Goal: Information Seeking & Learning: Find contact information

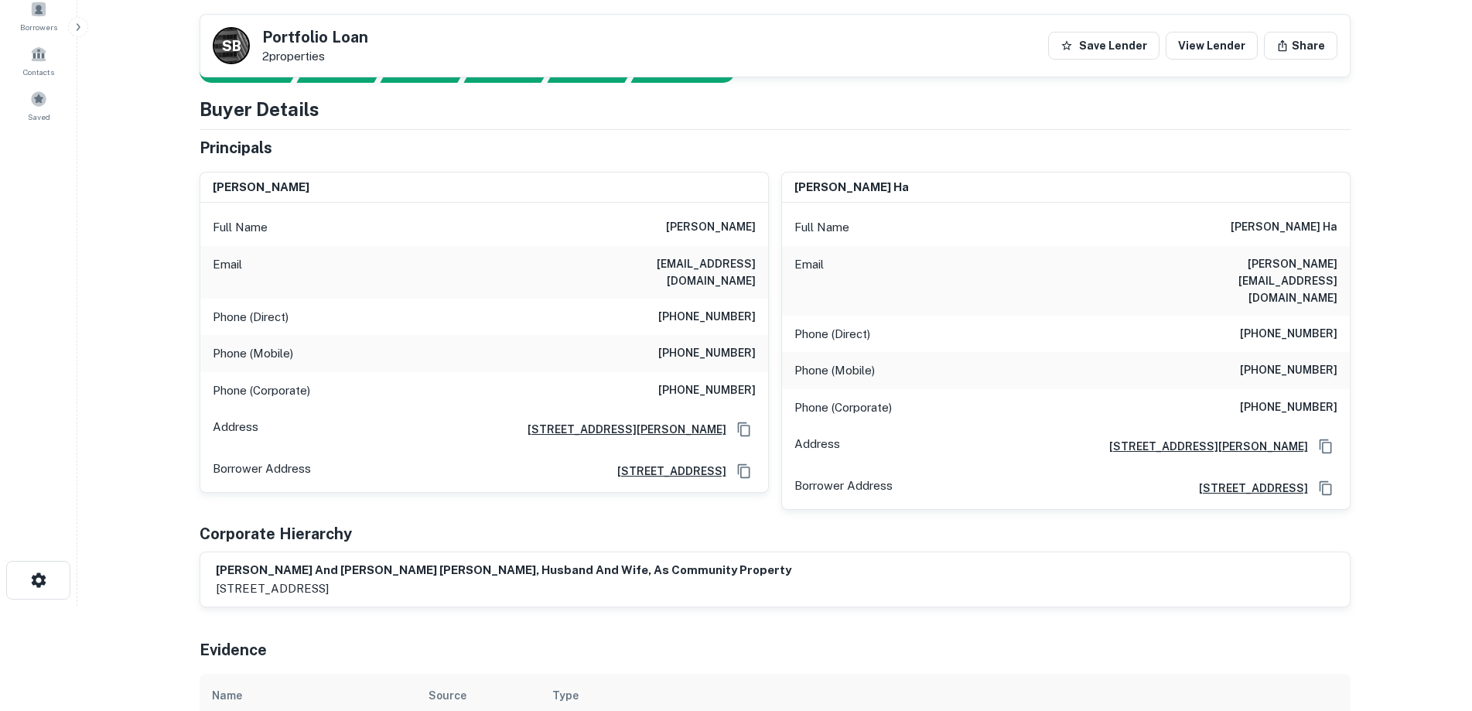
scroll to position [77, 0]
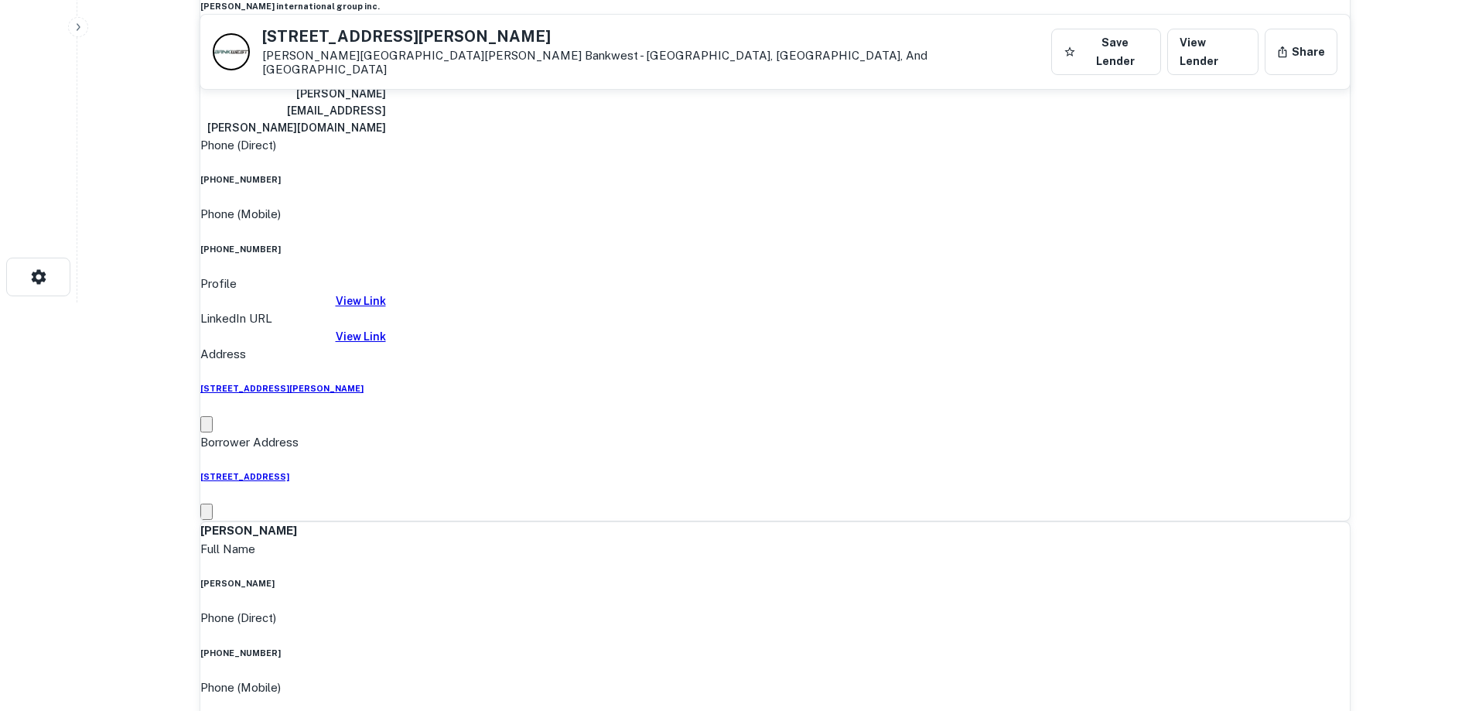
scroll to position [232, 0]
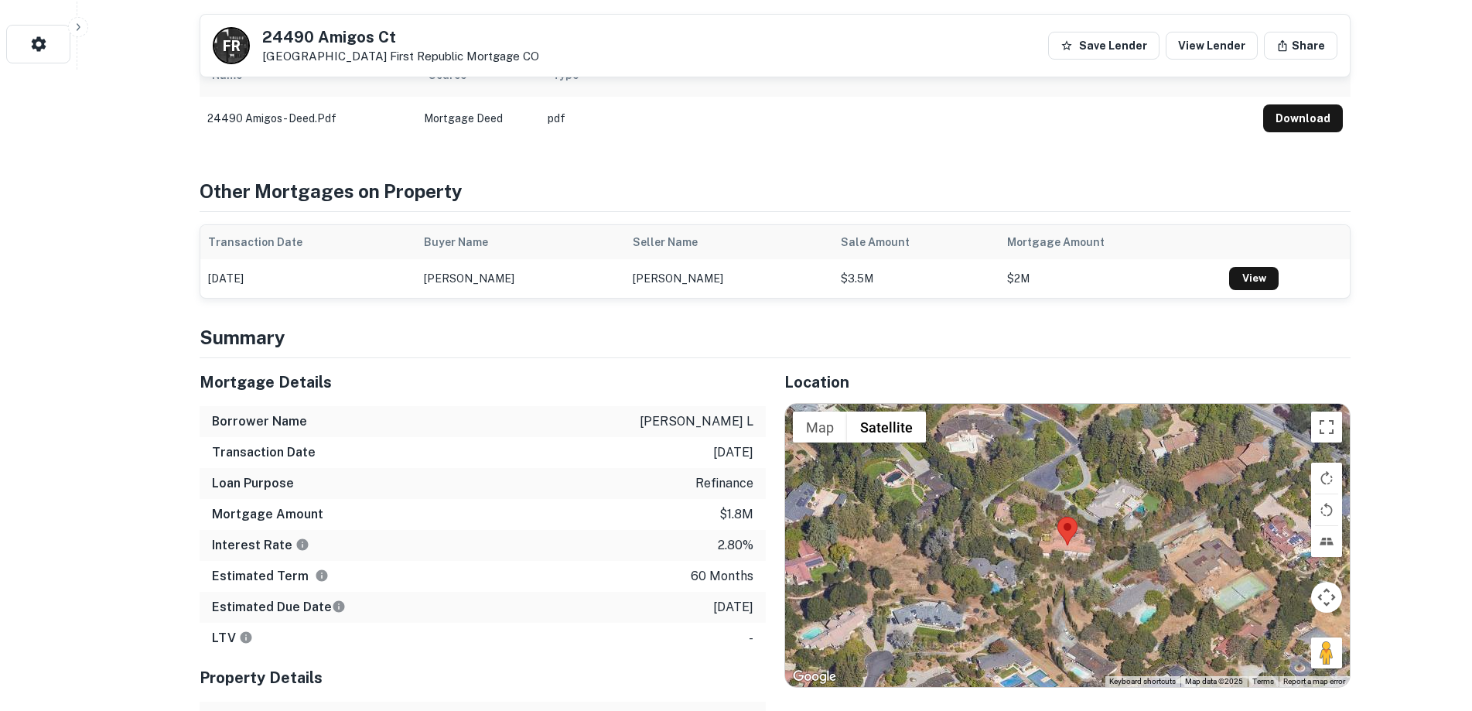
scroll to position [773, 0]
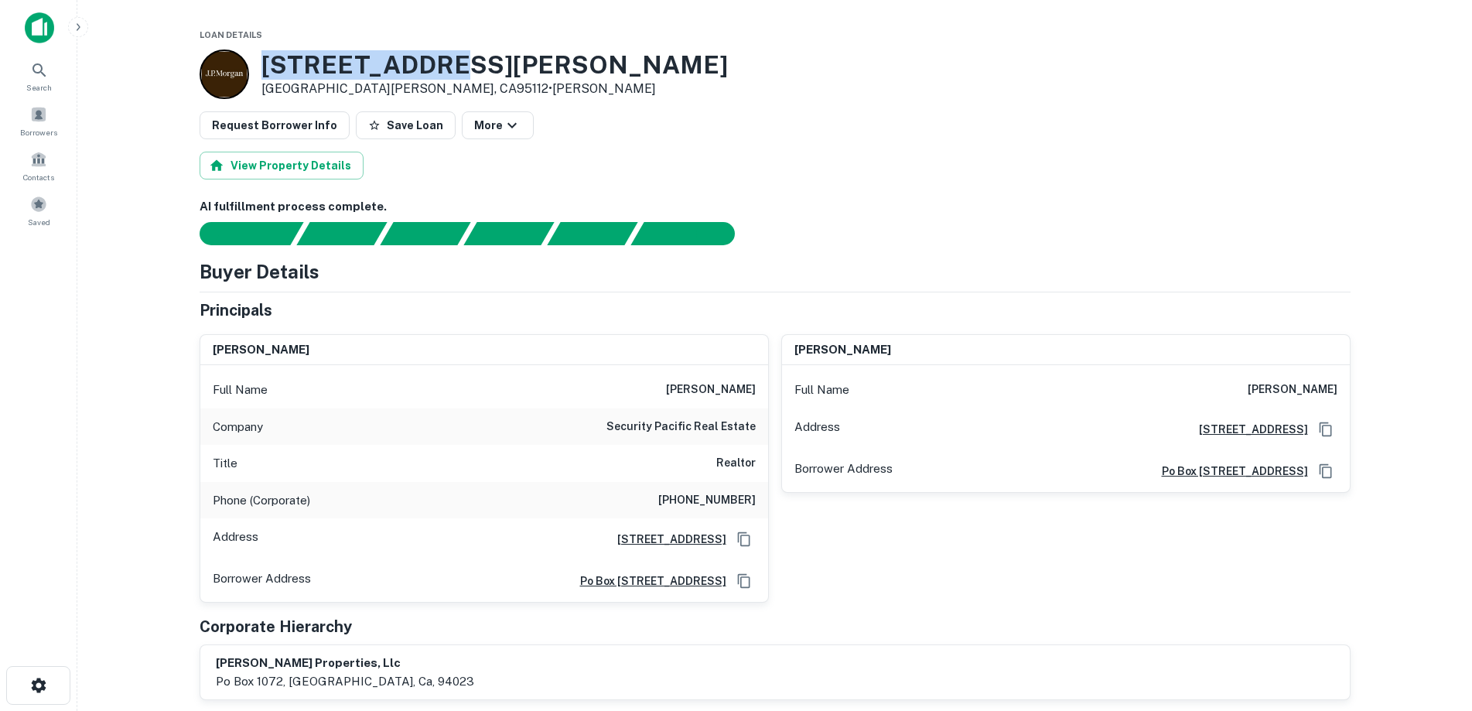
drag, startPoint x: 456, startPoint y: 64, endPoint x: 228, endPoint y: 57, distance: 227.5
click at [228, 57] on div "630 Quinn Ave San Jose, CA95112 • J.p. Morgan" at bounding box center [775, 73] width 1151 height 49
copy div "630 Quinn Ave"
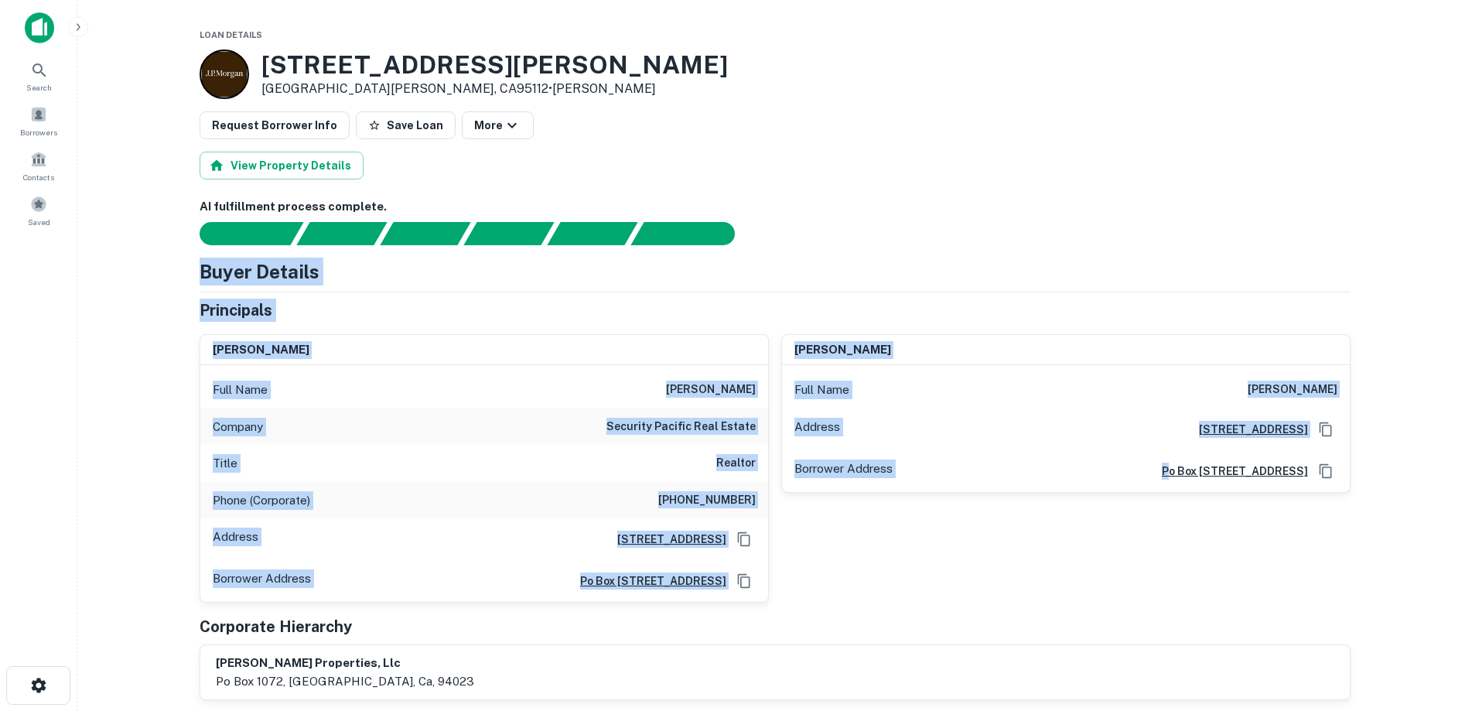
drag, startPoint x: 1138, startPoint y: 597, endPoint x: 179, endPoint y: 265, distance: 1014.1
click at [179, 265] on main "Loan Details 630 Quinn Ave San Jose, CA95112 • J.p. Morgan Request Borrower Inf…" at bounding box center [774, 355] width 1394 height 711
drag, startPoint x: 179, startPoint y: 265, endPoint x: 1309, endPoint y: 630, distance: 1186.5
click at [1309, 630] on main "Loan Details 630 Quinn Ave San Jose, CA95112 • J.p. Morgan Request Borrower Inf…" at bounding box center [774, 355] width 1394 height 711
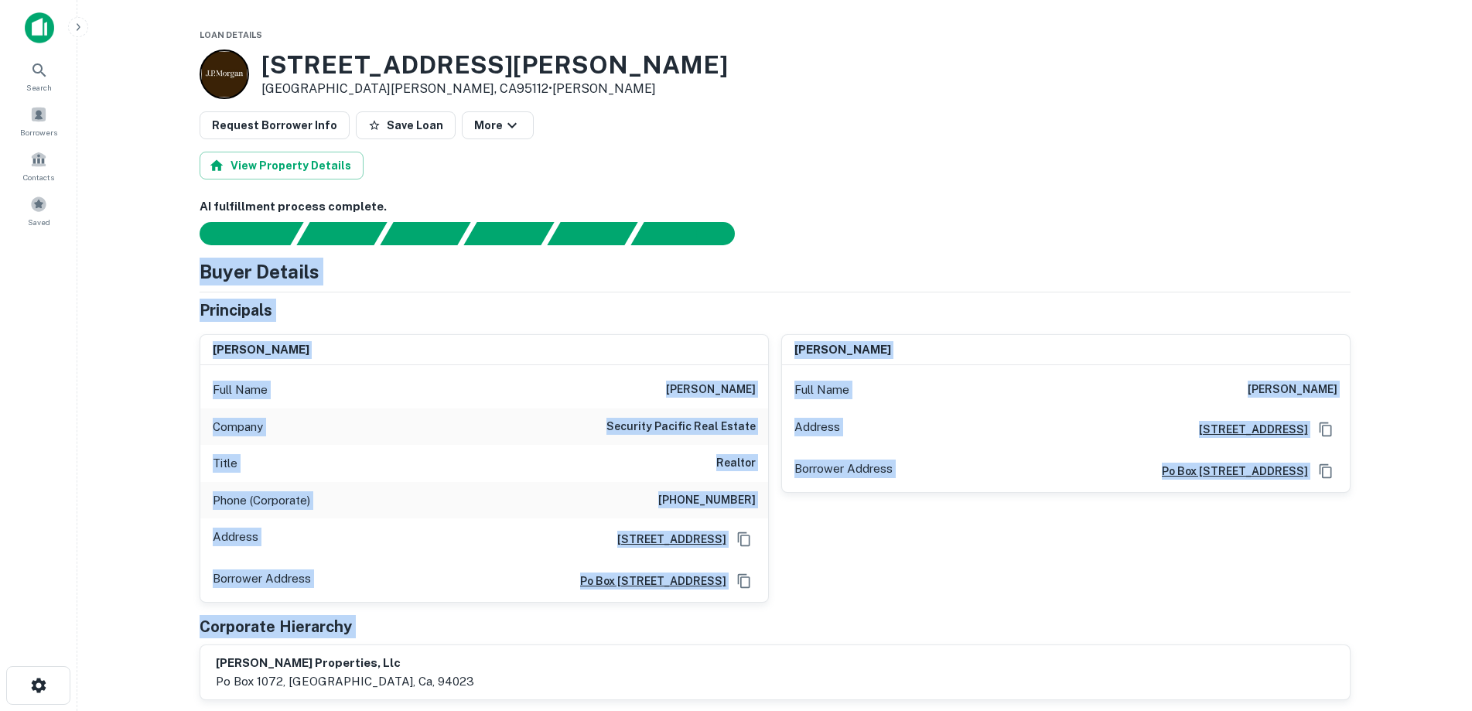
drag, startPoint x: 1309, startPoint y: 630, endPoint x: 1395, endPoint y: 646, distance: 88.1
click at [1310, 628] on div "Corporate Hierarchy" at bounding box center [775, 626] width 1151 height 23
click at [1041, 586] on div "gloria l. corey Full Name gloria l. corey Address Po Box 1072, Los Altos, CA940…" at bounding box center [1060, 463] width 582 height 282
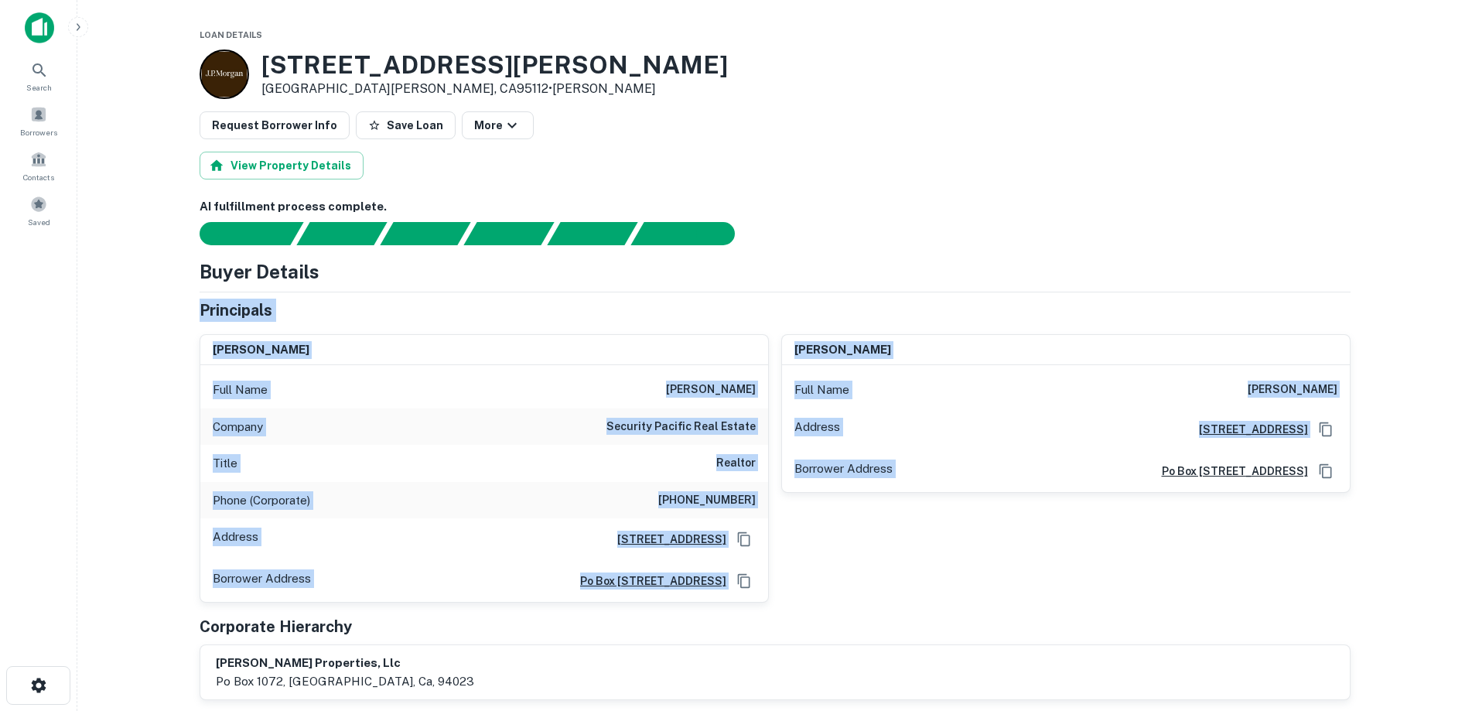
drag, startPoint x: 1084, startPoint y: 595, endPoint x: 195, endPoint y: 306, distance: 935.0
click at [166, 299] on main "Loan Details 630 Quinn Ave San Jose, CA95112 • J.p. Morgan Request Borrower Inf…" at bounding box center [774, 355] width 1394 height 711
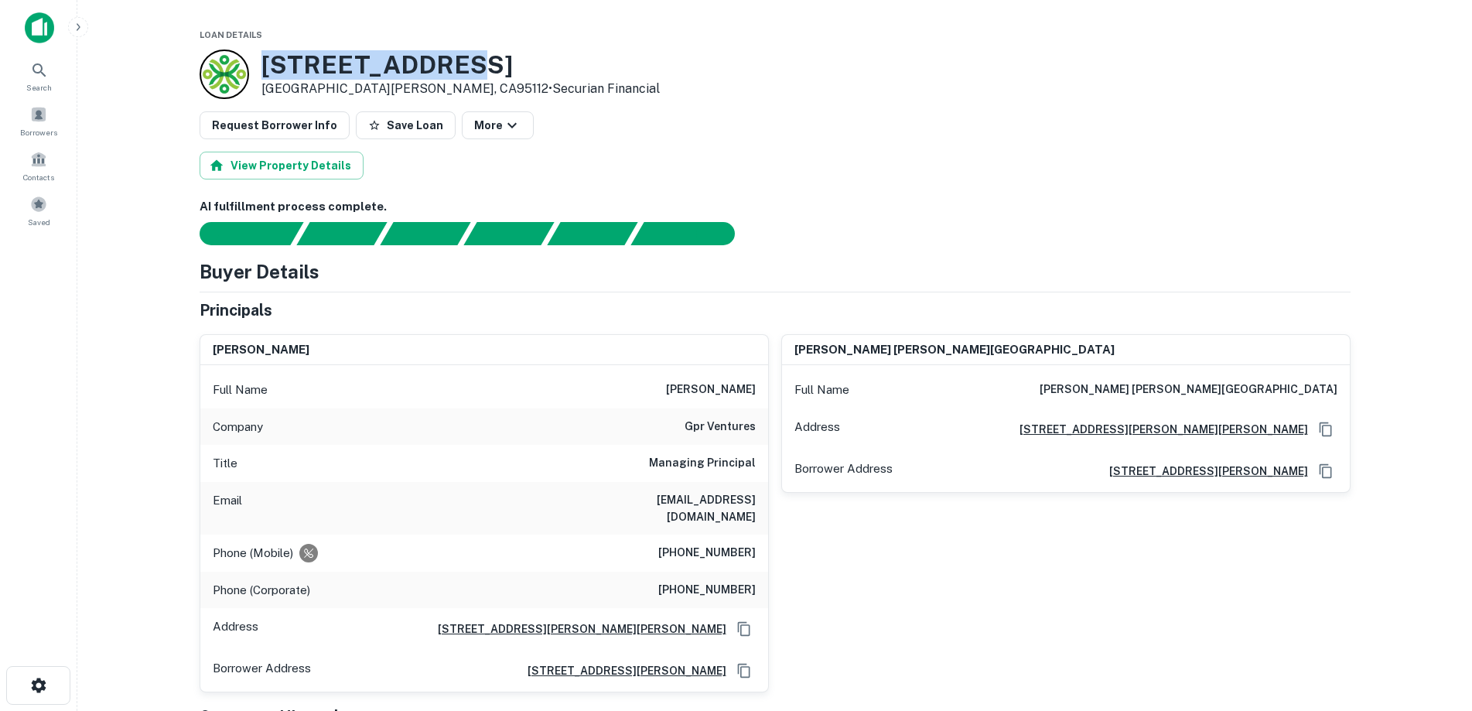
drag, startPoint x: 409, startPoint y: 57, endPoint x: 255, endPoint y: 67, distance: 154.2
click at [255, 67] on div "1045 N 10th St San Jose, CA95112 • Securian Financial" at bounding box center [775, 73] width 1151 height 49
copy h3 "1045 N 10th St"
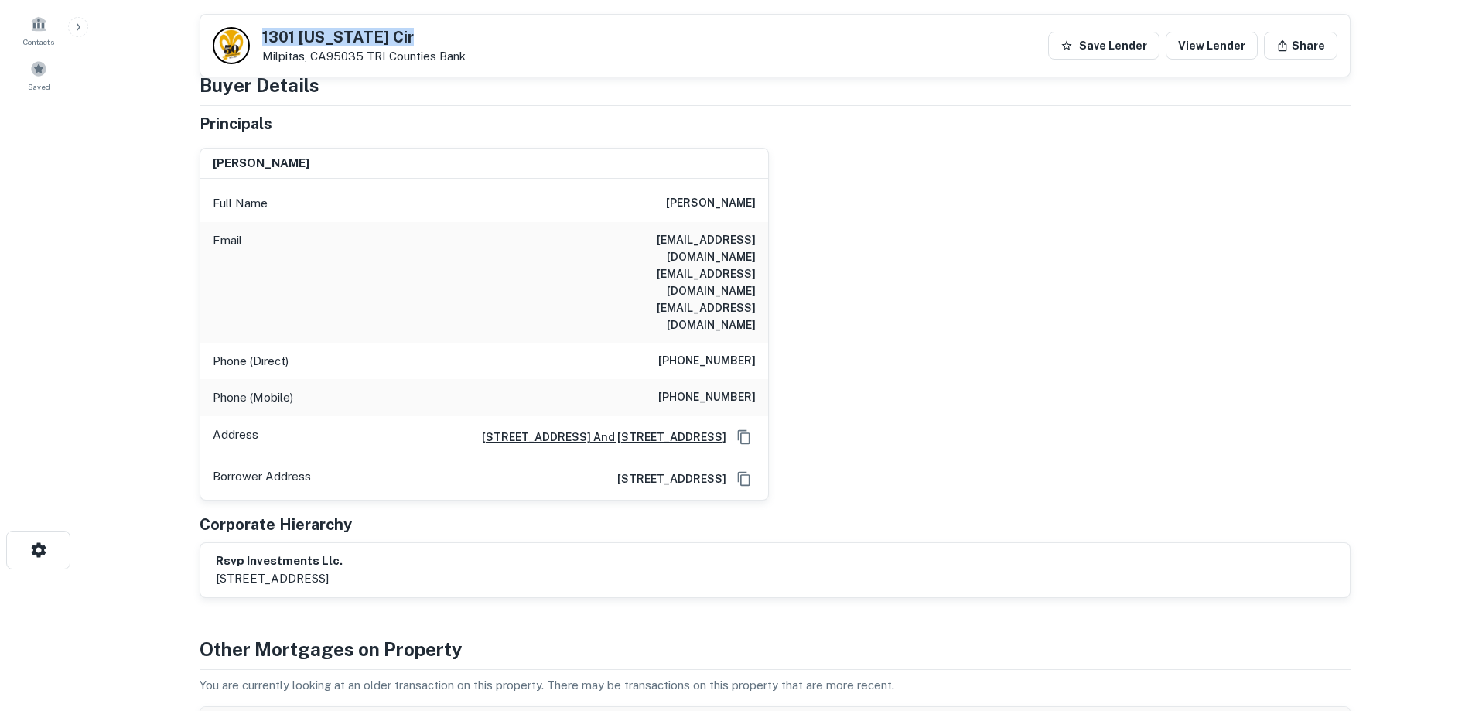
scroll to position [131, 0]
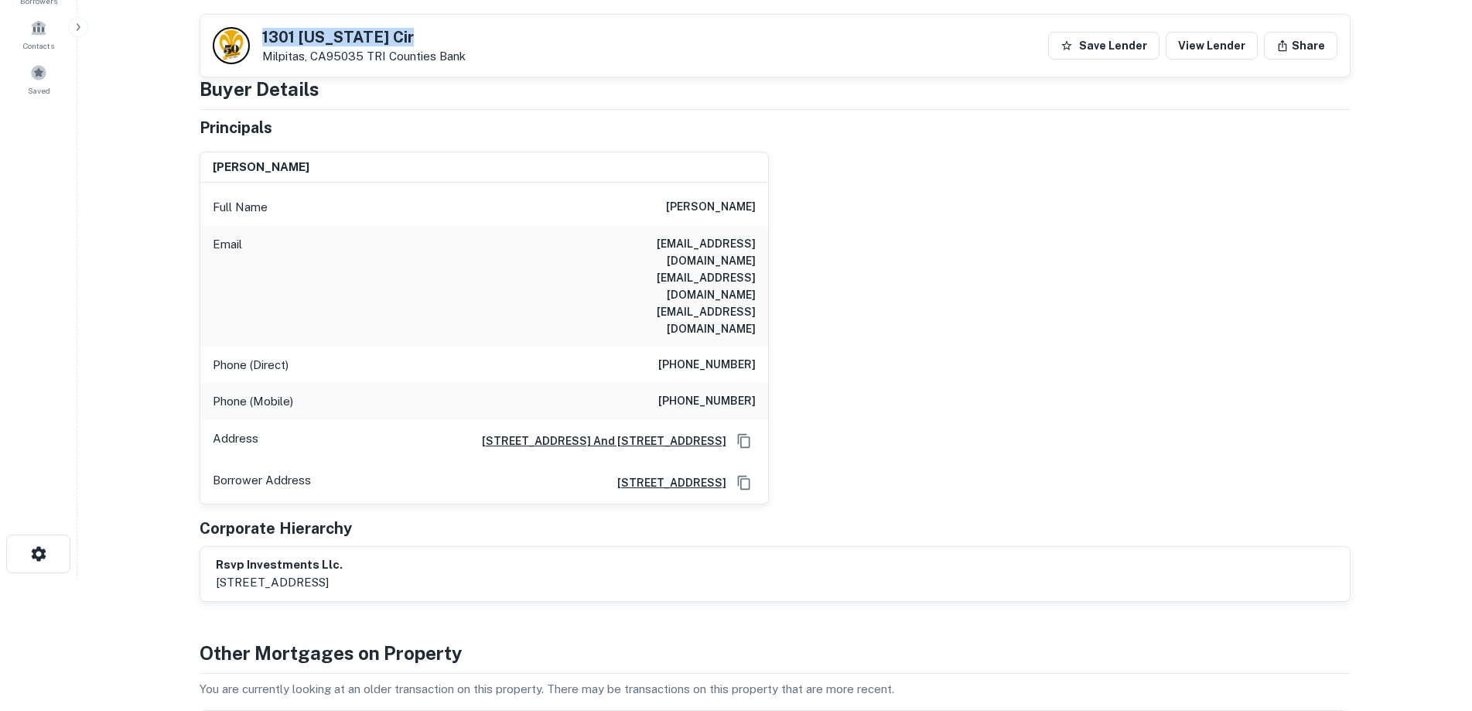
drag, startPoint x: 428, startPoint y: 36, endPoint x: 261, endPoint y: 29, distance: 167.2
click at [261, 29] on div "1301 California Cir Milpitas, CA95035 TRI Counties Bank" at bounding box center [339, 45] width 253 height 37
copy h5 "1301 California Cir"
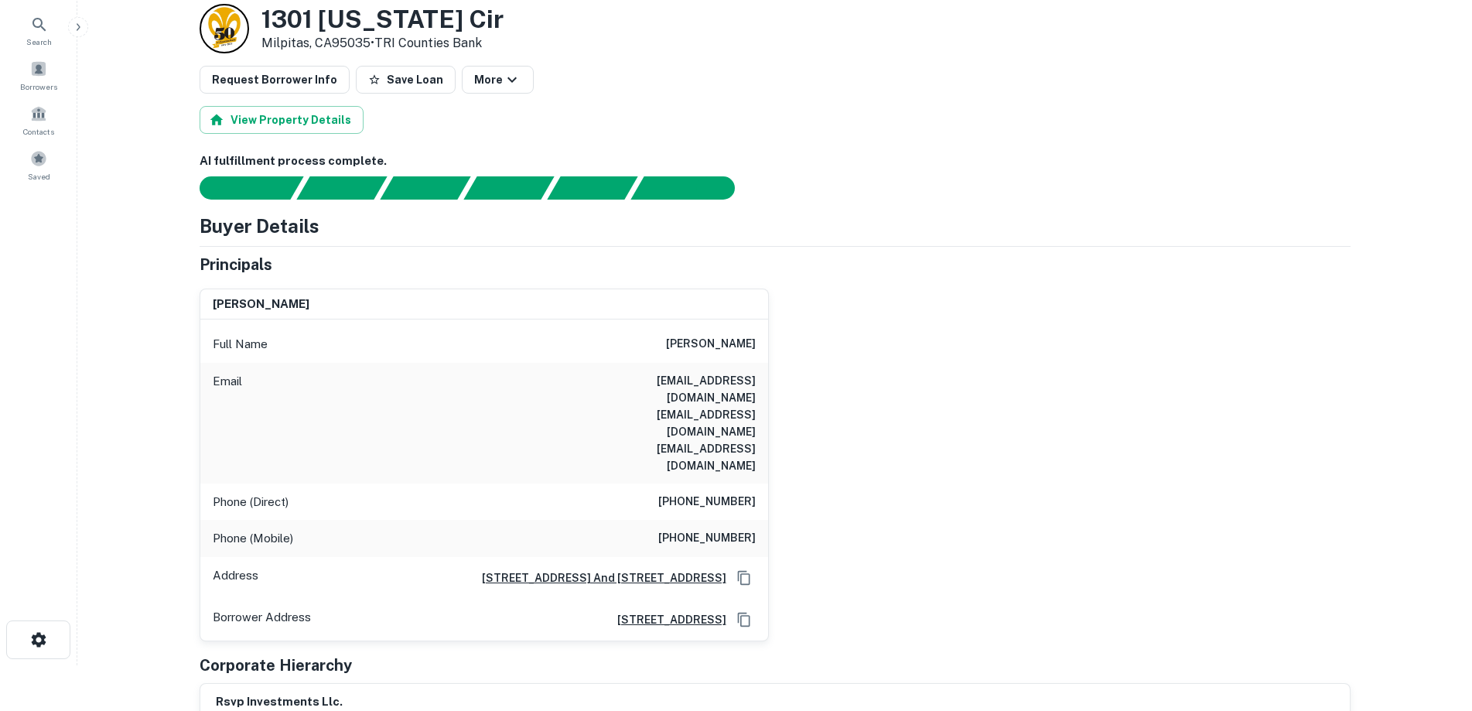
scroll to position [0, 0]
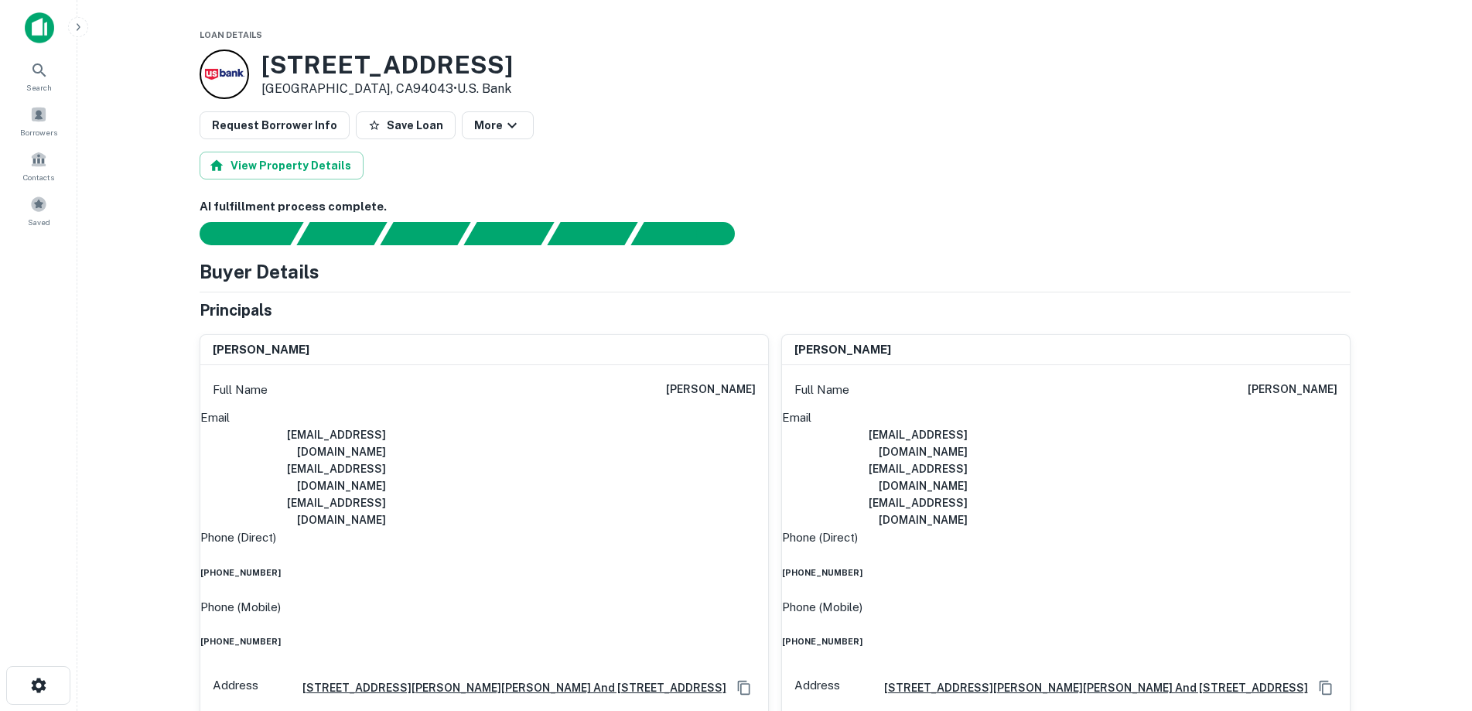
drag, startPoint x: 546, startPoint y: 63, endPoint x: 261, endPoint y: 64, distance: 284.6
click at [261, 64] on div "846 Independence Ave Mountain View, CA94043 • U.s. Bank" at bounding box center [775, 73] width 1151 height 49
copy h3 "846 Independence Ave"
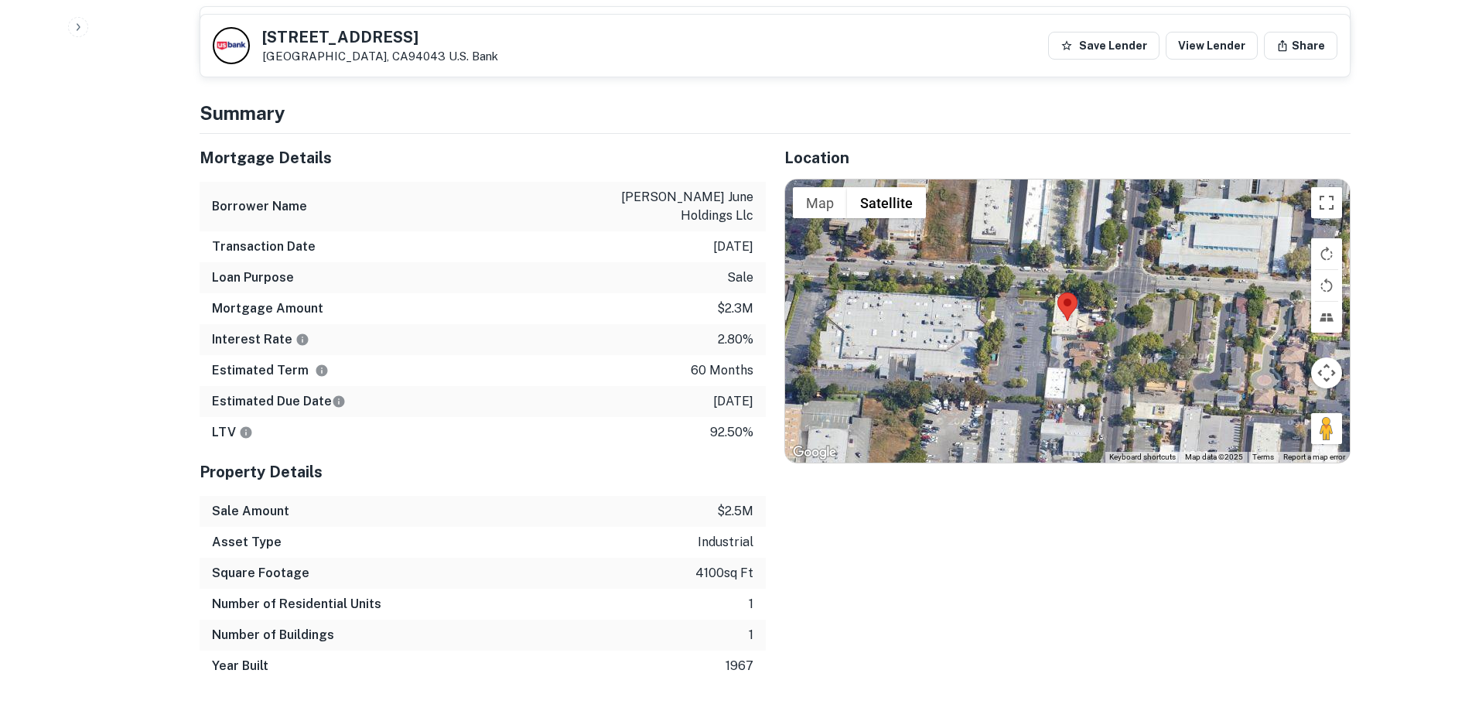
scroll to position [619, 0]
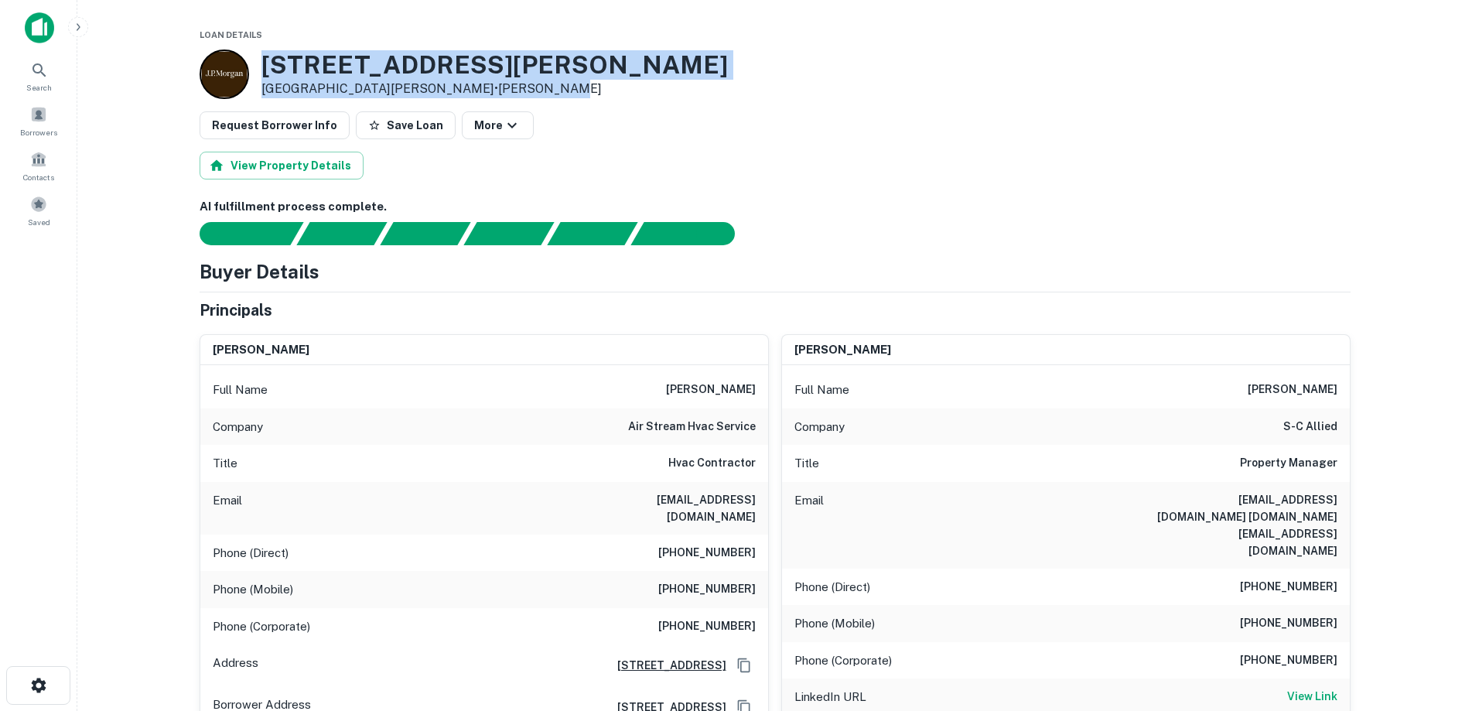
drag, startPoint x: 524, startPoint y: 89, endPoint x: 254, endPoint y: 69, distance: 269.9
click at [254, 69] on div "3060 Kenneth St Santa Clara, CA95054 • J.p. Morgan" at bounding box center [775, 73] width 1151 height 49
click at [599, 64] on div "3060 Kenneth St Santa Clara, CA95054 • J.p. Morgan" at bounding box center [775, 73] width 1151 height 49
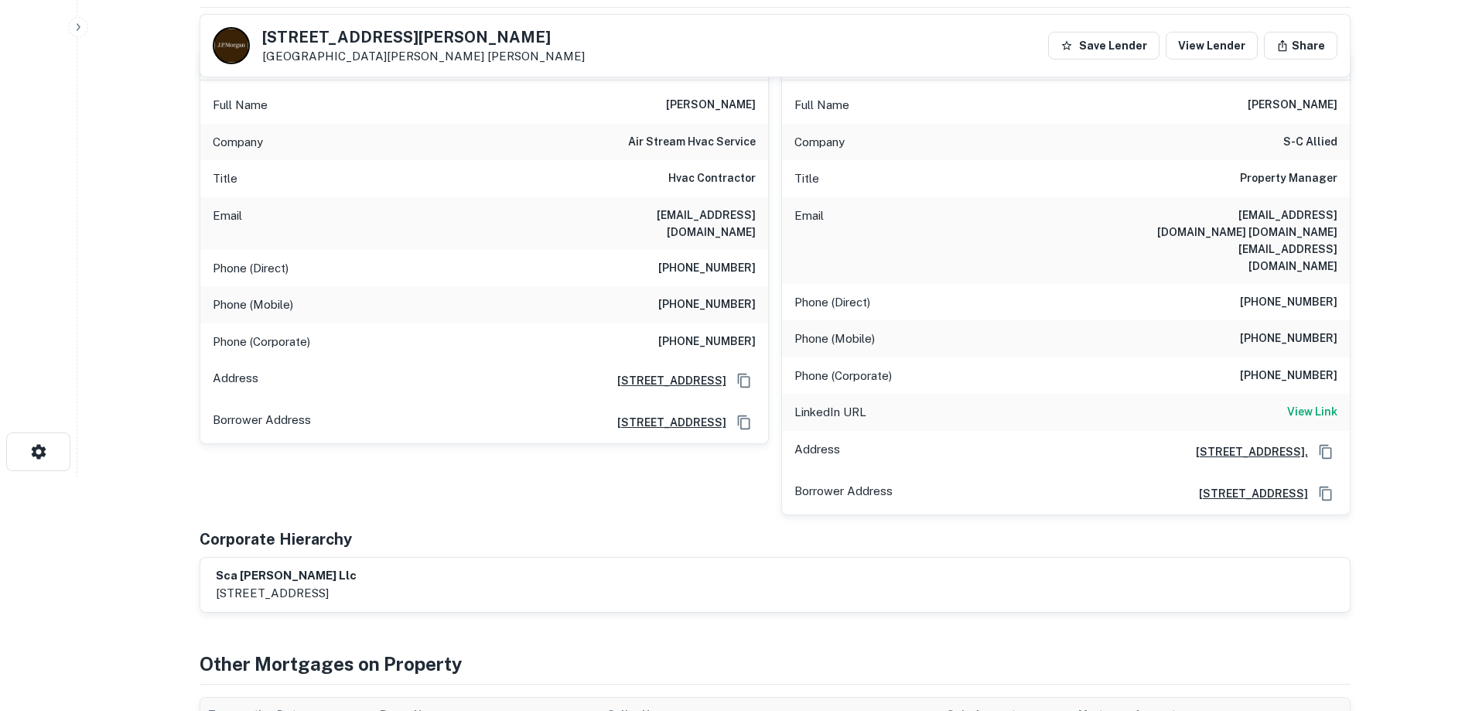
scroll to position [77, 0]
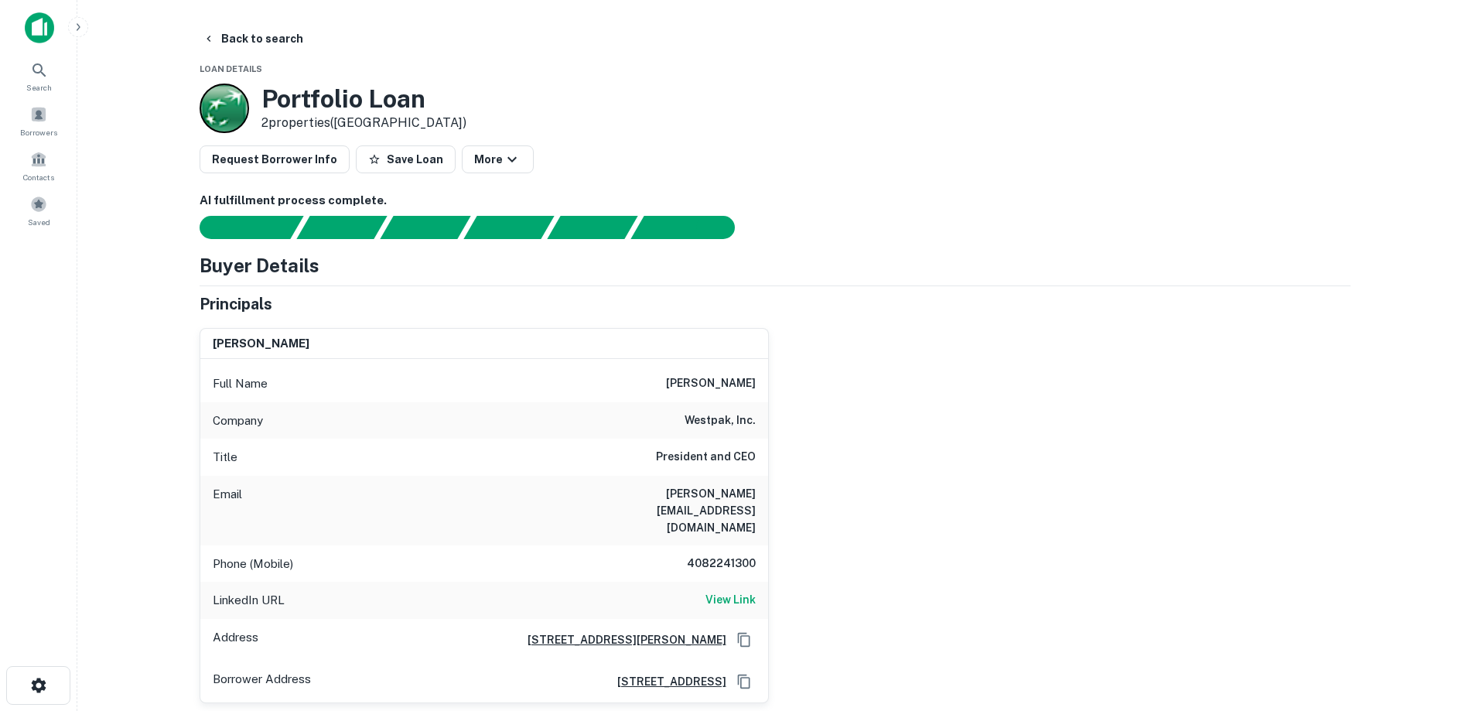
click at [961, 402] on div "nora crivello Full Name nora crivello Company westpak, inc. Title President and…" at bounding box center [768, 509] width 1163 height 387
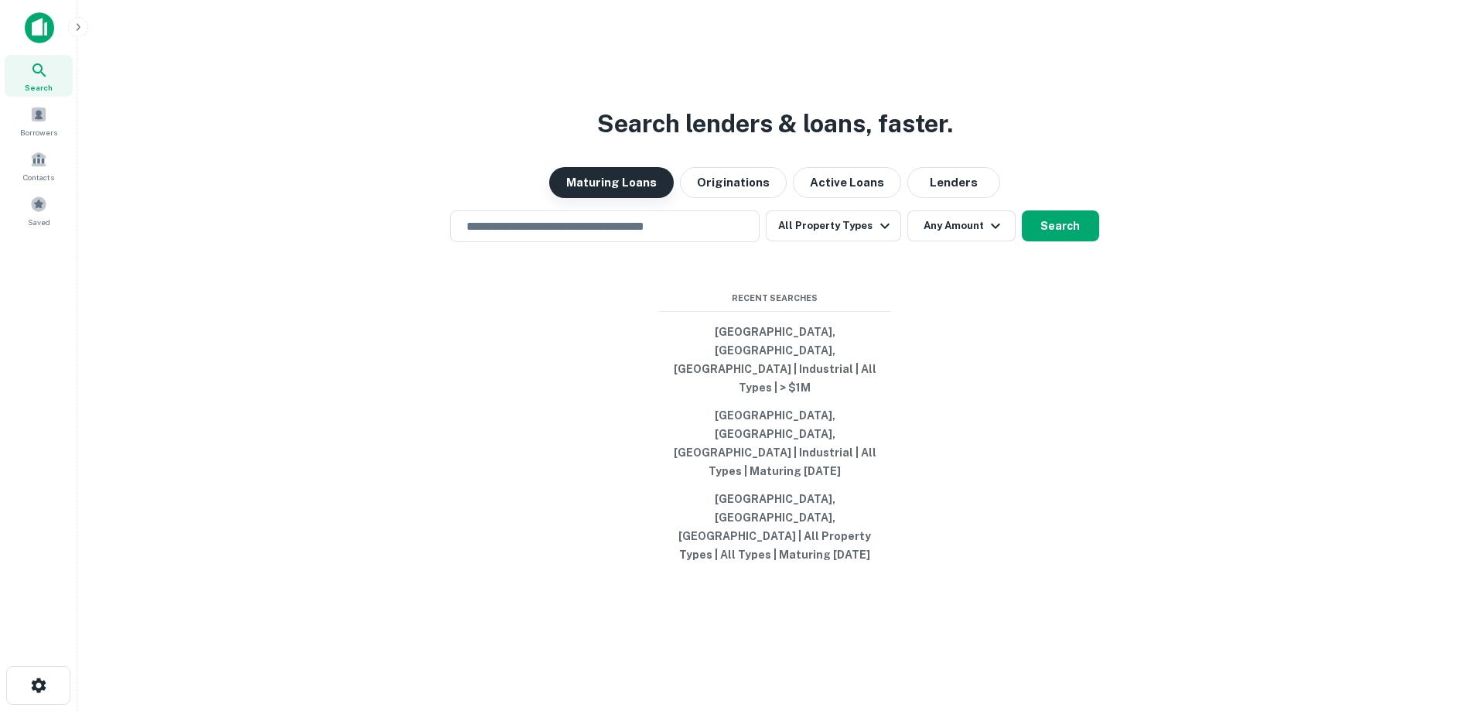
click at [576, 198] on button "Maturing Loans" at bounding box center [611, 182] width 125 height 31
click at [605, 235] on input "text" at bounding box center [604, 226] width 295 height 18
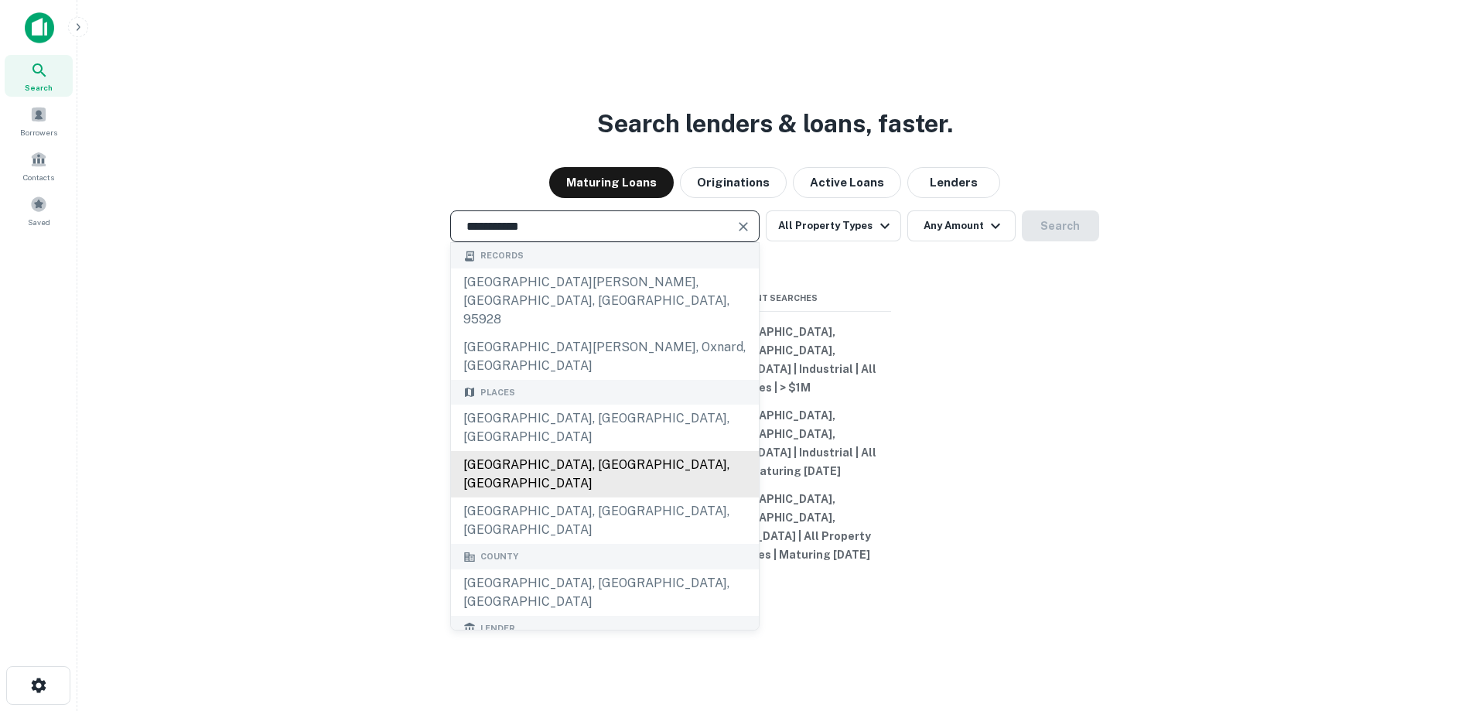
click at [631, 451] on div "Santa Clara County, CA, USA" at bounding box center [605, 474] width 308 height 46
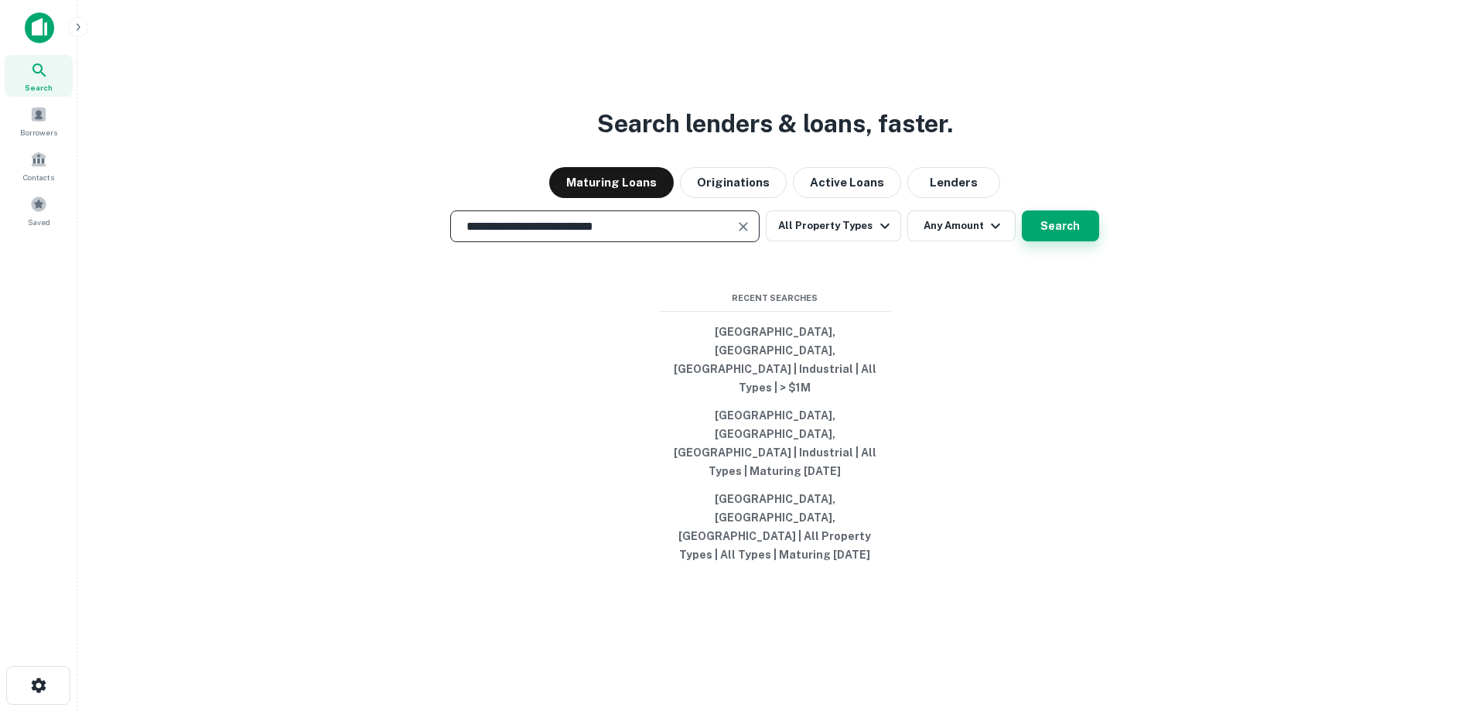
type input "**********"
click at [1053, 241] on button "Search" at bounding box center [1060, 225] width 77 height 31
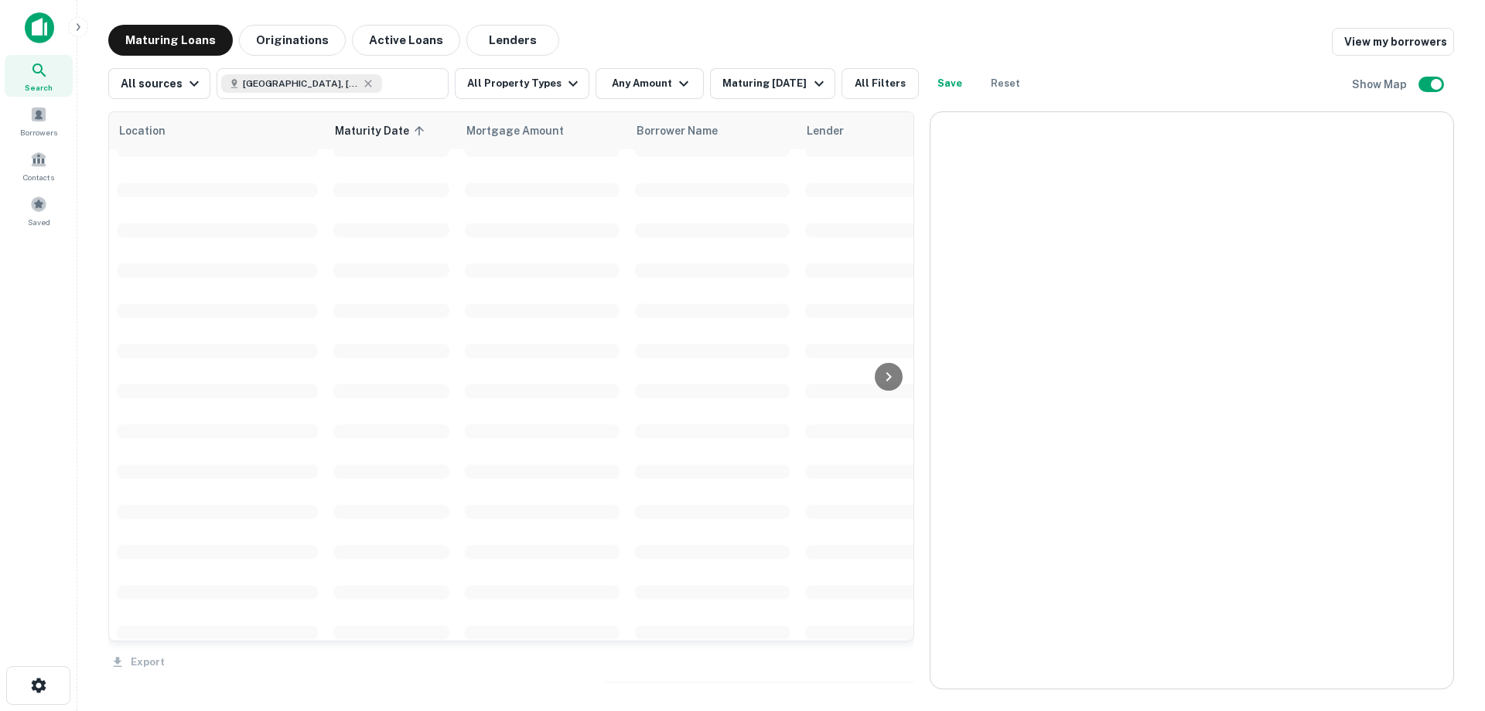
scroll to position [773, 0]
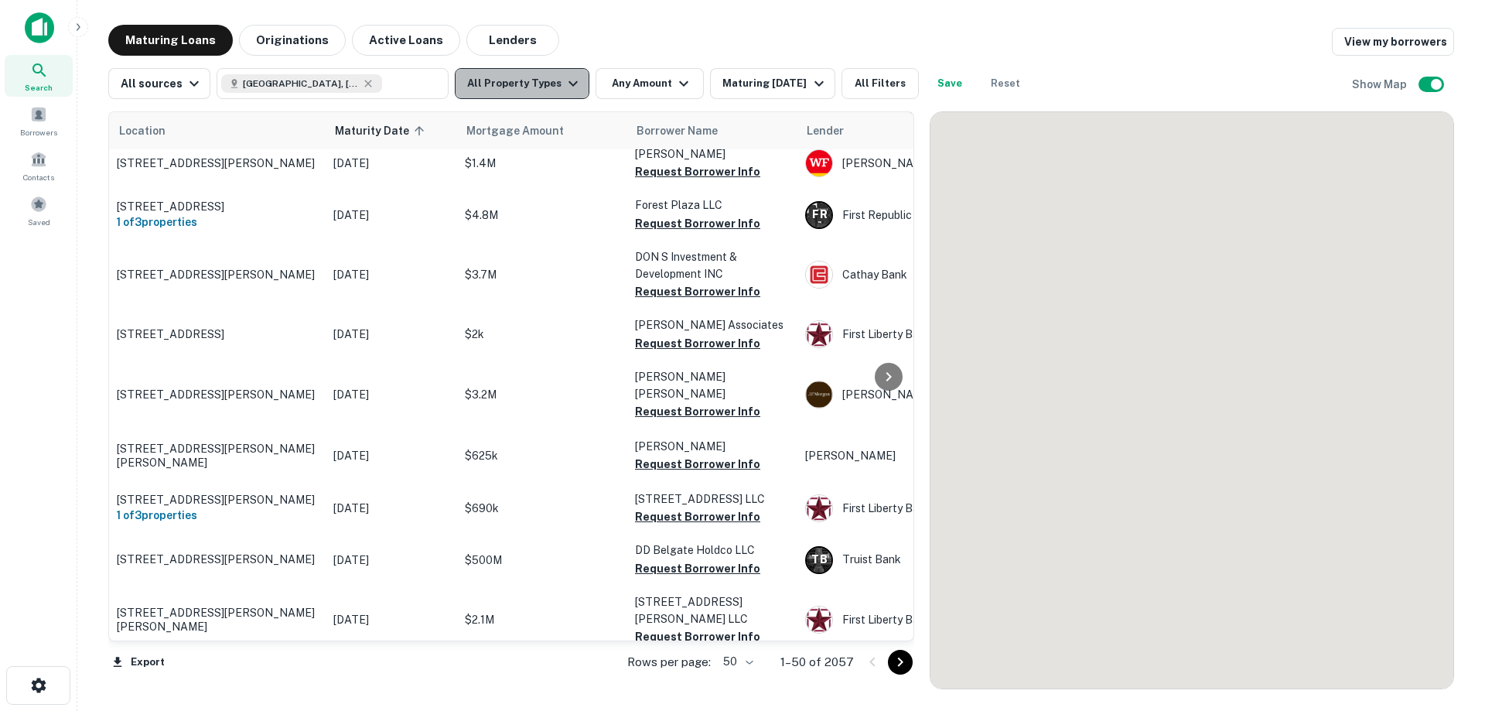
click at [569, 86] on icon "button" at bounding box center [573, 83] width 19 height 19
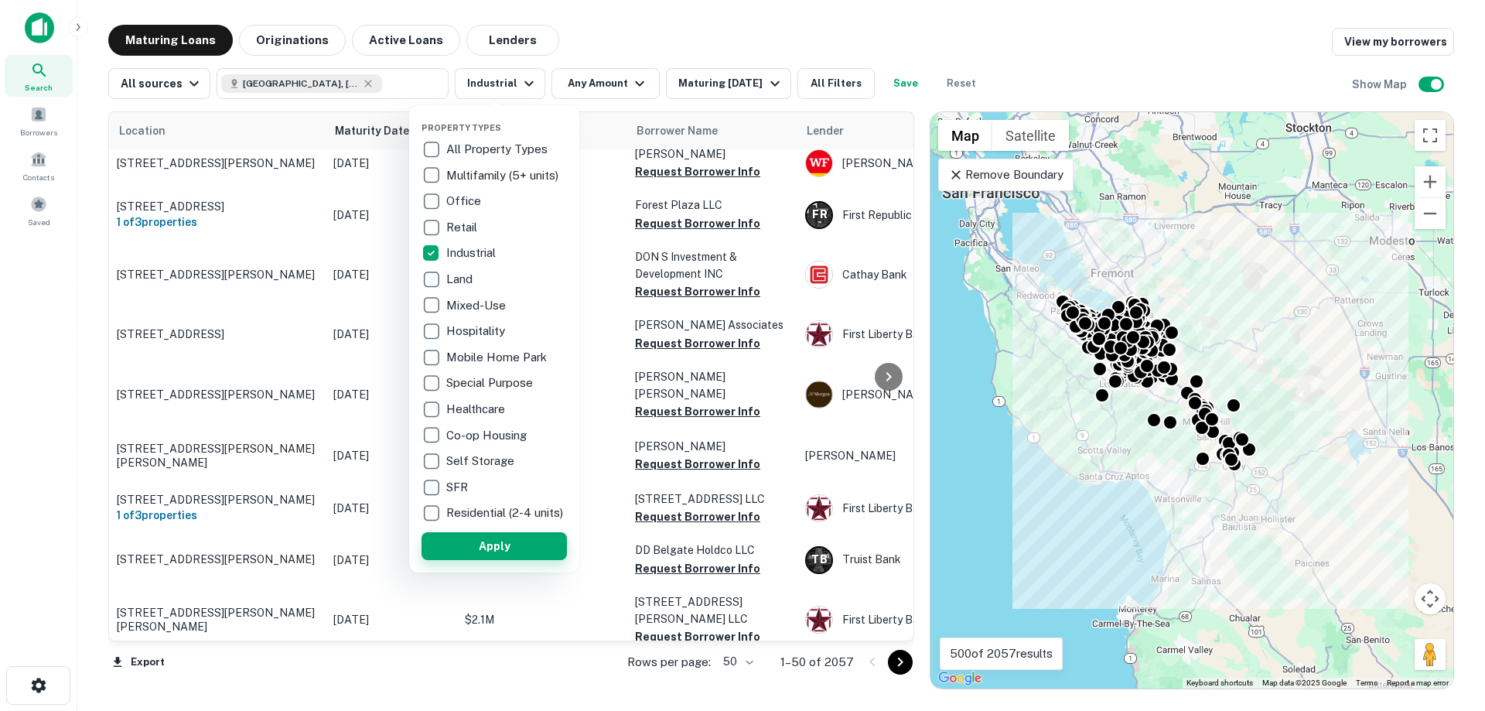
click at [517, 546] on button "Apply" at bounding box center [494, 546] width 145 height 28
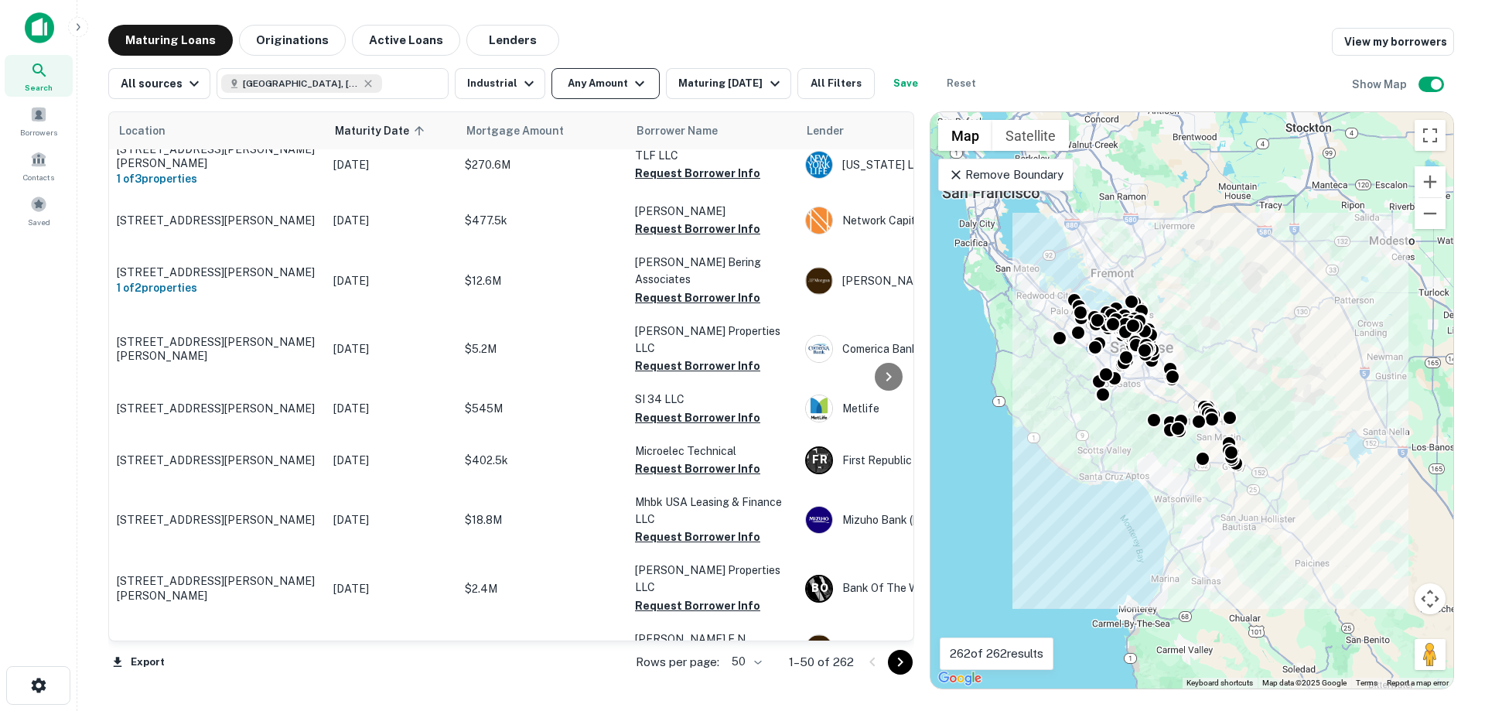
click at [596, 84] on button "Any Amount" at bounding box center [605, 83] width 108 height 31
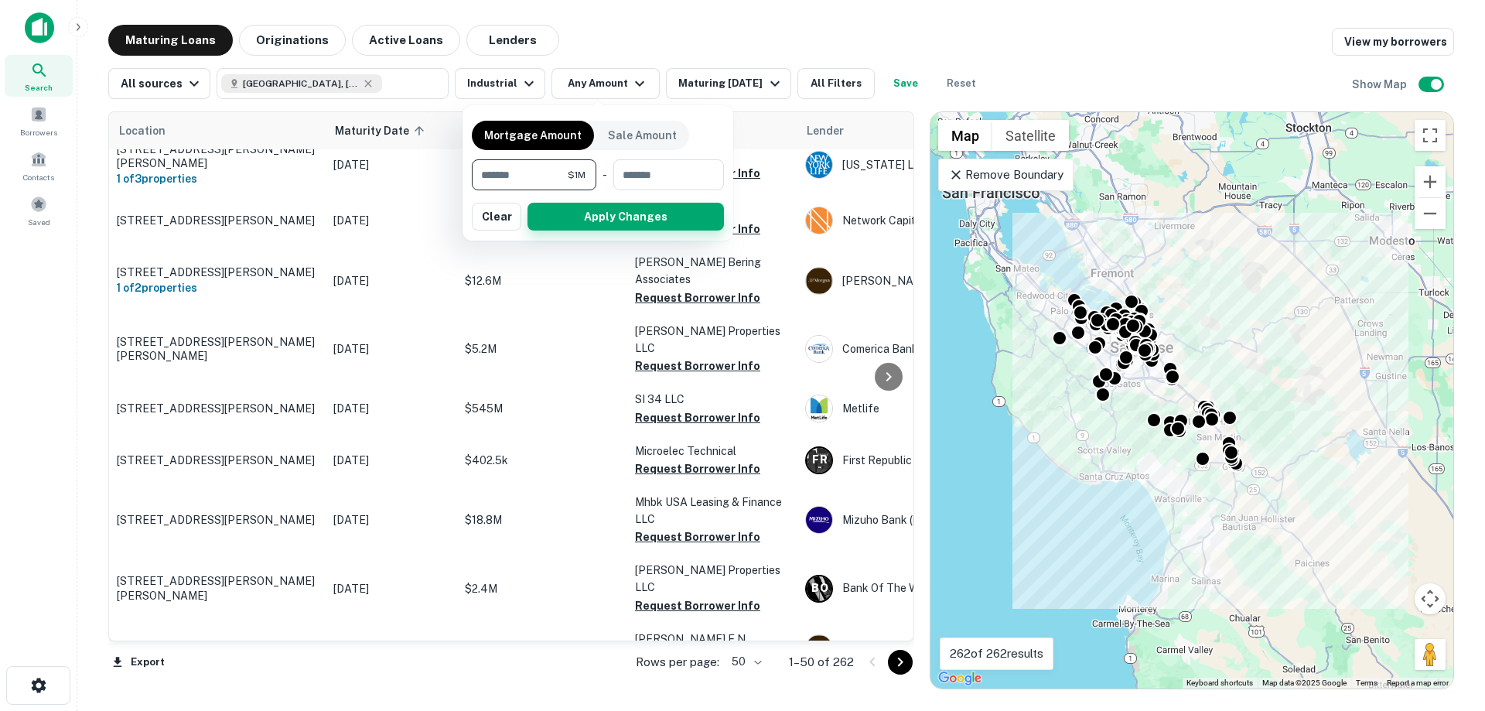
type input "*******"
click at [624, 219] on button "Apply Changes" at bounding box center [625, 217] width 196 height 28
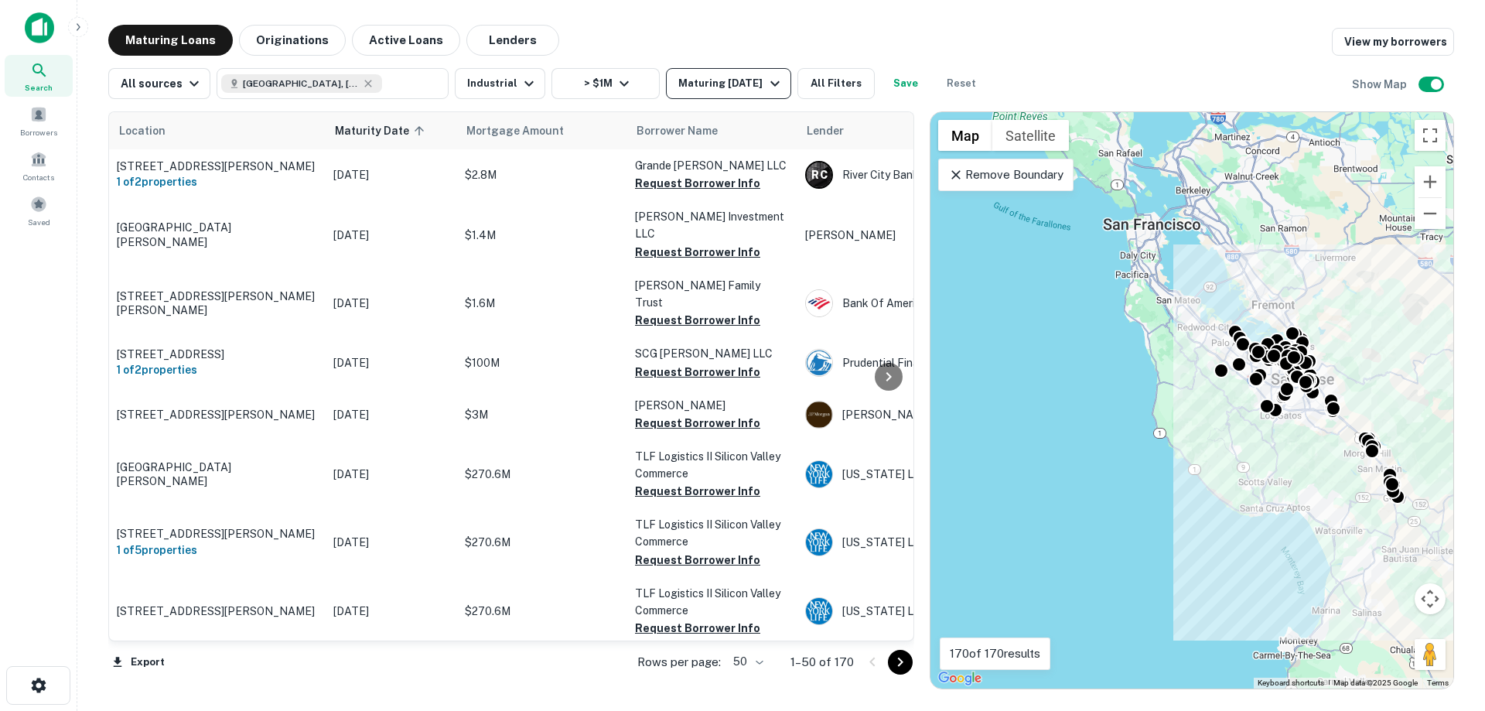
click at [775, 92] on icon "button" at bounding box center [775, 83] width 19 height 19
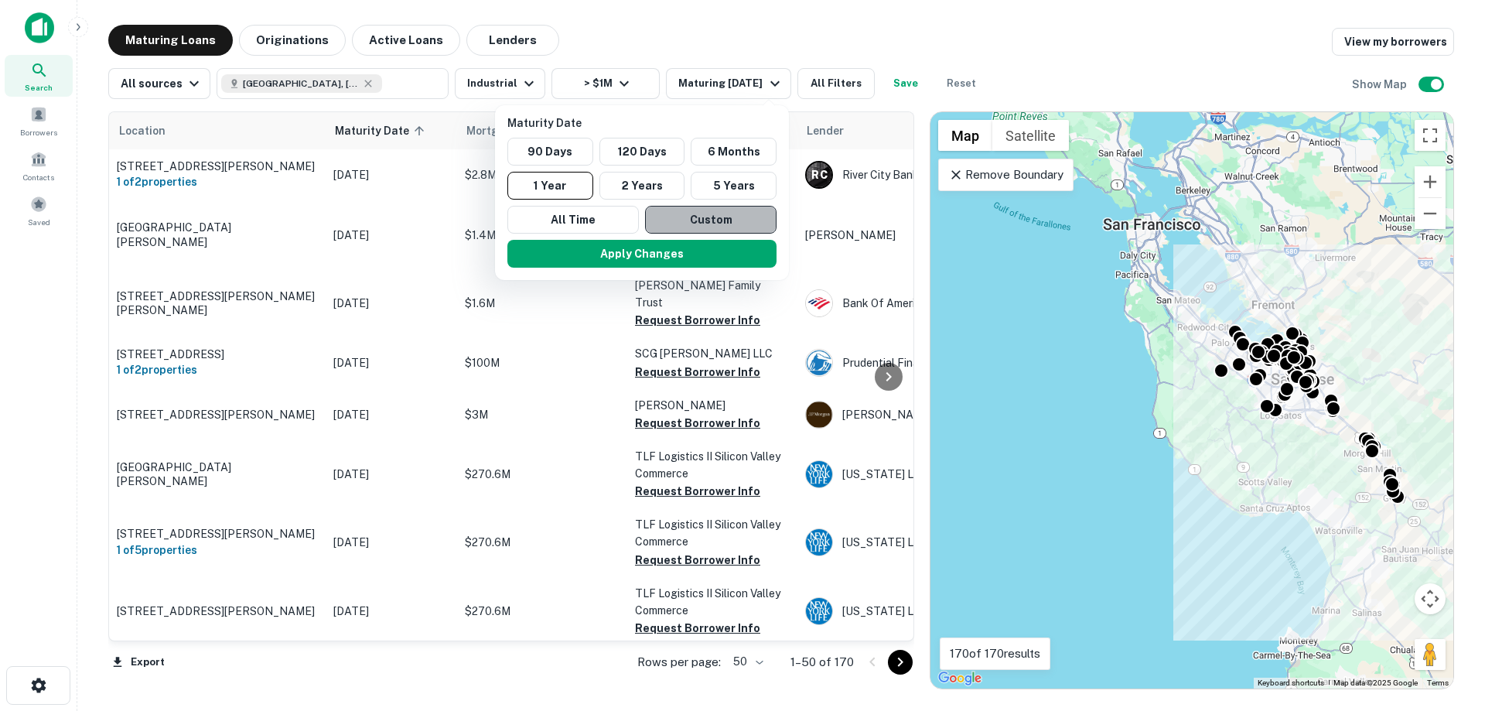
click at [732, 209] on button "Custom" at bounding box center [710, 220] width 131 height 28
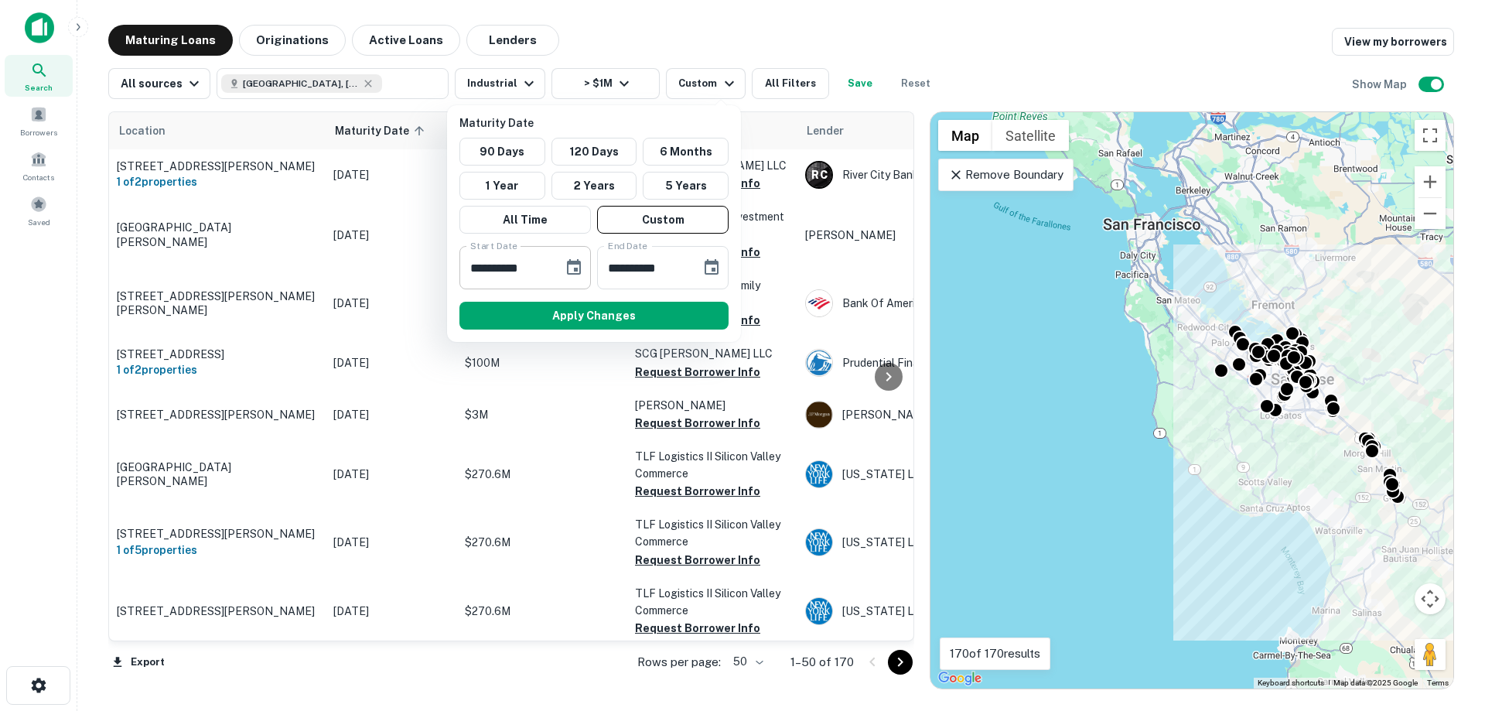
click at [577, 265] on icon "Choose date, selected date is Feb 12, 2025" at bounding box center [574, 266] width 14 height 15
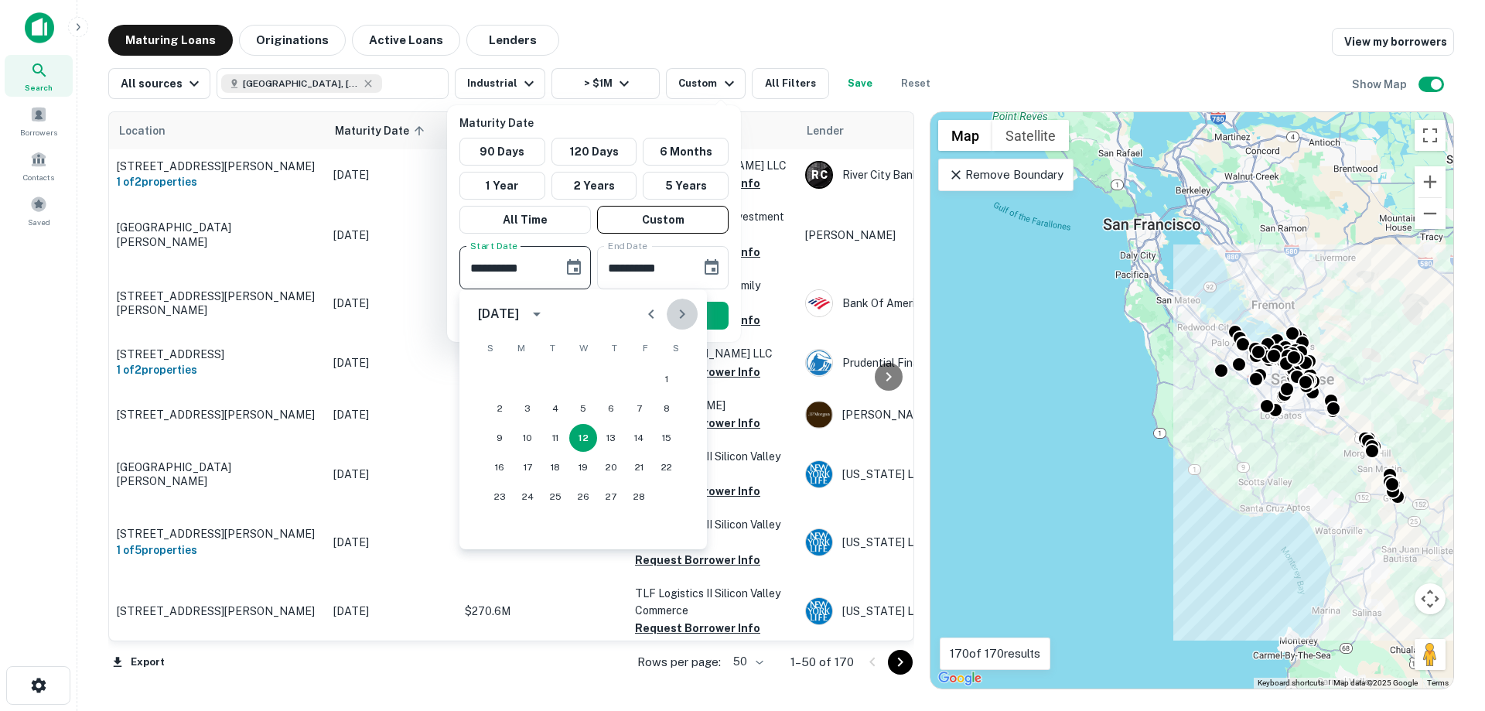
click at [682, 314] on icon "Next month" at bounding box center [682, 314] width 19 height 19
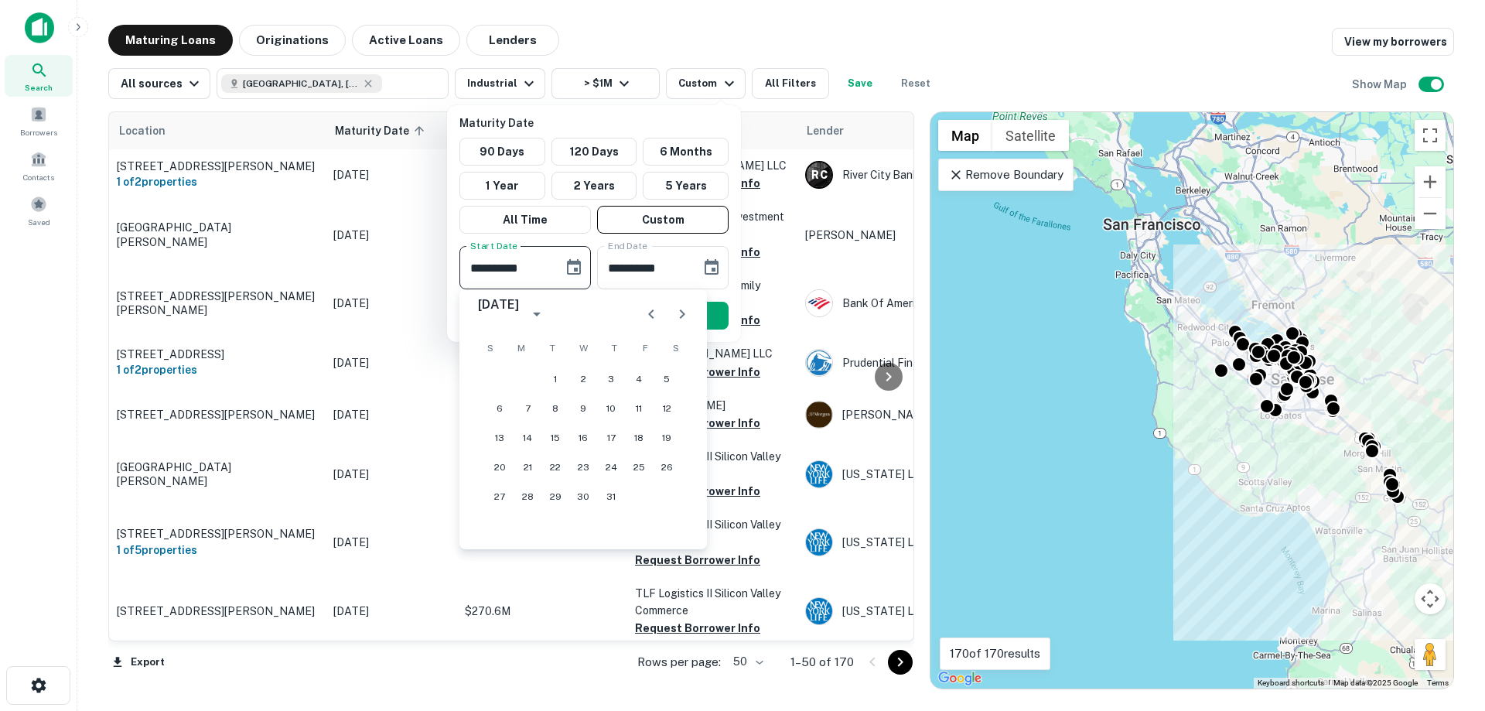
click at [682, 314] on icon "Next month" at bounding box center [682, 314] width 19 height 19
click at [556, 435] on button "11" at bounding box center [555, 438] width 28 height 28
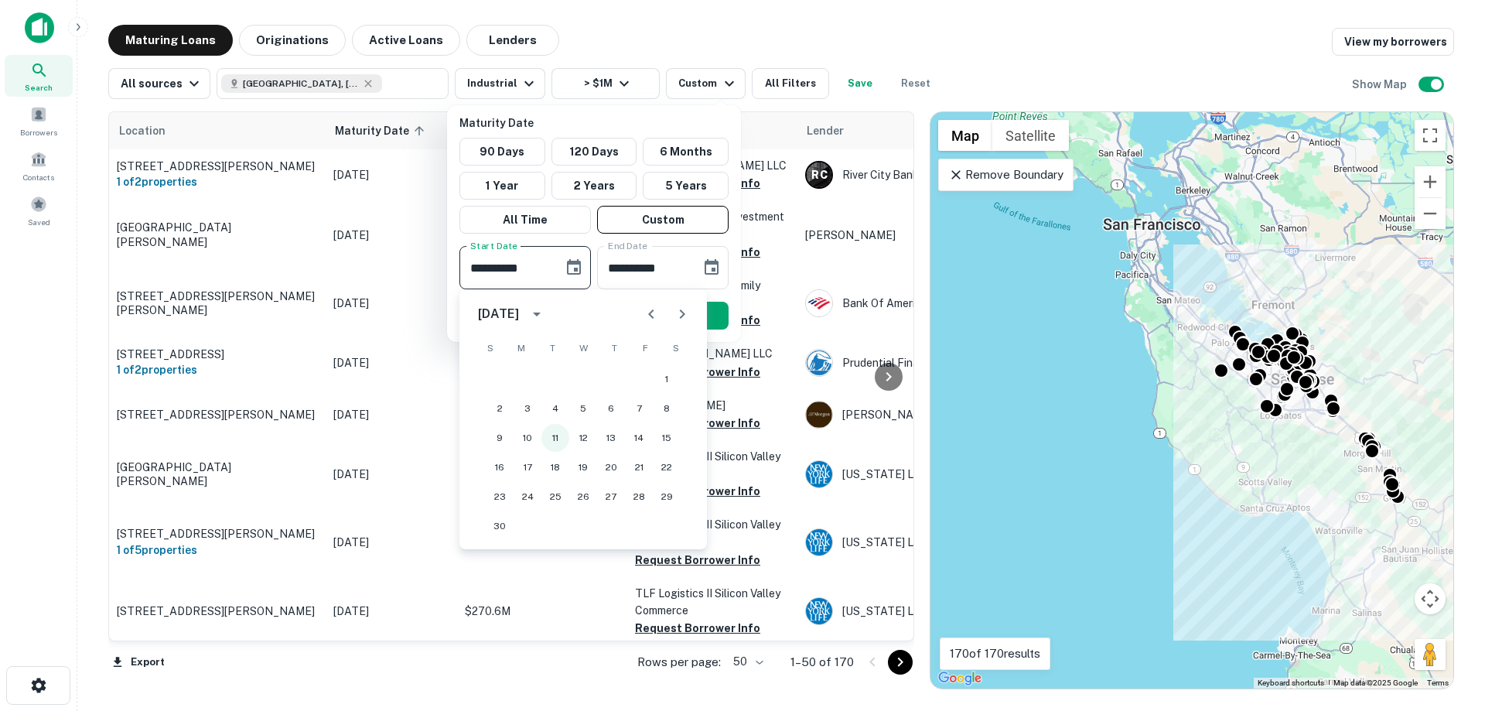
type input "**********"
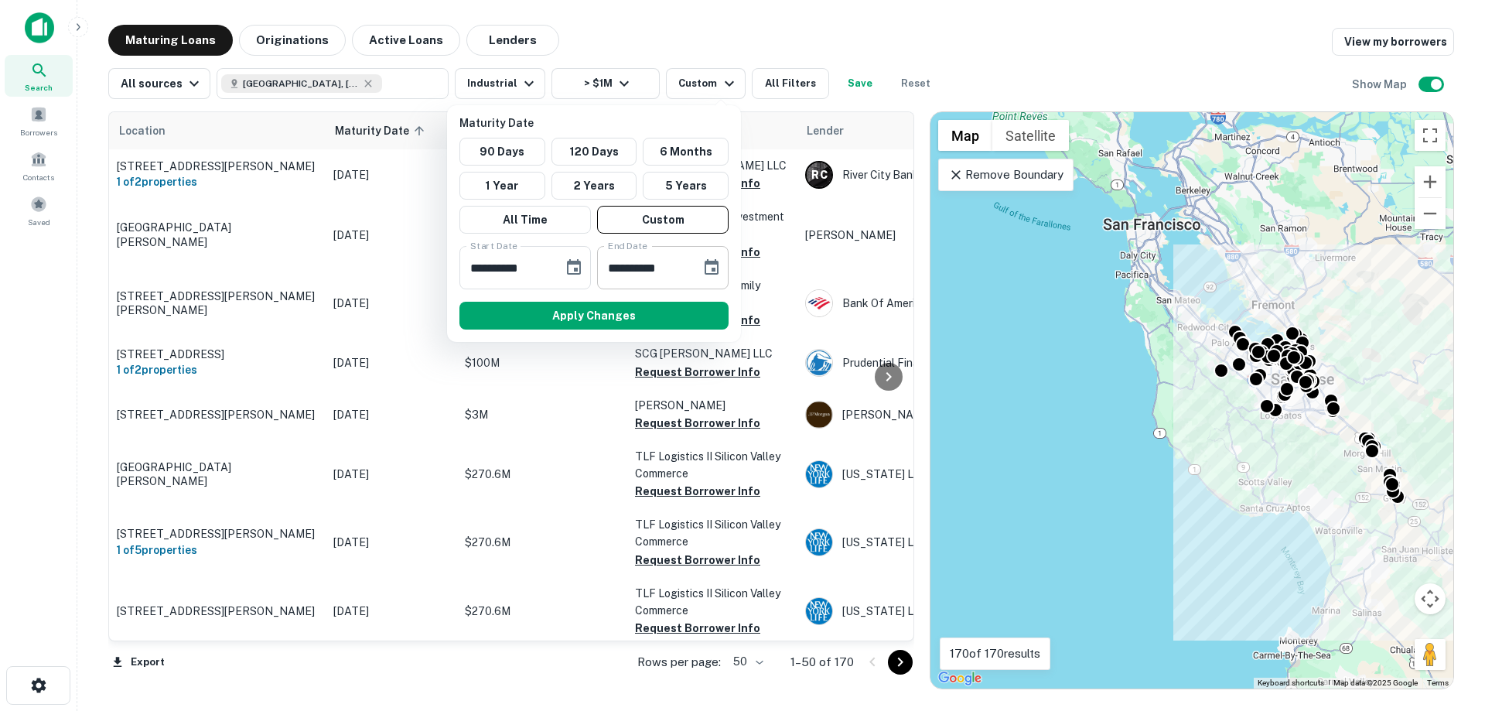
click at [715, 268] on icon "Choose date, selected date is Aug 11, 2025" at bounding box center [712, 266] width 14 height 15
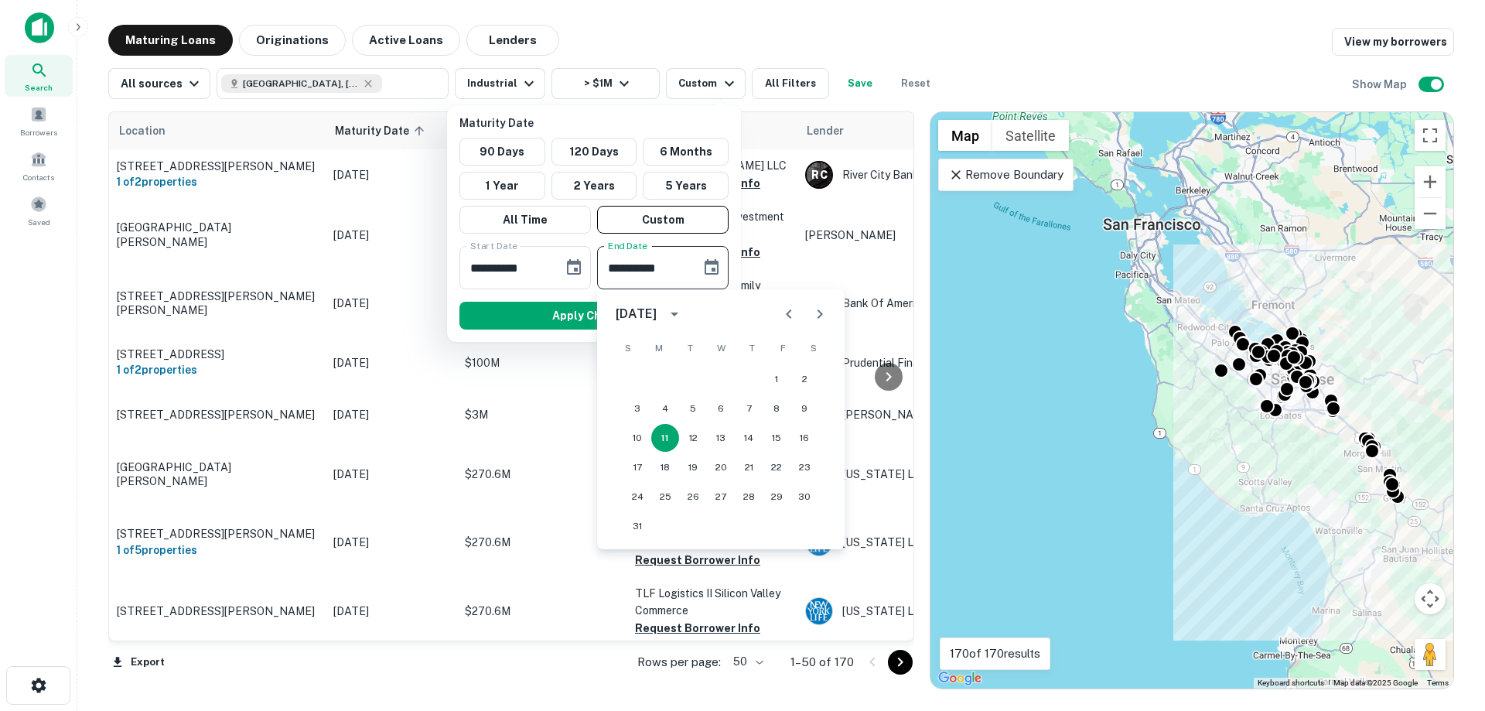
click at [815, 315] on icon "Next month" at bounding box center [820, 314] width 19 height 19
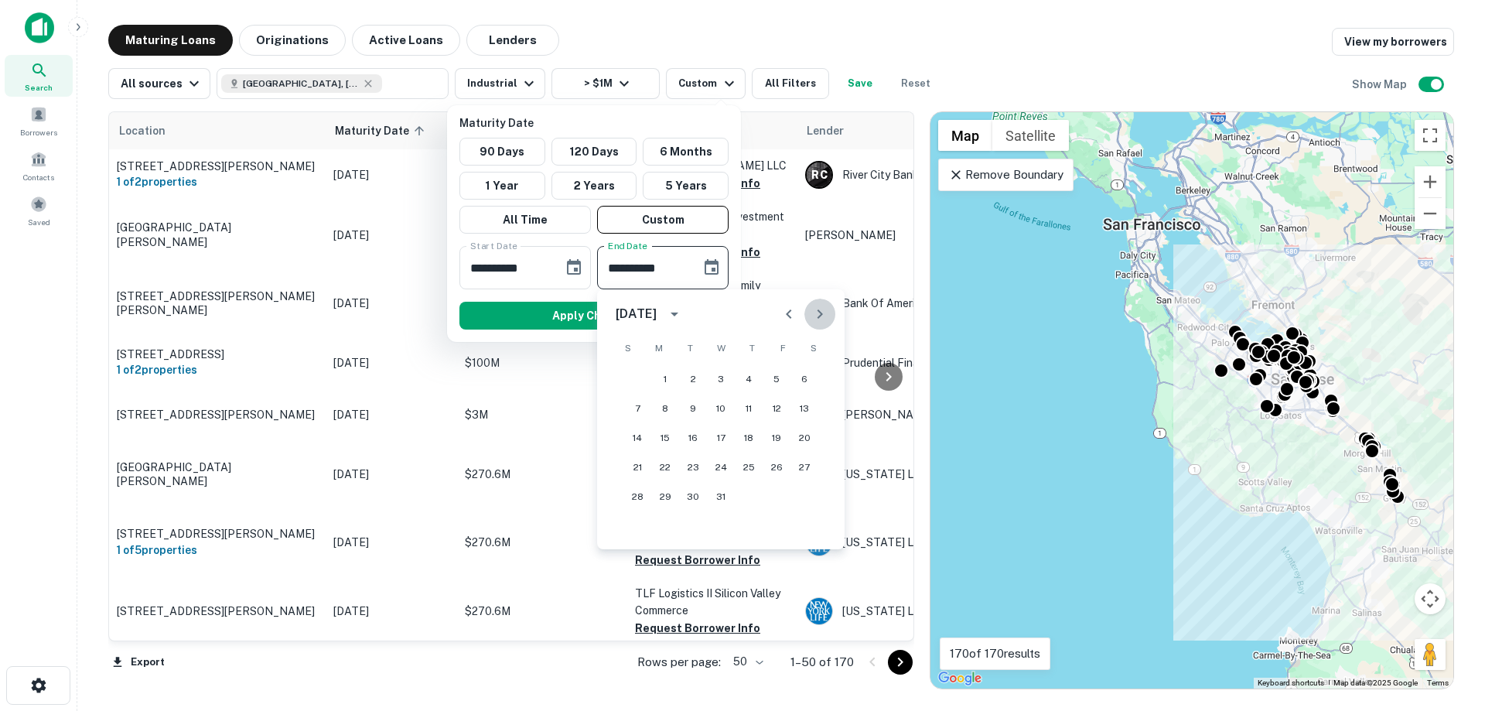
click at [815, 315] on icon "Next month" at bounding box center [820, 314] width 19 height 19
click at [785, 311] on icon "Previous month" at bounding box center [789, 314] width 19 height 19
click at [797, 464] on button "28" at bounding box center [804, 467] width 28 height 28
type input "**********"
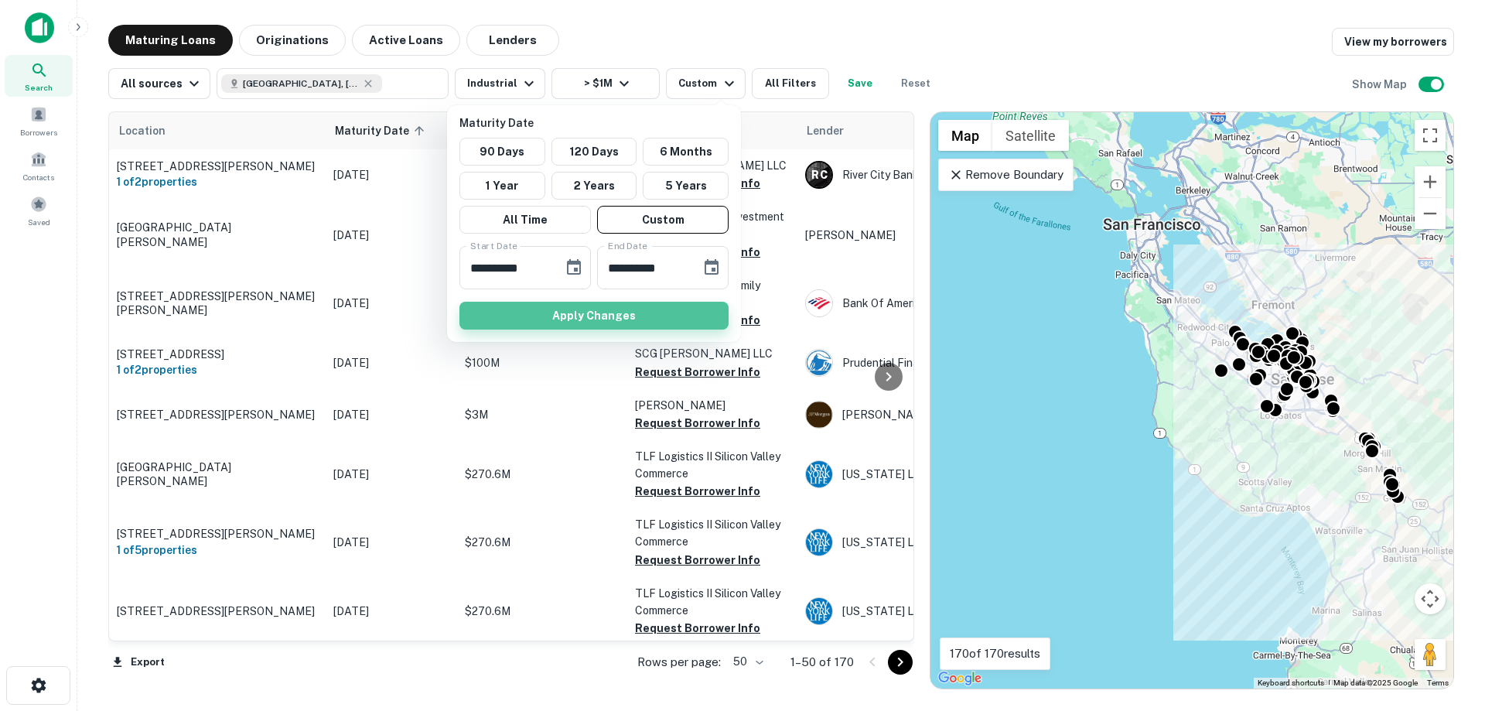
click at [616, 319] on button "Apply Changes" at bounding box center [593, 316] width 269 height 28
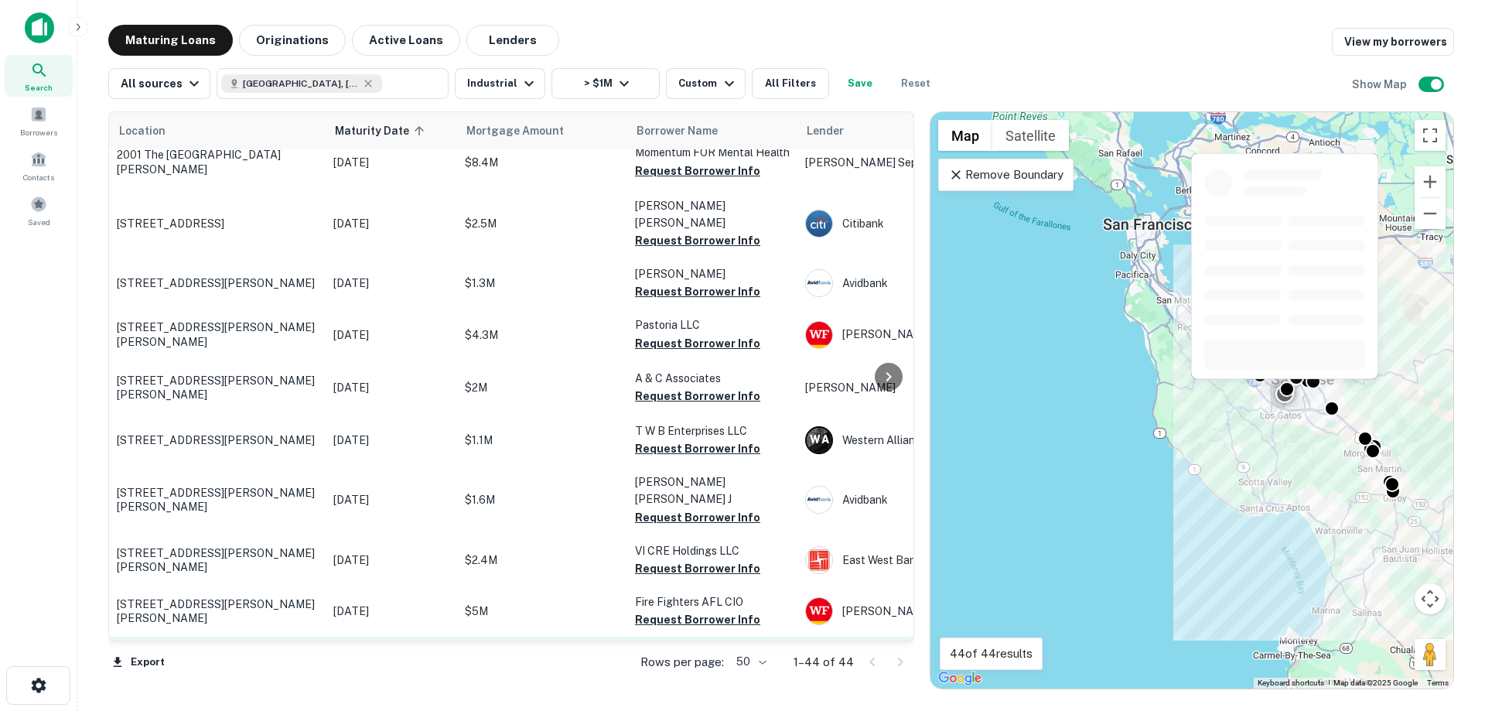
scroll to position [1869, 0]
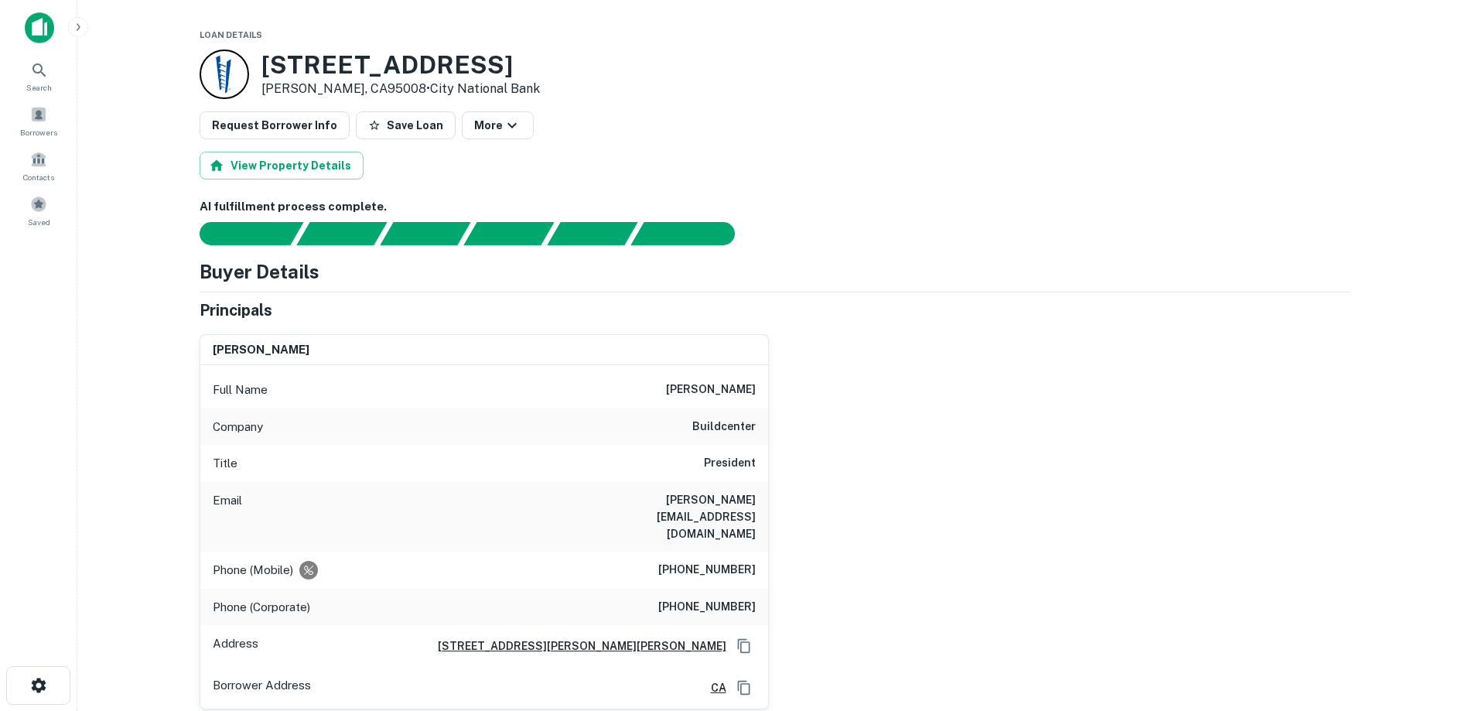
click at [1327, 264] on div "Buyer Details" at bounding box center [775, 272] width 1151 height 28
click at [1283, 285] on div "Buyer Details Principals shaun olson Full Name shaun olson Company buildcenter …" at bounding box center [775, 533] width 1151 height 550
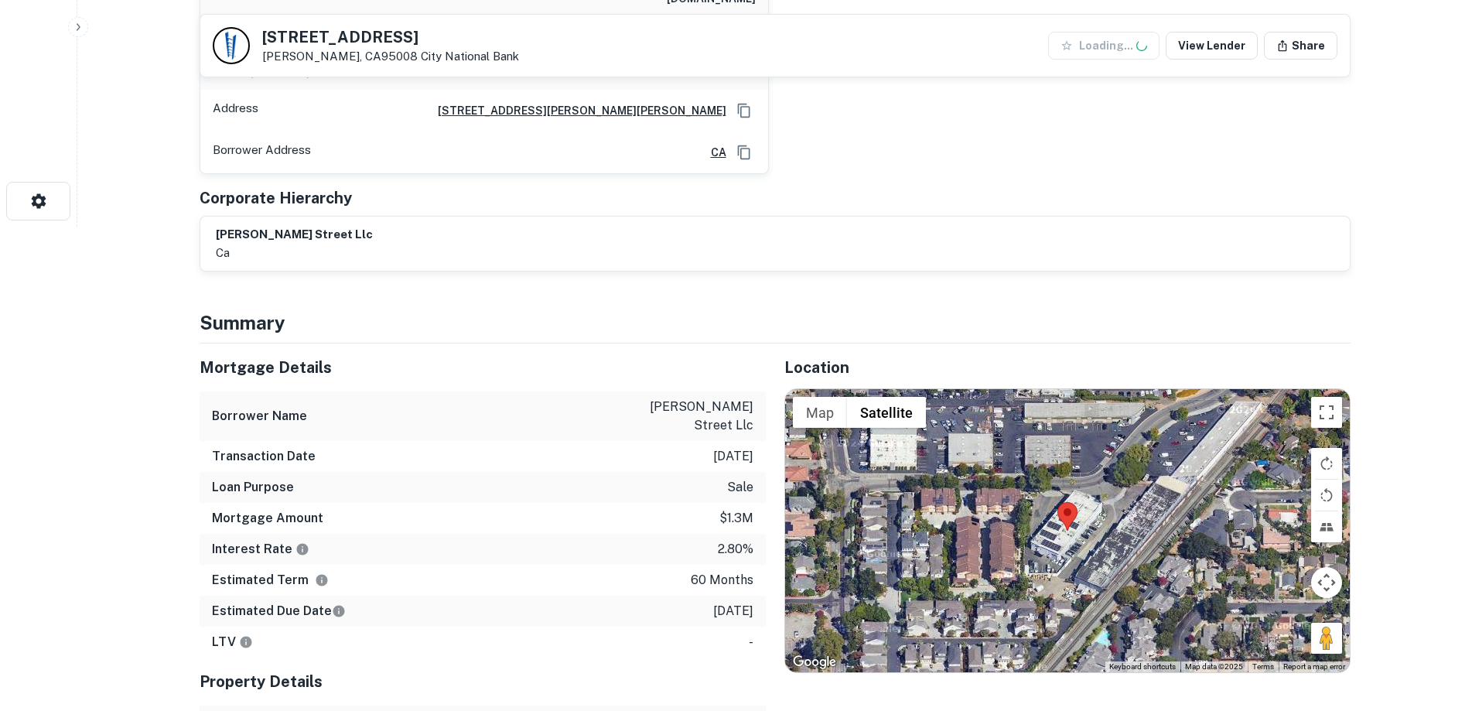
scroll to position [696, 0]
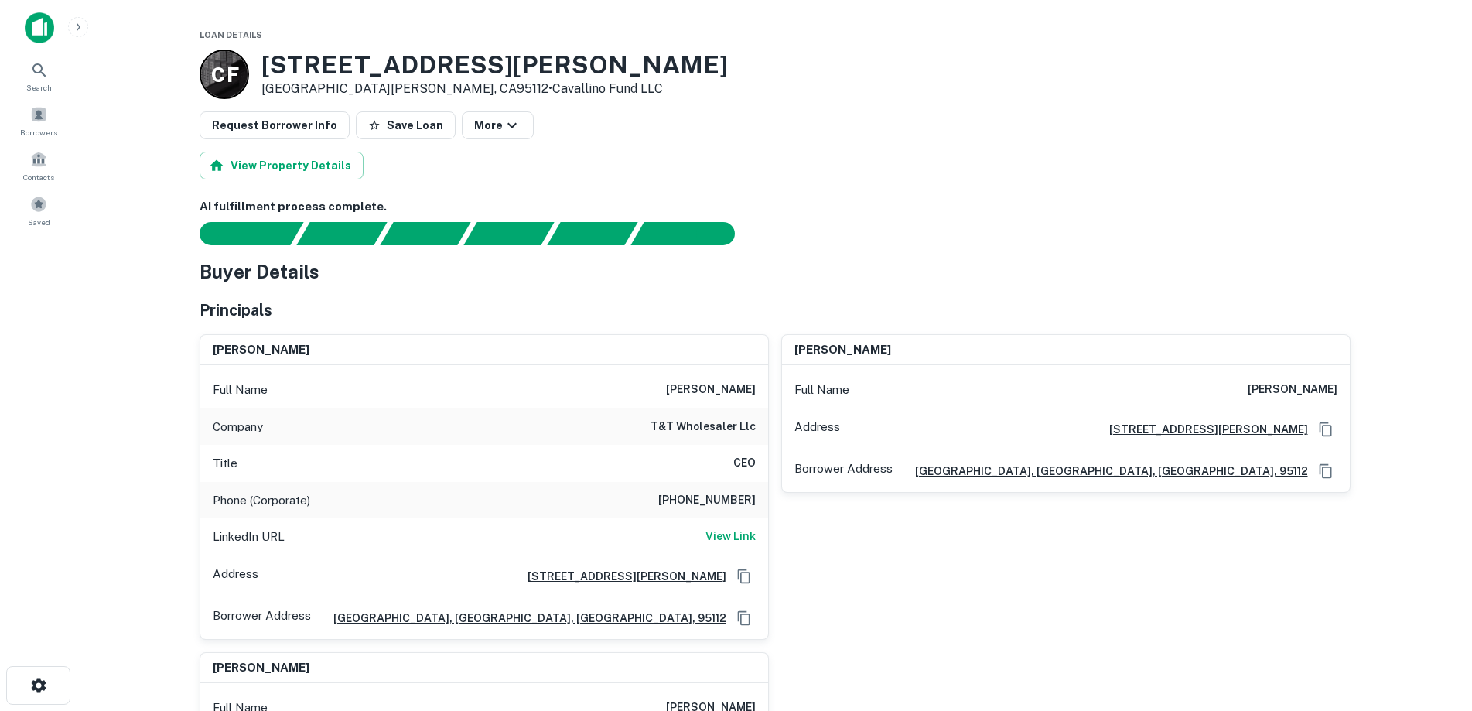
click at [1349, 171] on div "View Property Details" at bounding box center [775, 166] width 1151 height 28
drag, startPoint x: 682, startPoint y: 389, endPoint x: 759, endPoint y: 398, distance: 77.0
click at [759, 398] on div "Full Name [PERSON_NAME]" at bounding box center [484, 389] width 568 height 37
copy h6 "[PERSON_NAME]"
drag, startPoint x: 476, startPoint y: 61, endPoint x: 259, endPoint y: 53, distance: 216.7
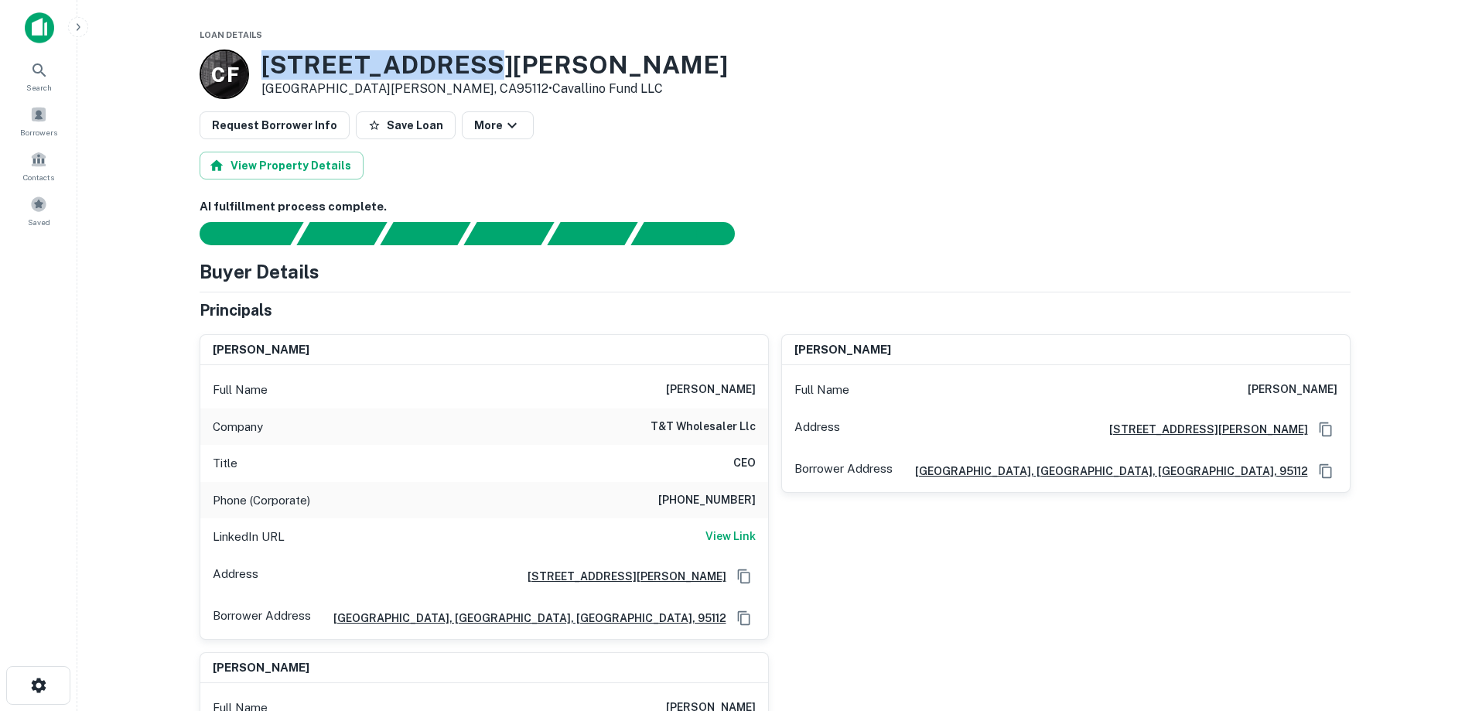
click at [259, 53] on div "C F [STREET_ADDRESS][PERSON_NAME][PERSON_NAME] • Cavallino Fund LLC" at bounding box center [464, 73] width 528 height 49
copy h3 "[STREET_ADDRESS][PERSON_NAME]"
drag, startPoint x: 681, startPoint y: 390, endPoint x: 759, endPoint y: 399, distance: 78.7
click at [759, 399] on div "Full Name [PERSON_NAME]" at bounding box center [484, 389] width 568 height 37
copy h6 "[PERSON_NAME]"
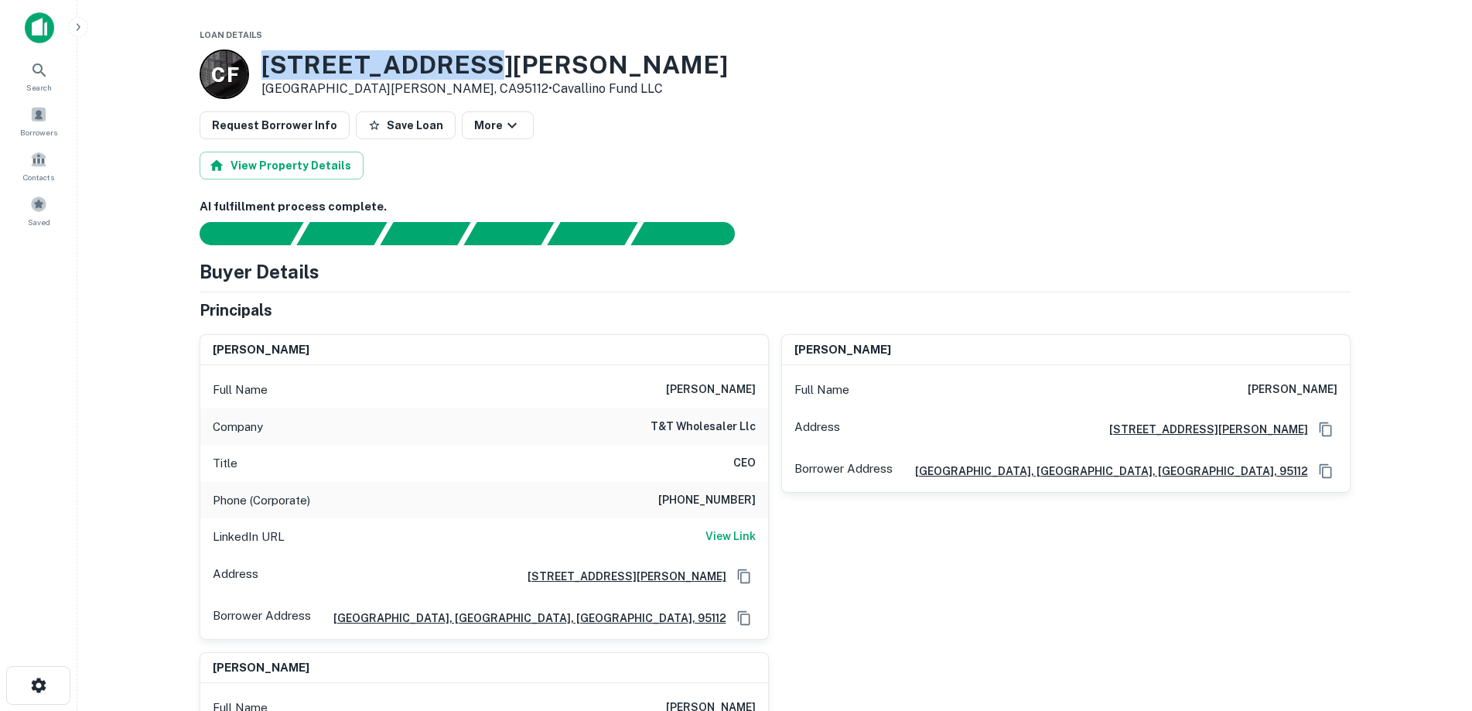
drag, startPoint x: 466, startPoint y: 62, endPoint x: 1203, endPoint y: 0, distance: 739.7
click at [266, 63] on h3 "[STREET_ADDRESS][PERSON_NAME]" at bounding box center [494, 64] width 466 height 29
copy h3 "[STREET_ADDRESS][PERSON_NAME]"
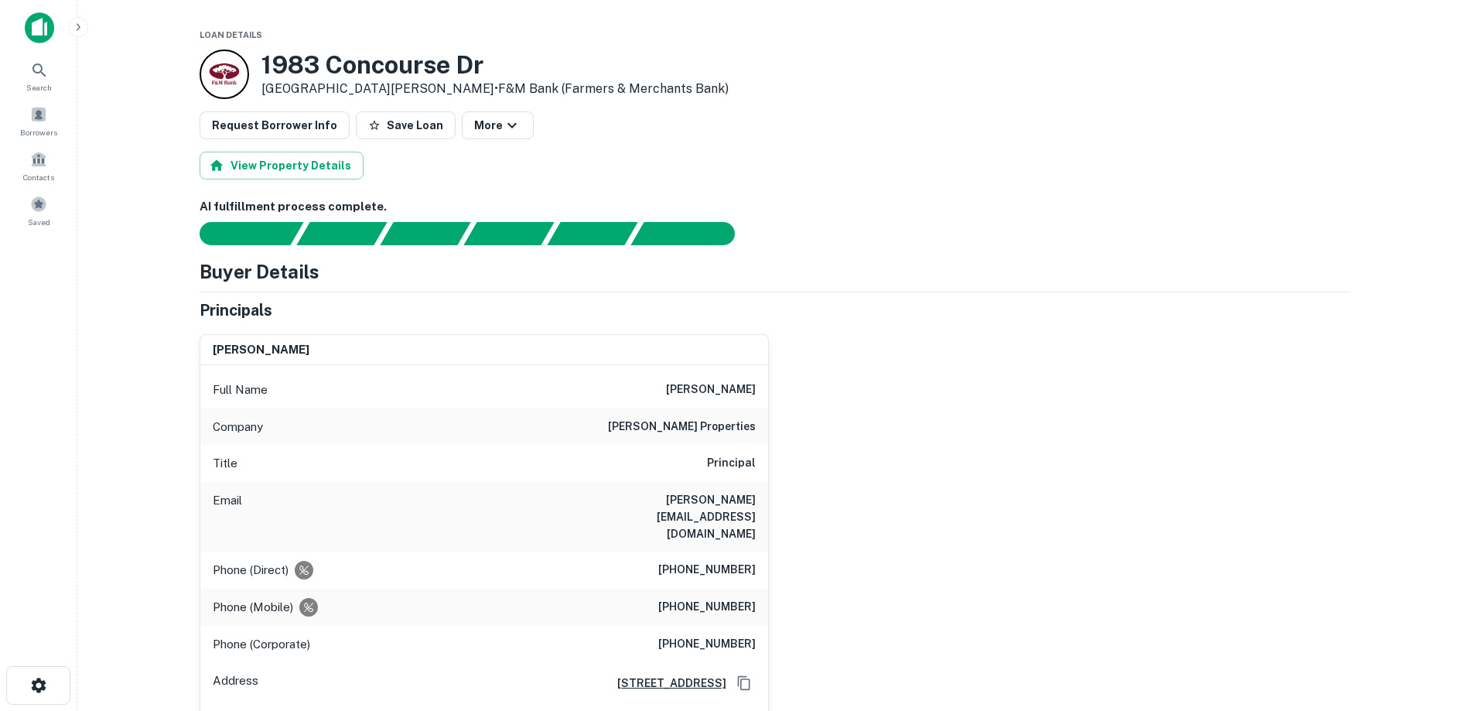
click at [605, 671] on div "[STREET_ADDRESS]" at bounding box center [680, 682] width 151 height 23
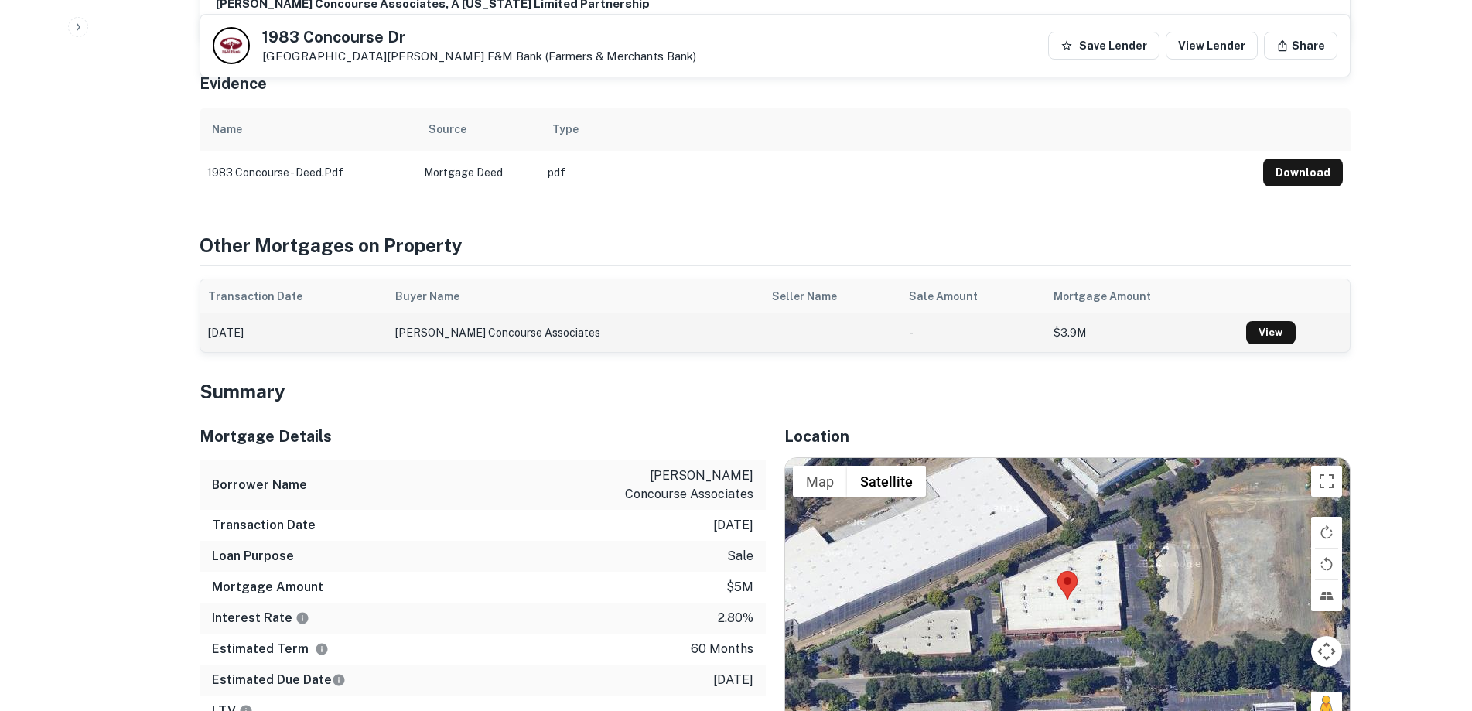
scroll to position [851, 0]
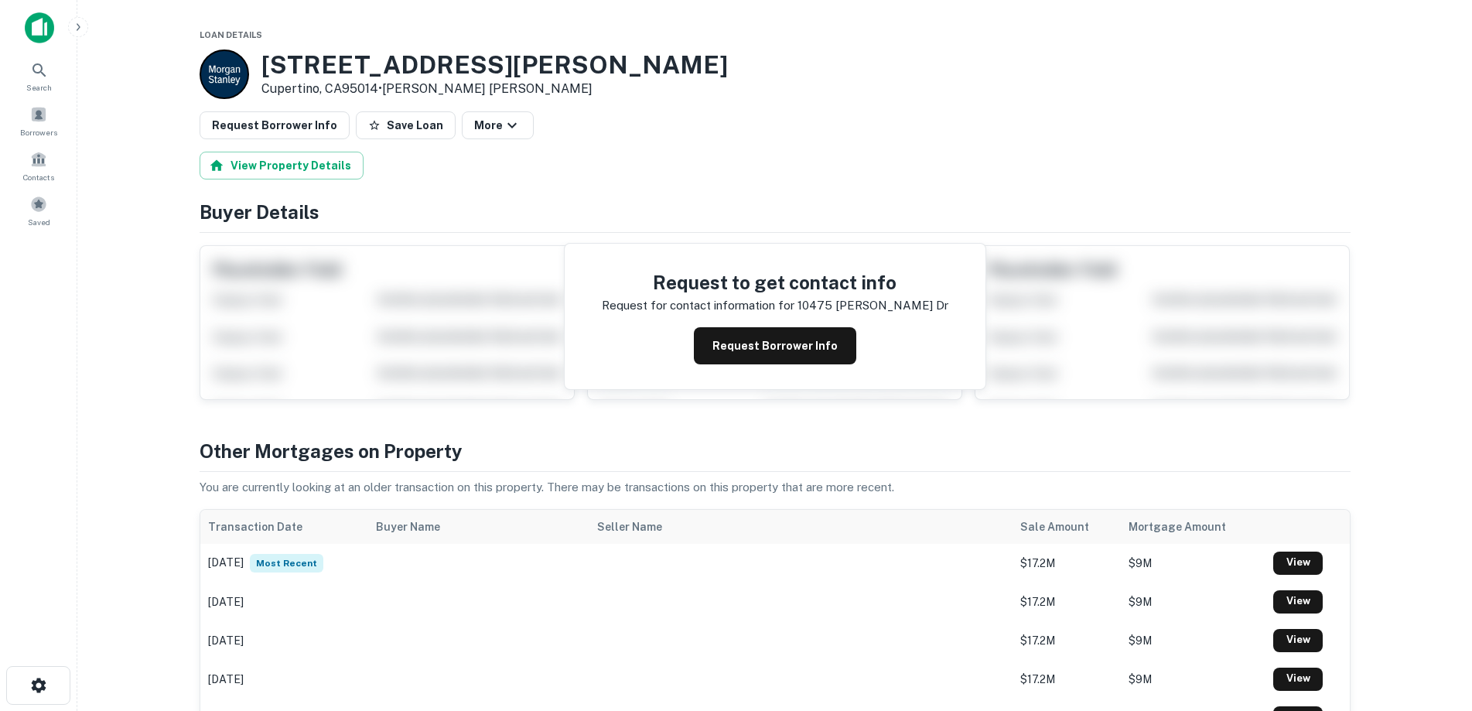
click at [789, 324] on div "Request to get contact info Request for contact information for [STREET_ADDRESS…" at bounding box center [775, 316] width 421 height 145
click at [791, 334] on button "Request Borrower Info" at bounding box center [775, 345] width 162 height 37
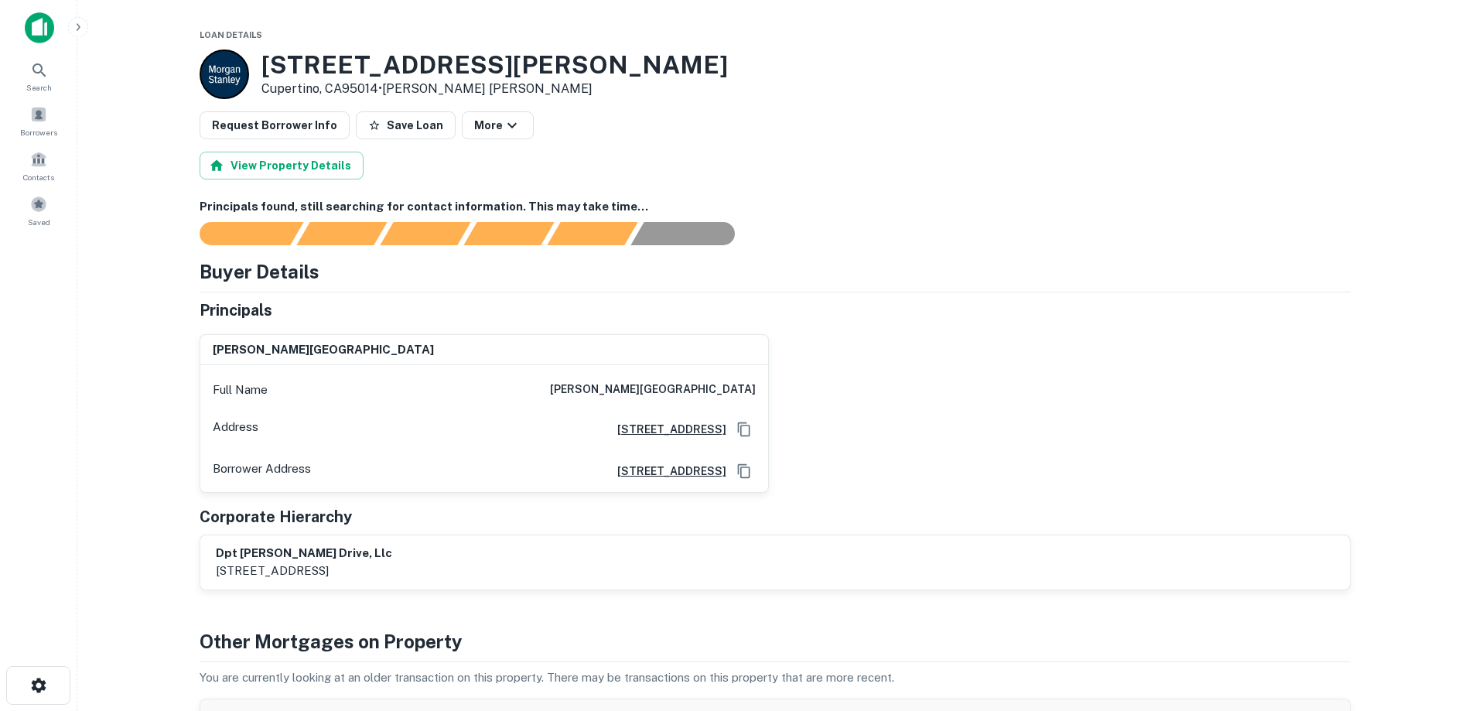
click at [1410, 316] on main "Loan Details [STREET_ADDRESS][PERSON_NAME][PERSON_NAME] • [PERSON_NAME] [PERSON…" at bounding box center [774, 355] width 1394 height 711
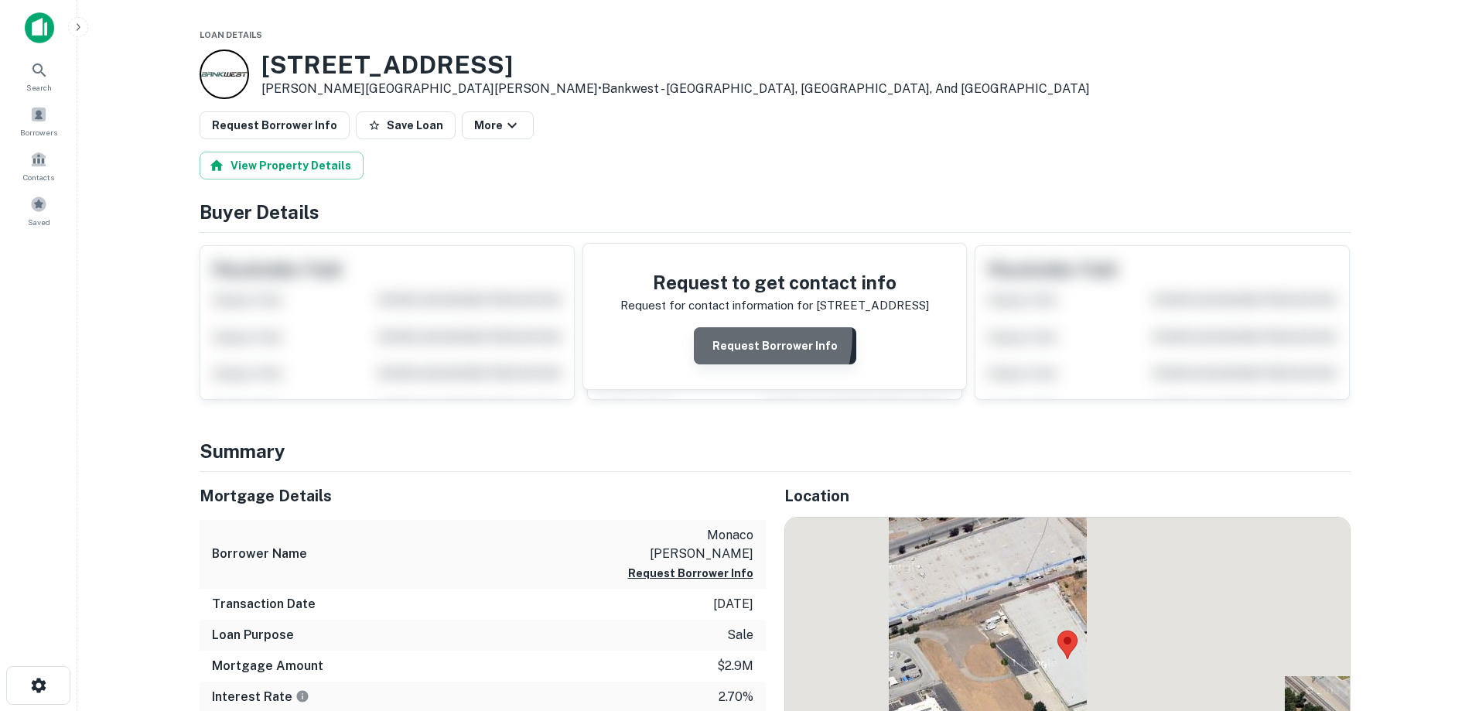
click at [729, 336] on button "Request Borrower Info" at bounding box center [775, 345] width 162 height 37
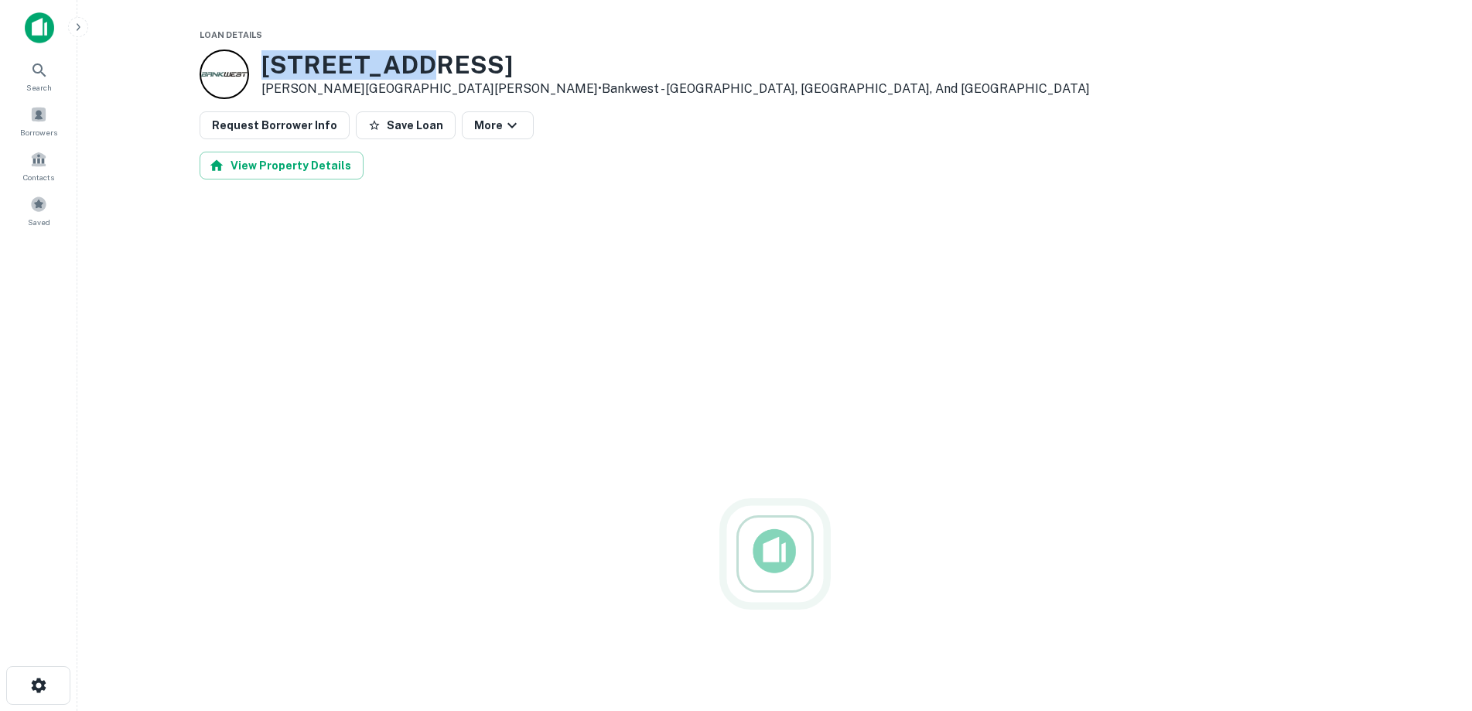
drag, startPoint x: 425, startPoint y: 61, endPoint x: 247, endPoint y: 64, distance: 177.9
click at [247, 64] on div "195 Mast St Morgan Hill, CA95037 • Bankwest - Rockford, Hanover, And Buffalo" at bounding box center [645, 73] width 890 height 49
copy div "195 Mast St"
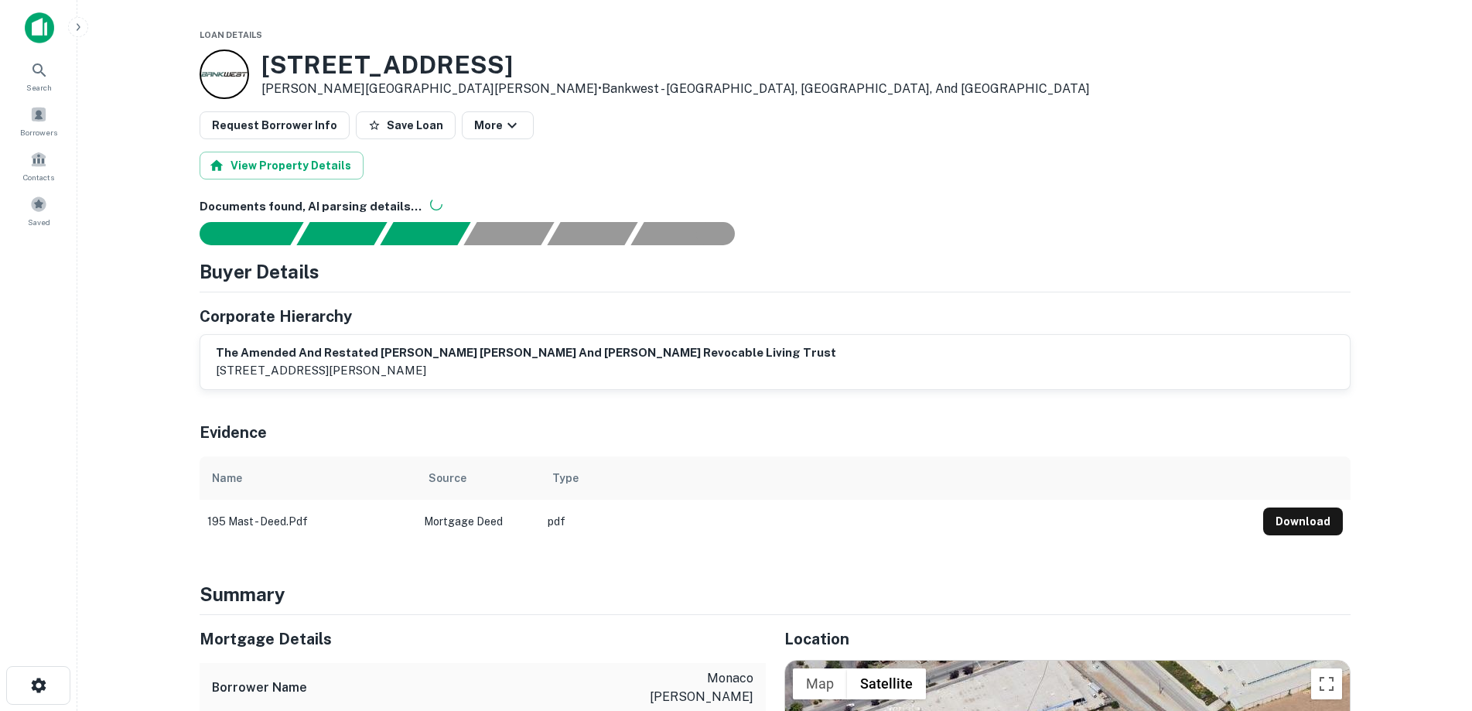
click at [1394, 312] on main "Loan Details 195 Mast St Morgan Hill, CA95037 • Bankwest - Rockford, Hanover, A…" at bounding box center [774, 355] width 1394 height 711
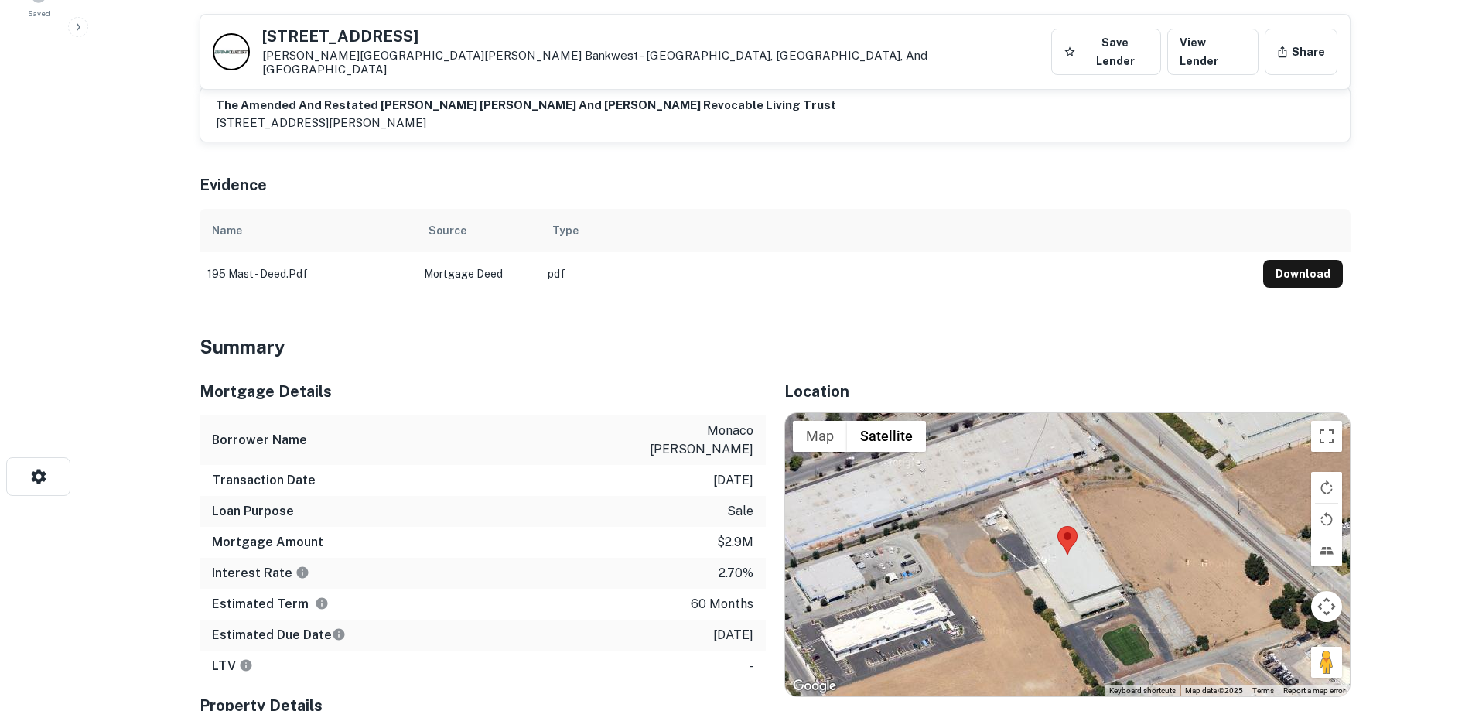
scroll to position [232, 0]
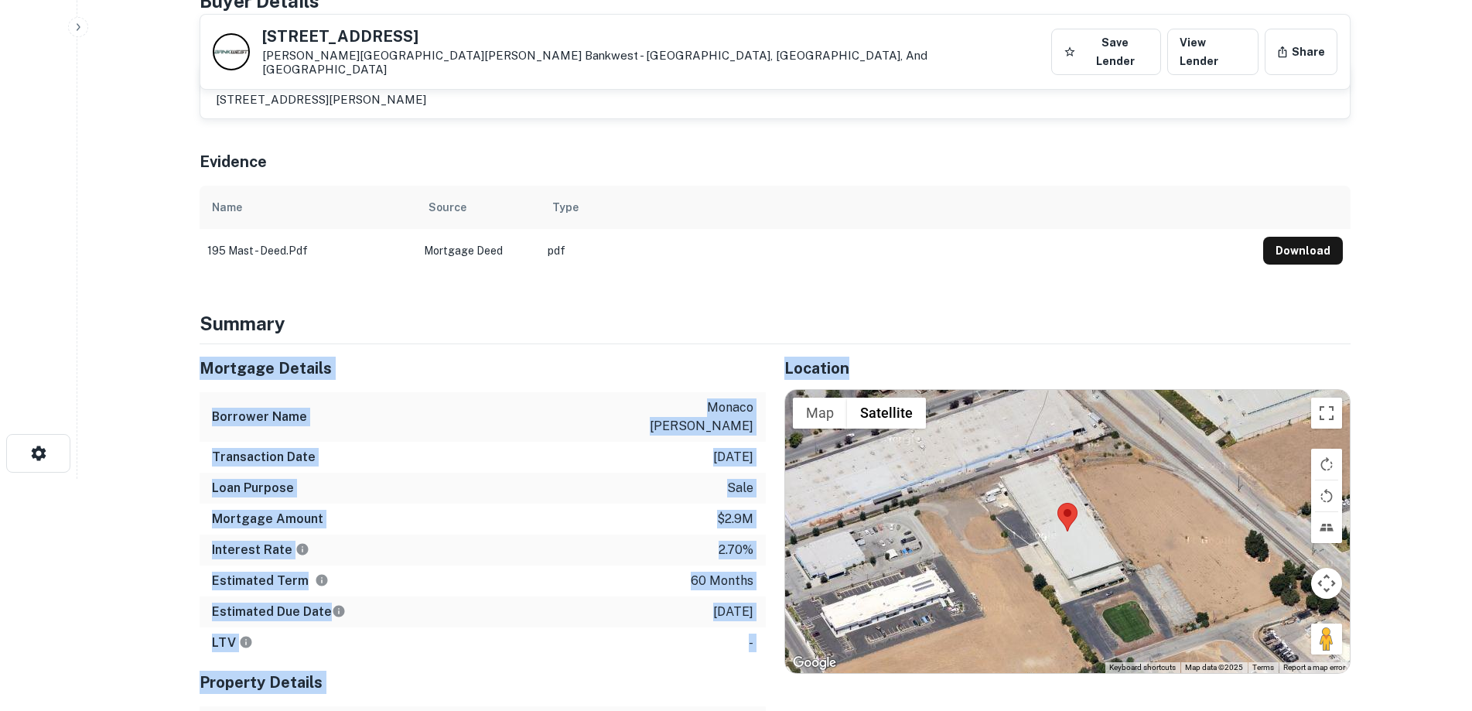
drag, startPoint x: 775, startPoint y: 610, endPoint x: 196, endPoint y: 349, distance: 635.5
click at [196, 349] on div "Mortgage Details Borrower Name monaco john michael Transaction Date 12/23/2020 …" at bounding box center [765, 602] width 1169 height 517
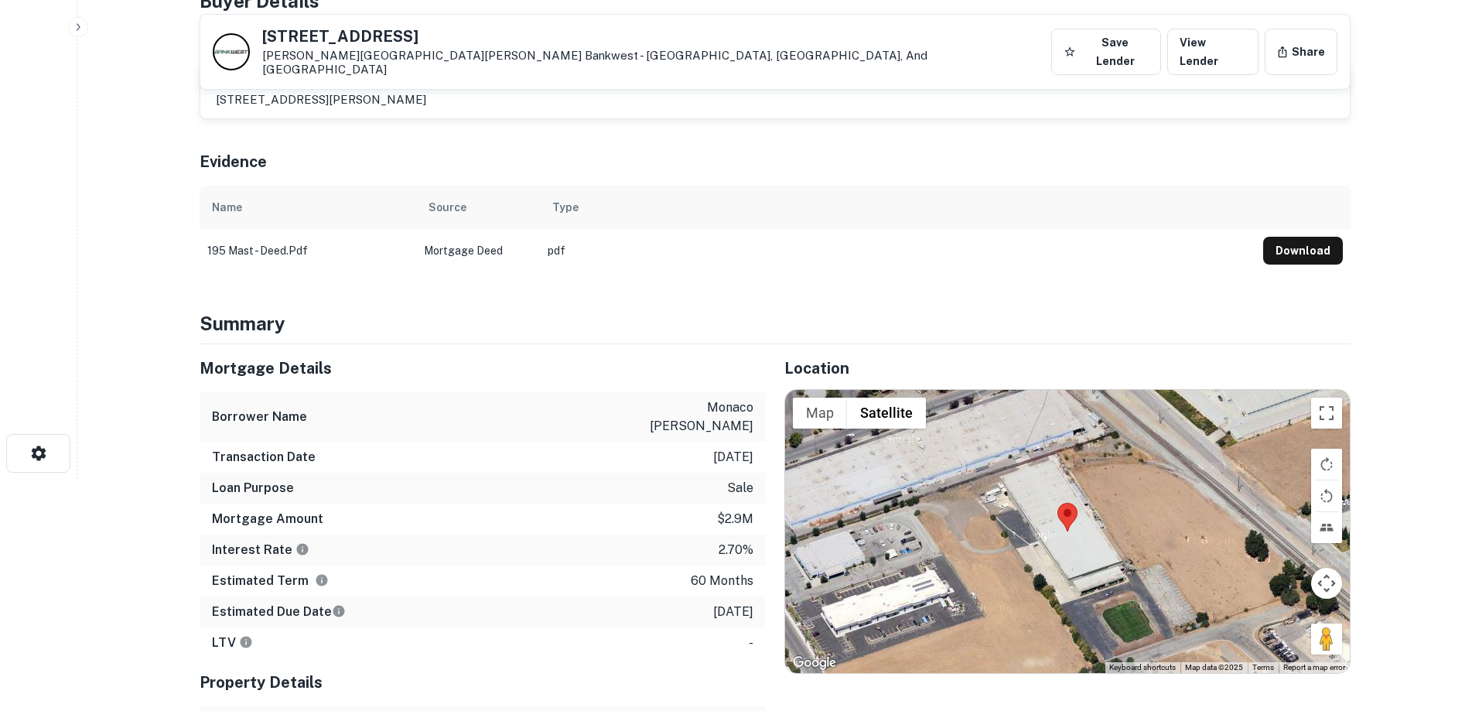
click at [148, 327] on main "195 Mast St Morgan Hill, CA95037 Bankwest - Rockford, Hanover, And Buffalo Save…" at bounding box center [774, 123] width 1394 height 711
click at [1377, 316] on main "195 Mast St Morgan Hill, CA95037 Bankwest - Rockford, Hanover, And Buffalo Save…" at bounding box center [774, 123] width 1394 height 711
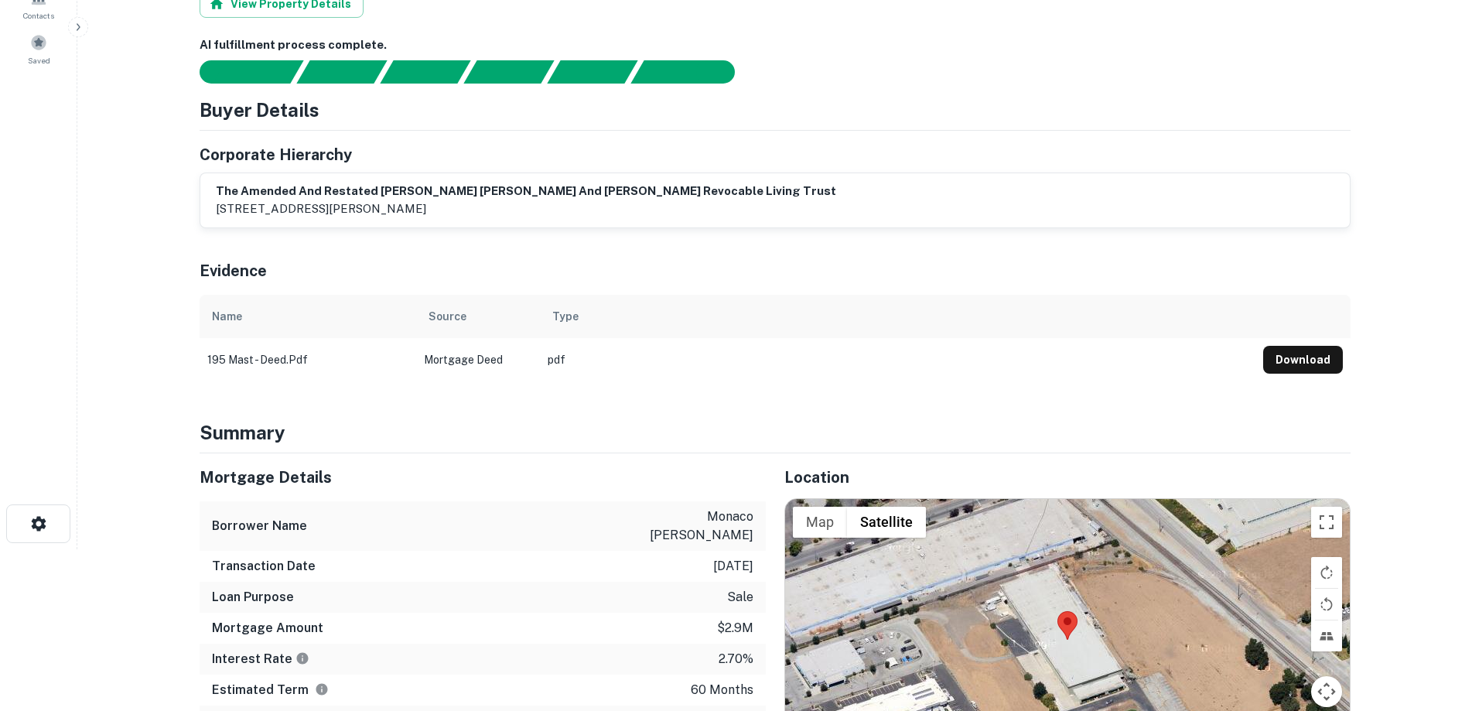
scroll to position [0, 0]
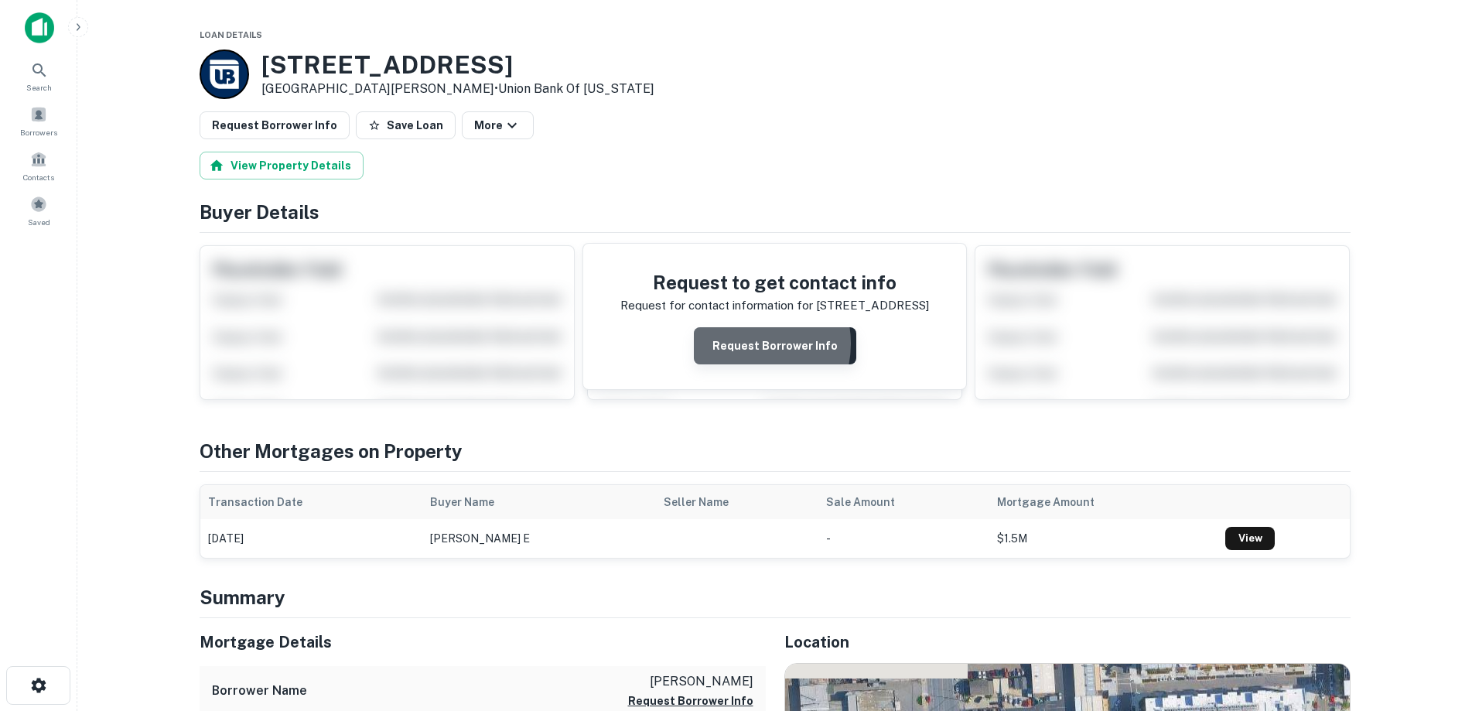
click at [749, 343] on button "Request Borrower Info" at bounding box center [775, 345] width 162 height 37
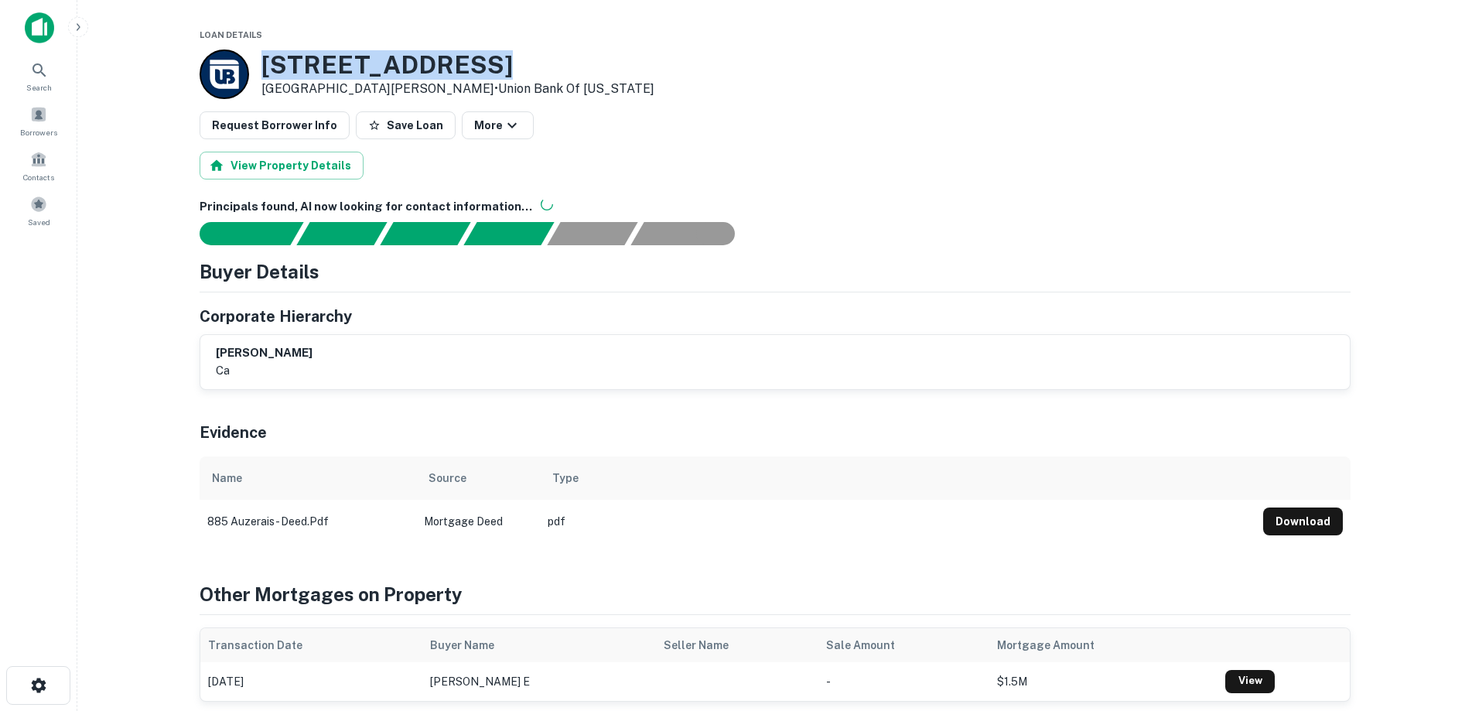
drag, startPoint x: 497, startPoint y: 61, endPoint x: 265, endPoint y: 54, distance: 232.1
click at [265, 54] on h3 "885 Auzerais Ave" at bounding box center [457, 64] width 393 height 29
copy h3 "885 Auzerais Ave"
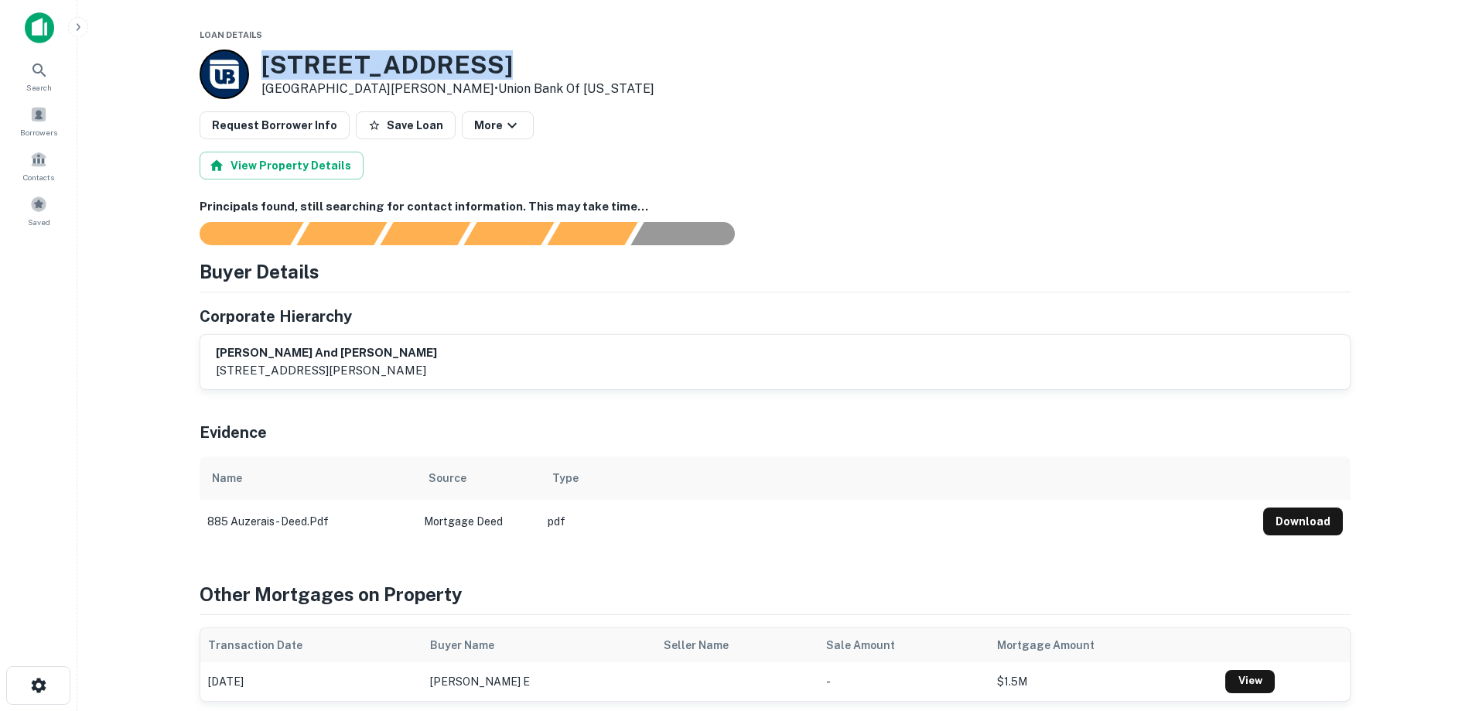
click at [483, 62] on h3 "885 Auzerais Ave" at bounding box center [457, 64] width 393 height 29
drag, startPoint x: 494, startPoint y: 65, endPoint x: 266, endPoint y: 74, distance: 228.3
click at [266, 74] on h3 "885 Auzerais Ave" at bounding box center [457, 64] width 393 height 29
copy h3 "885 Auzerais Ave"
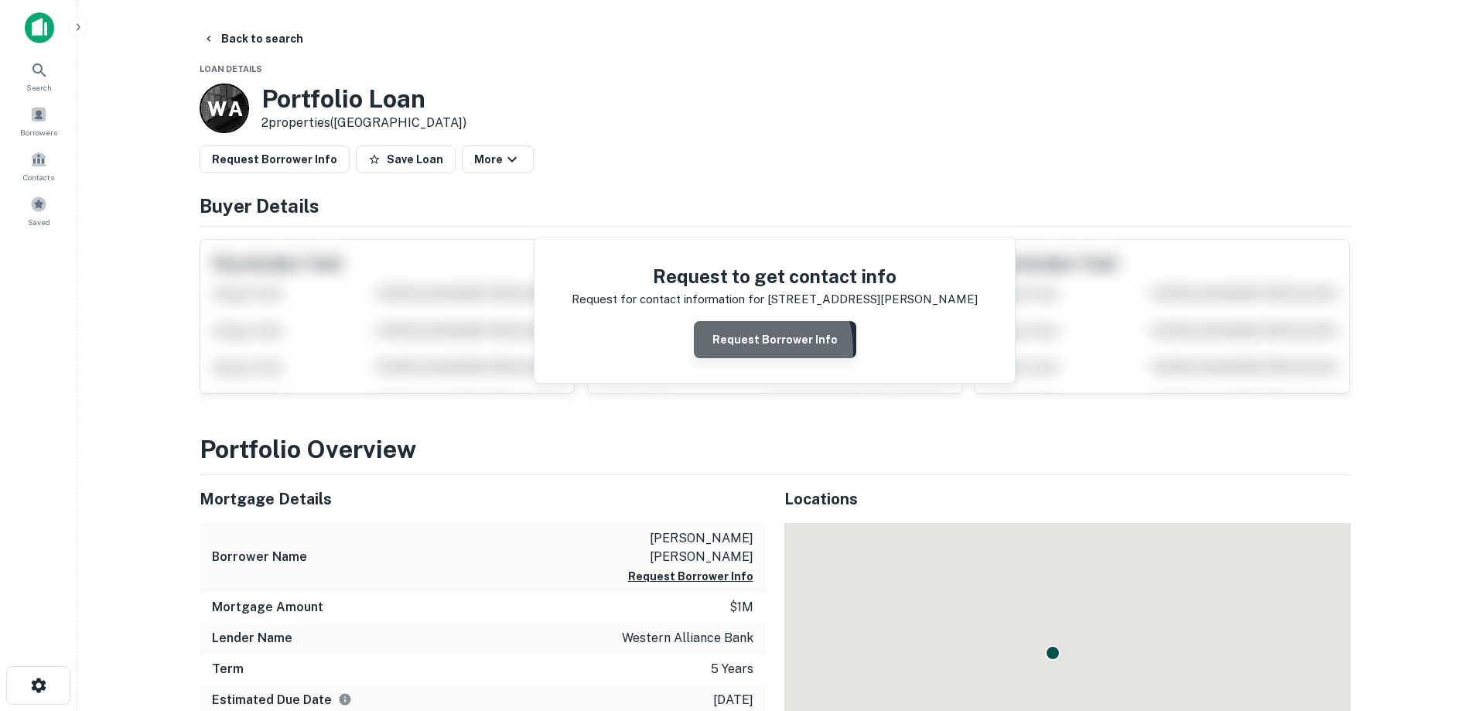
click at [743, 350] on button "Request Borrower Info" at bounding box center [775, 339] width 162 height 37
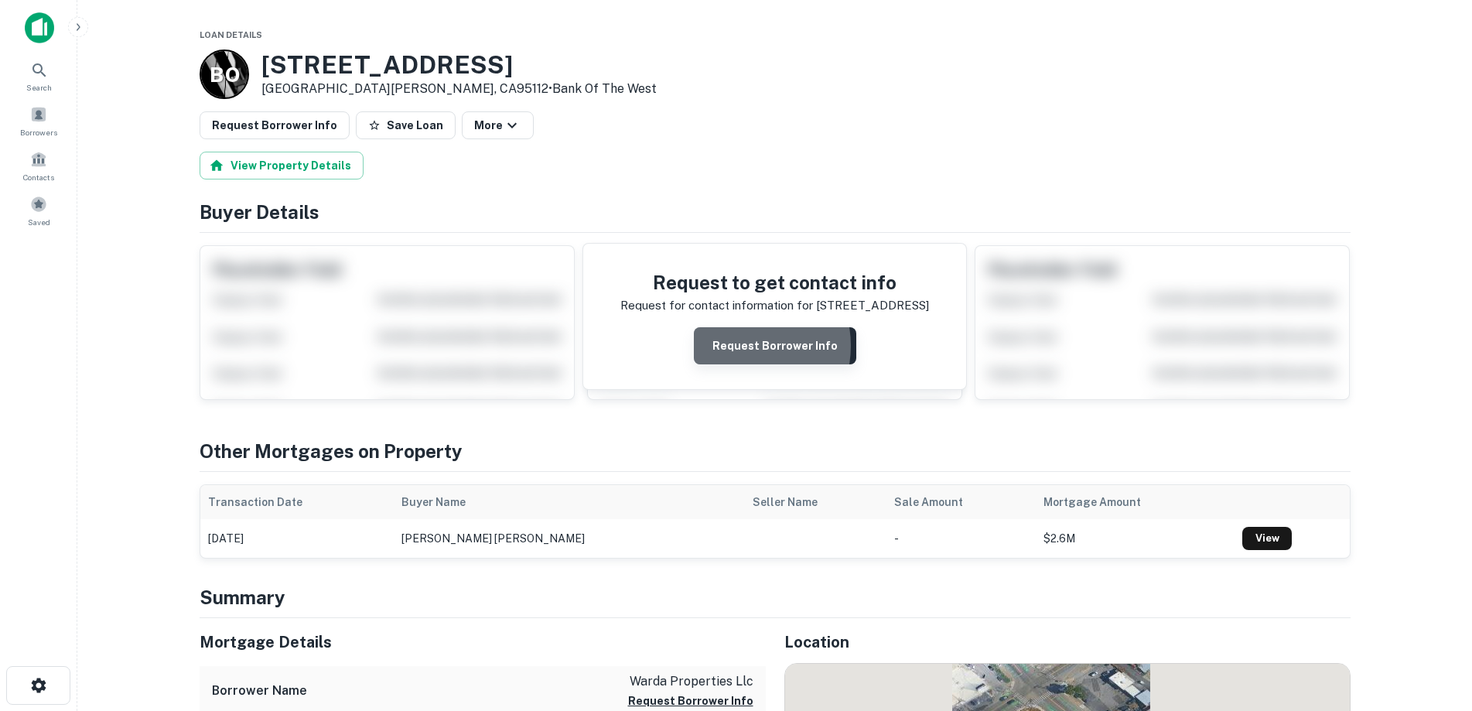
click at [739, 346] on button "Request Borrower Info" at bounding box center [775, 345] width 162 height 37
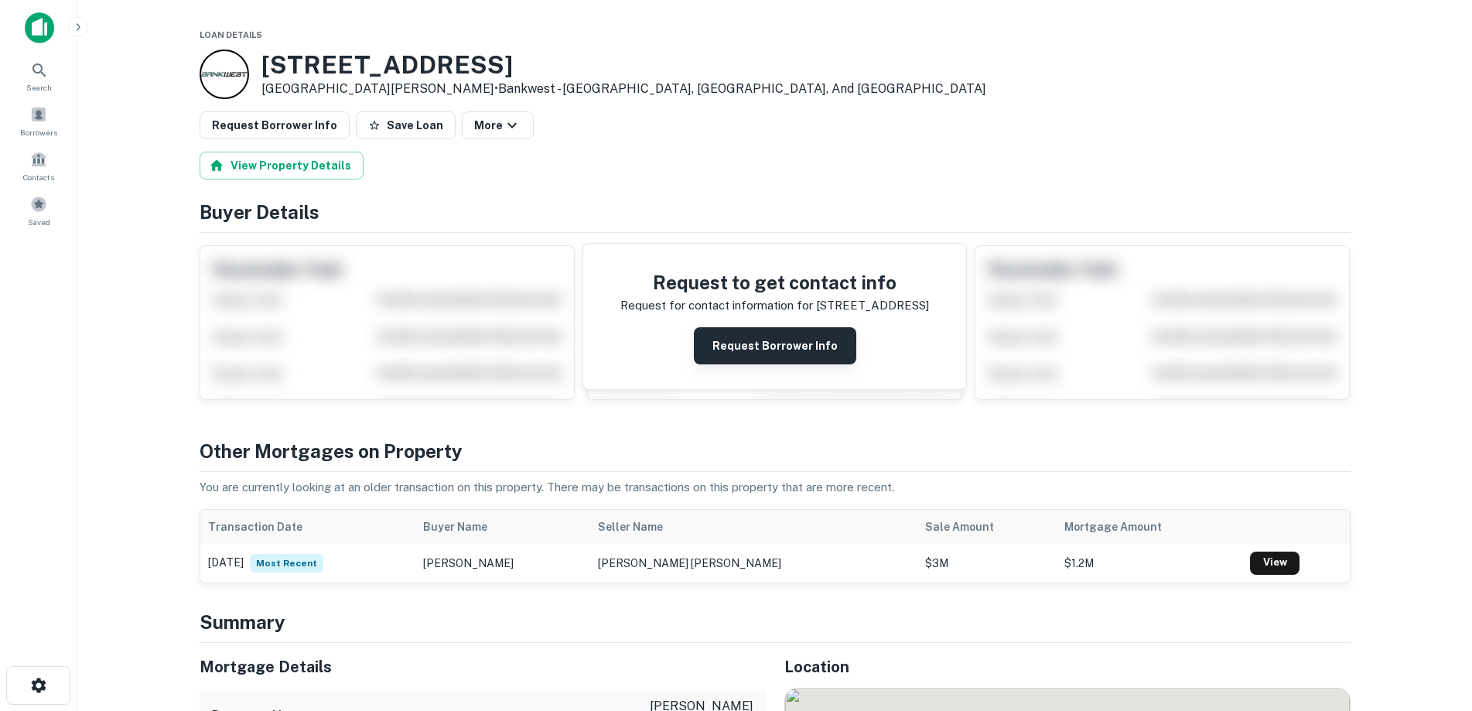
click at [767, 334] on button "Request Borrower Info" at bounding box center [775, 345] width 162 height 37
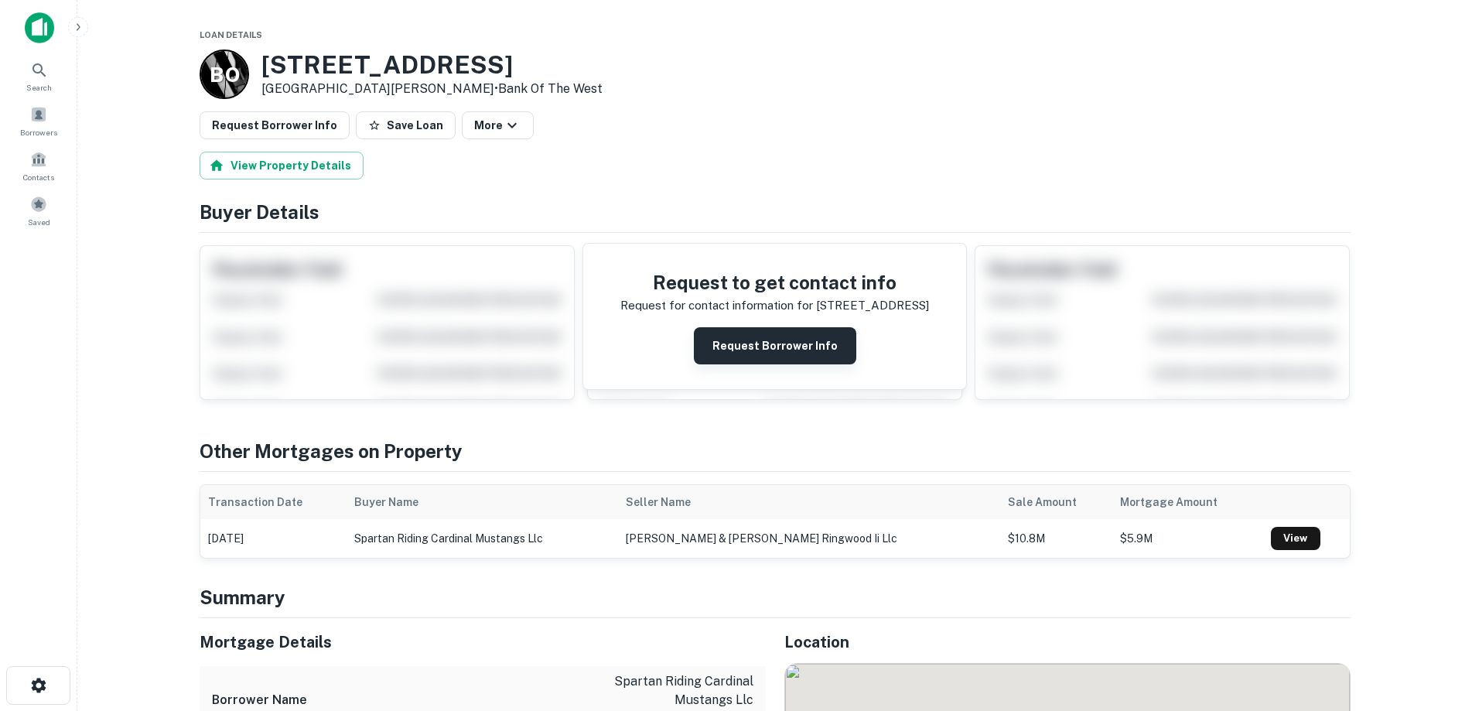
click at [745, 345] on button "Request Borrower Info" at bounding box center [775, 345] width 162 height 37
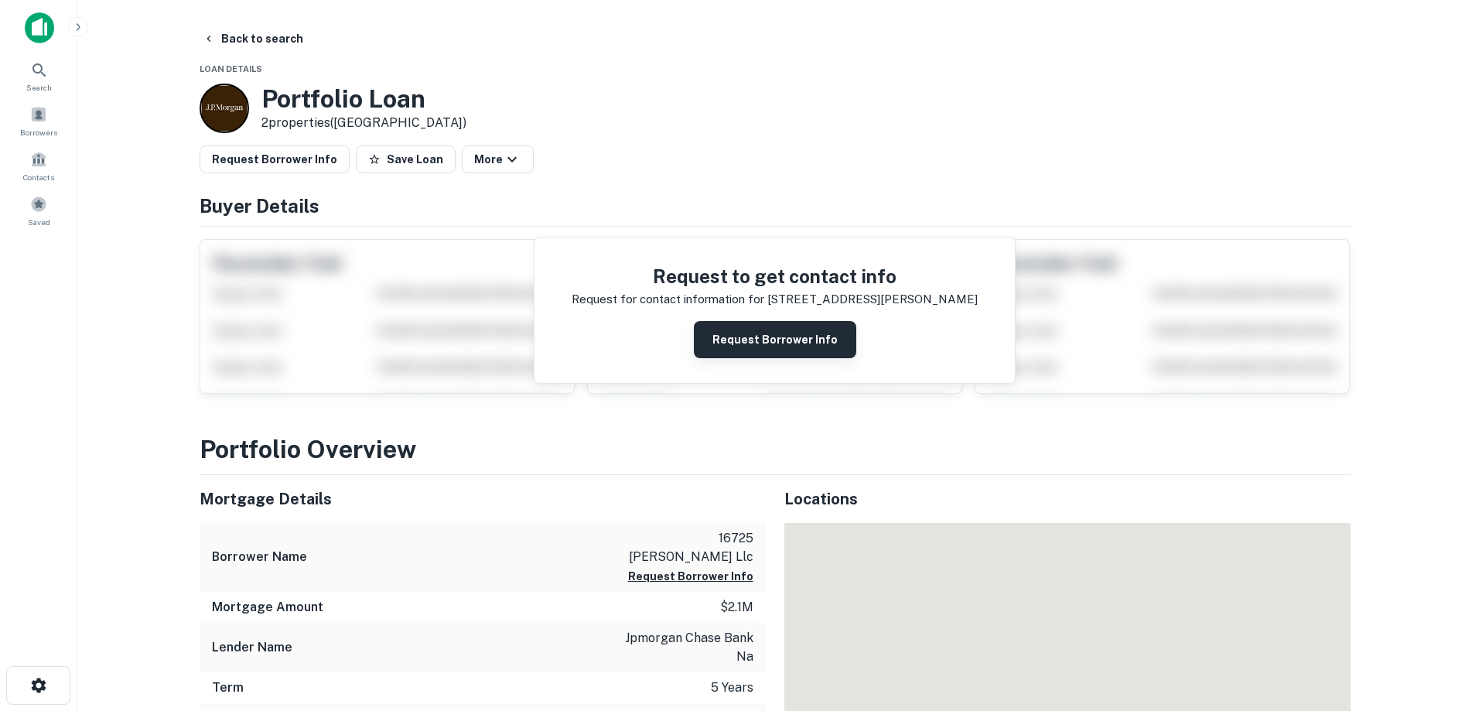
click at [744, 346] on button "Request Borrower Info" at bounding box center [775, 339] width 162 height 37
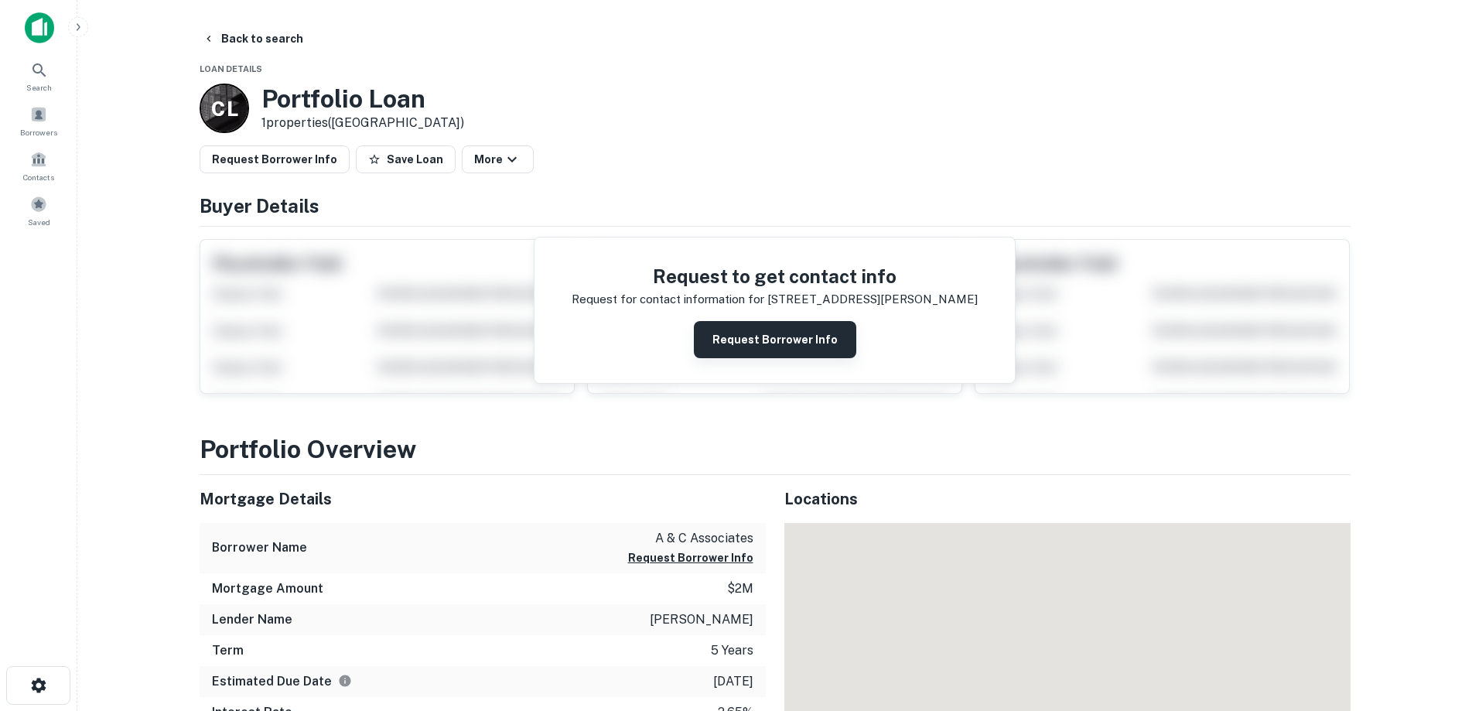
click at [783, 329] on button "Request Borrower Info" at bounding box center [775, 339] width 162 height 37
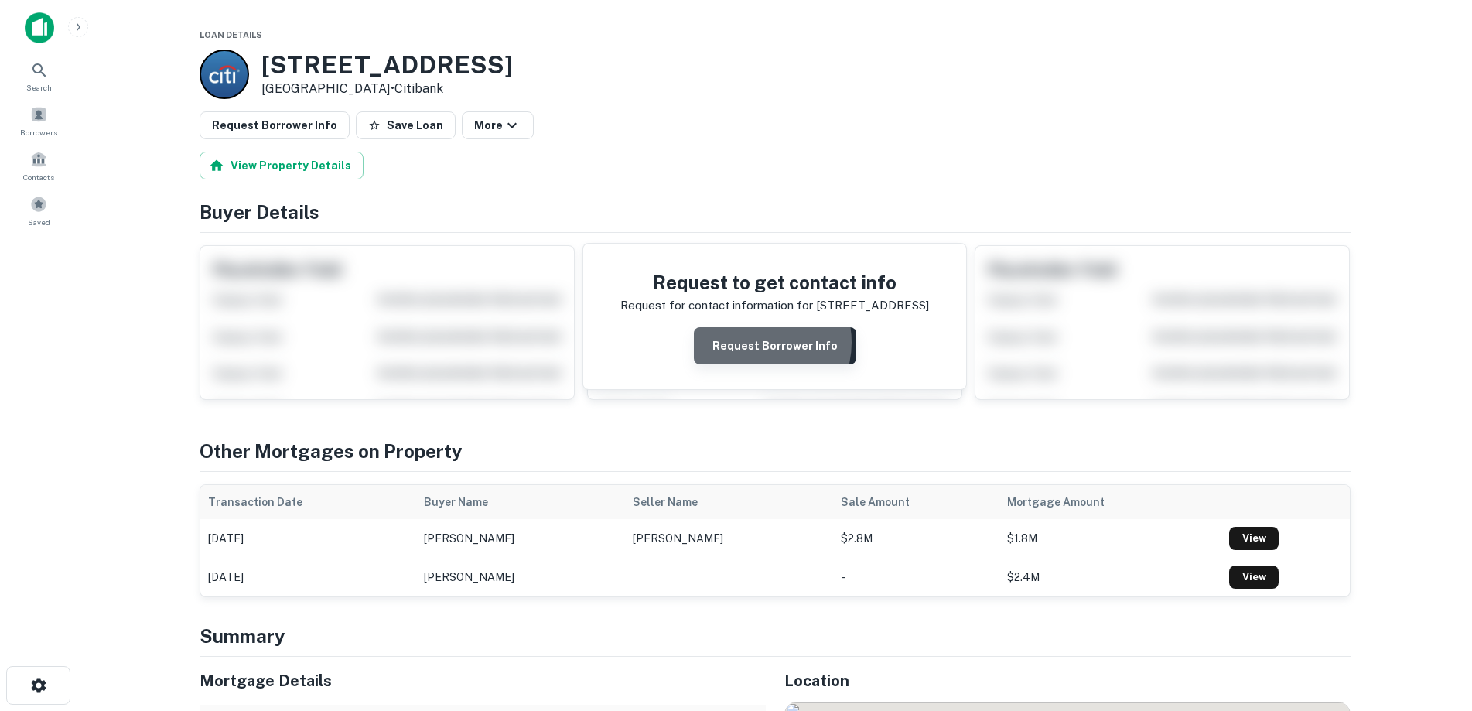
click at [758, 343] on button "Request Borrower Info" at bounding box center [775, 345] width 162 height 37
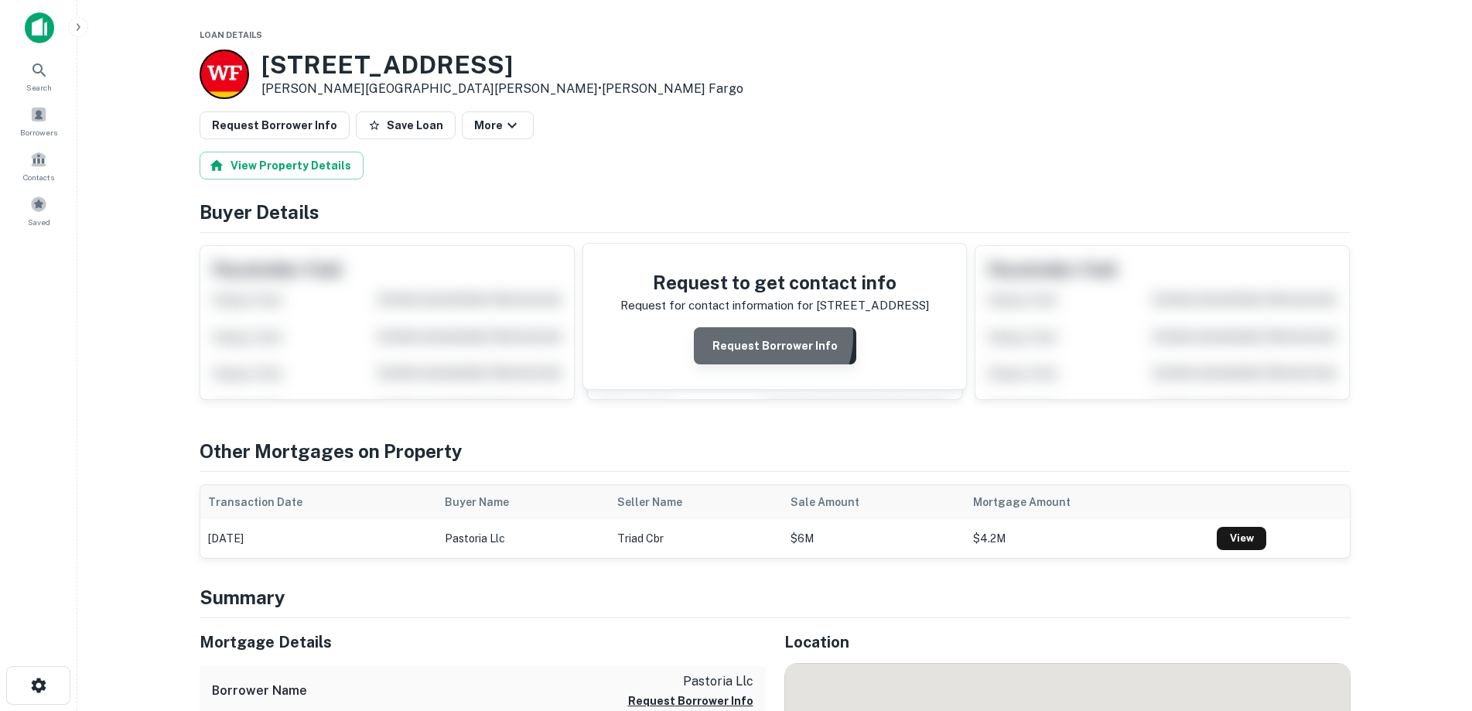
click at [765, 337] on button "Request Borrower Info" at bounding box center [775, 345] width 162 height 37
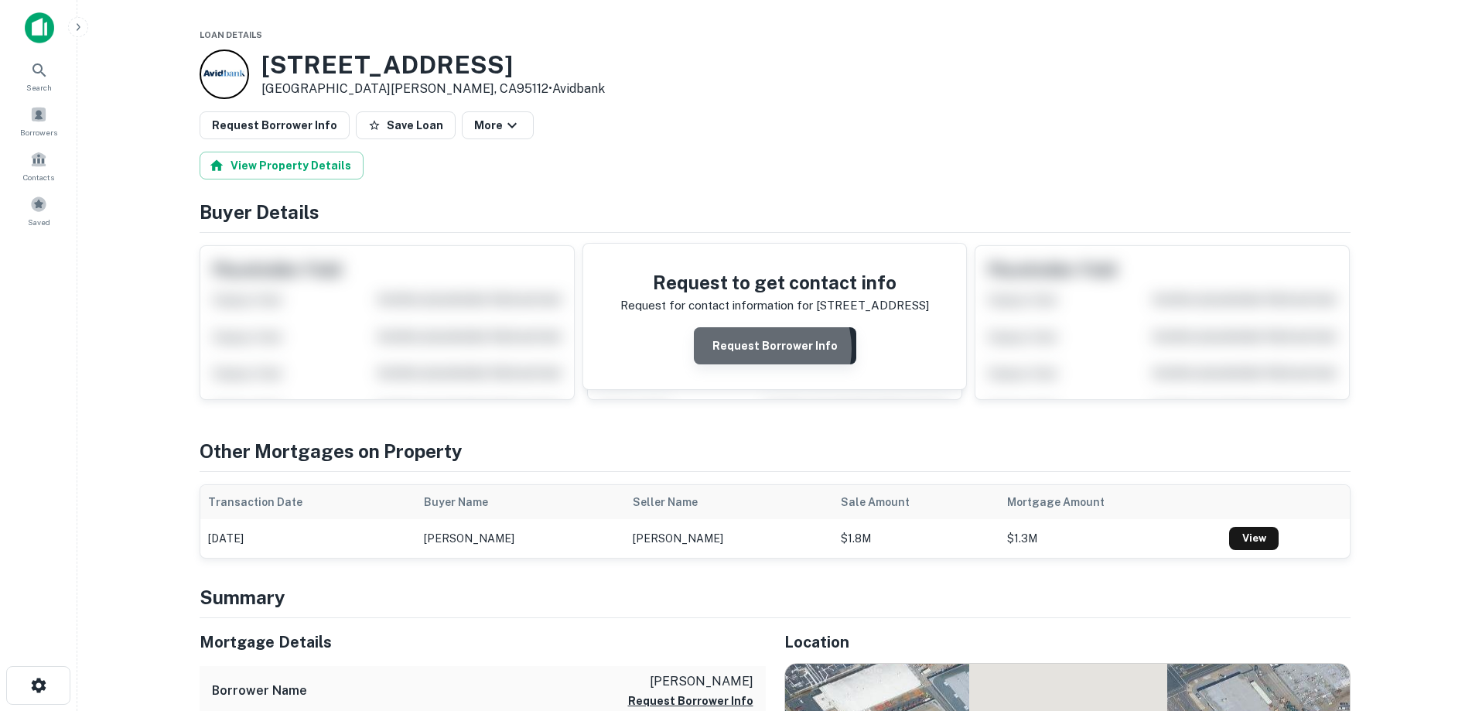
click at [763, 349] on button "Request Borrower Info" at bounding box center [775, 345] width 162 height 37
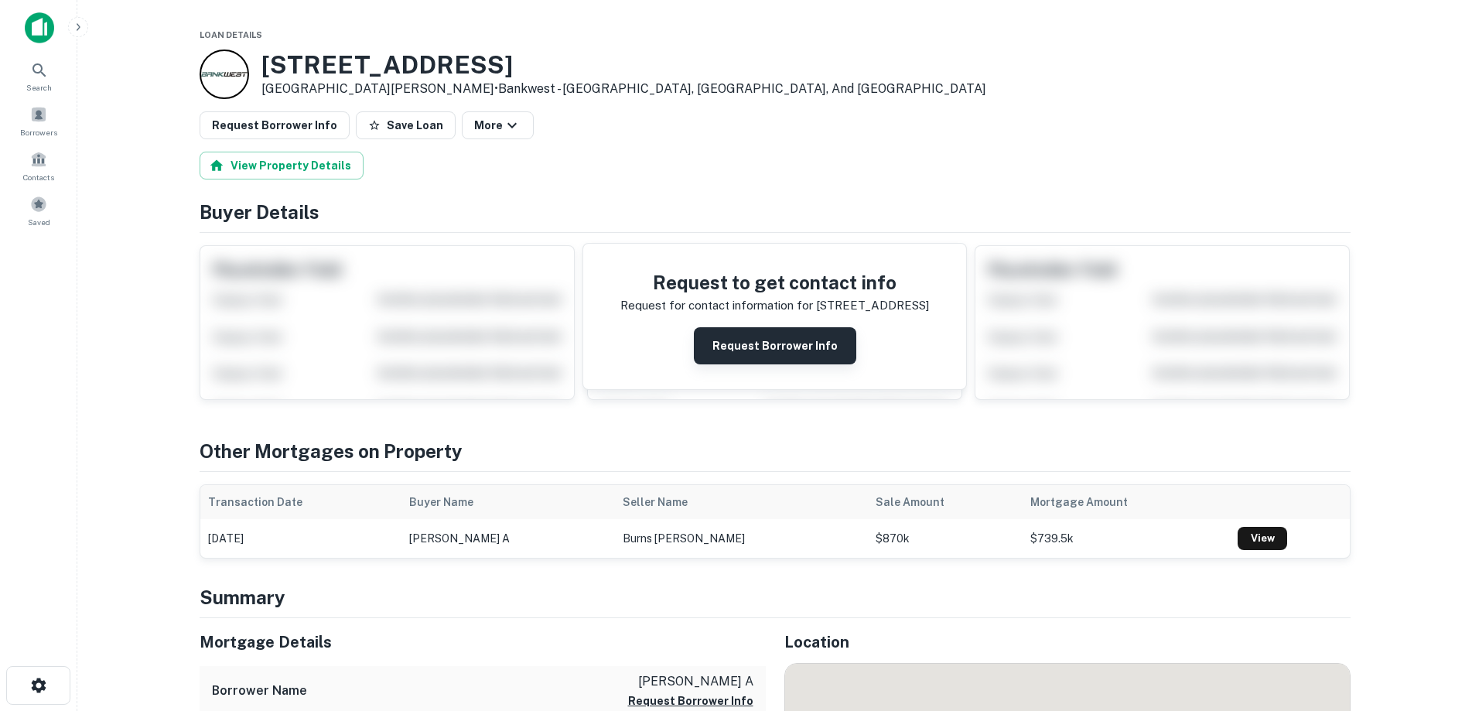
click at [757, 349] on button "Request Borrower Info" at bounding box center [775, 345] width 162 height 37
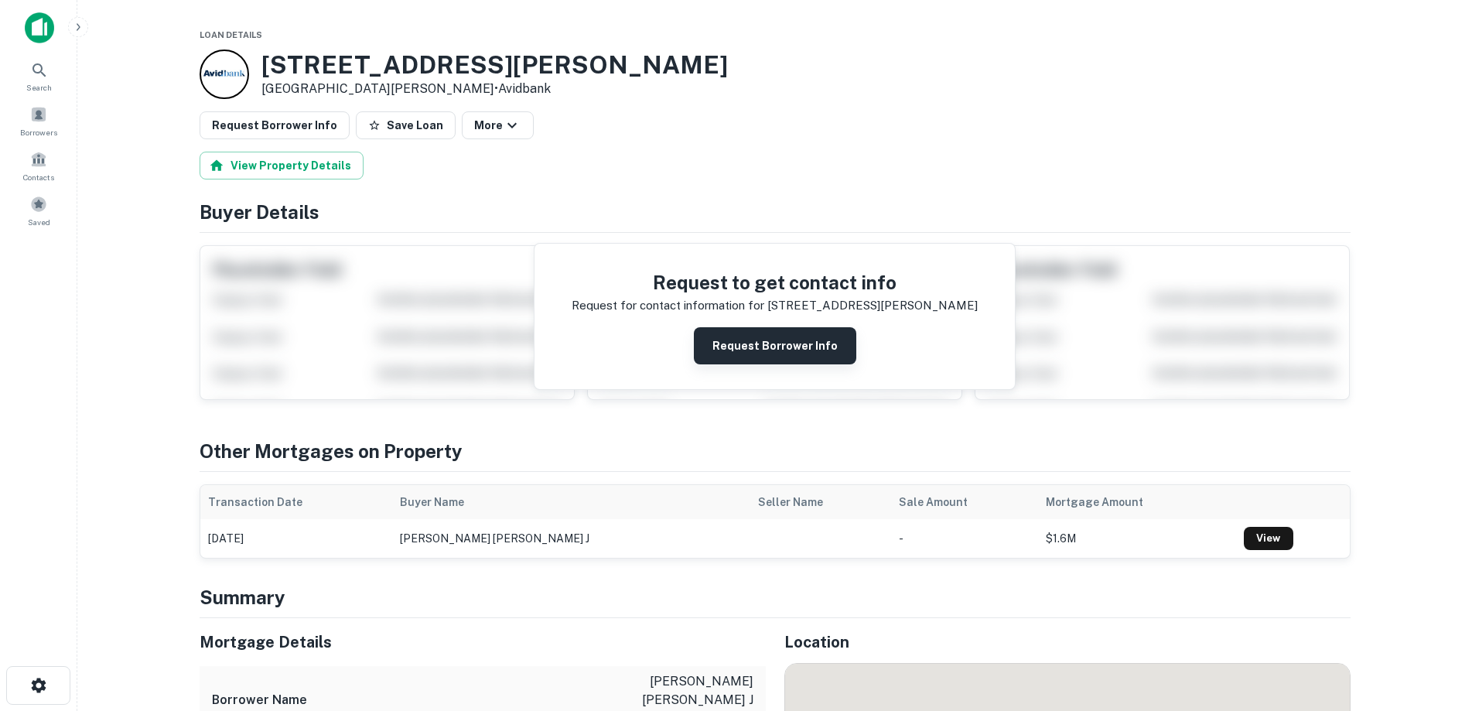
click at [780, 333] on button "Request Borrower Info" at bounding box center [775, 345] width 162 height 37
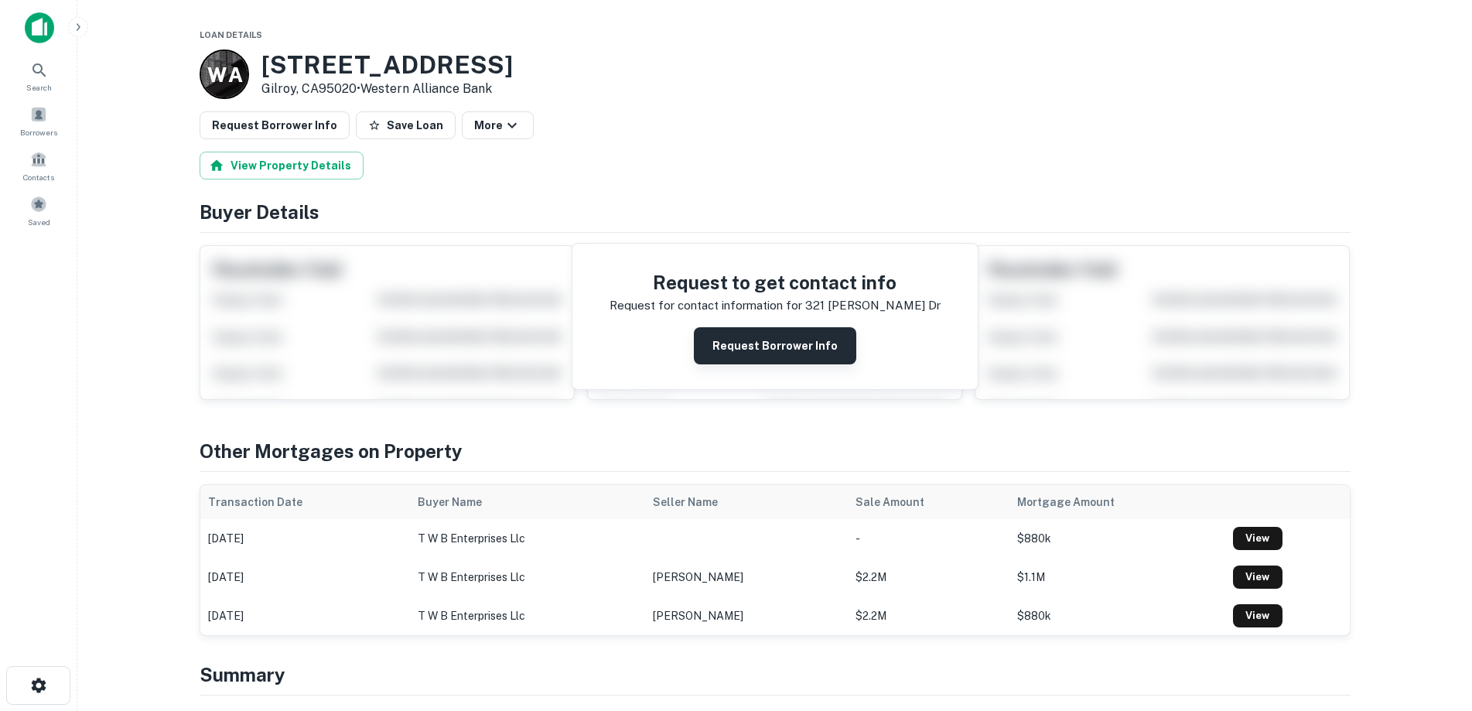
click at [798, 346] on button "Request Borrower Info" at bounding box center [775, 345] width 162 height 37
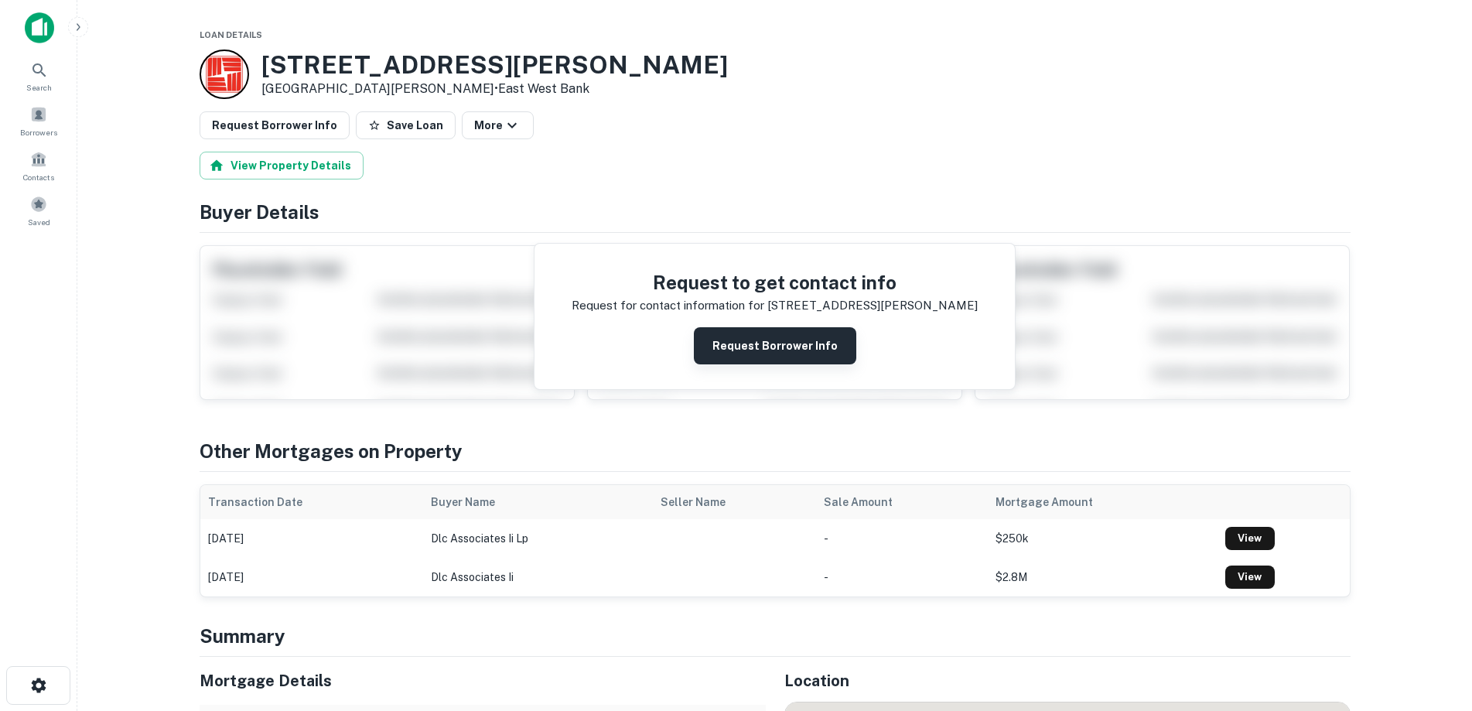
click at [767, 350] on button "Request Borrower Info" at bounding box center [775, 345] width 162 height 37
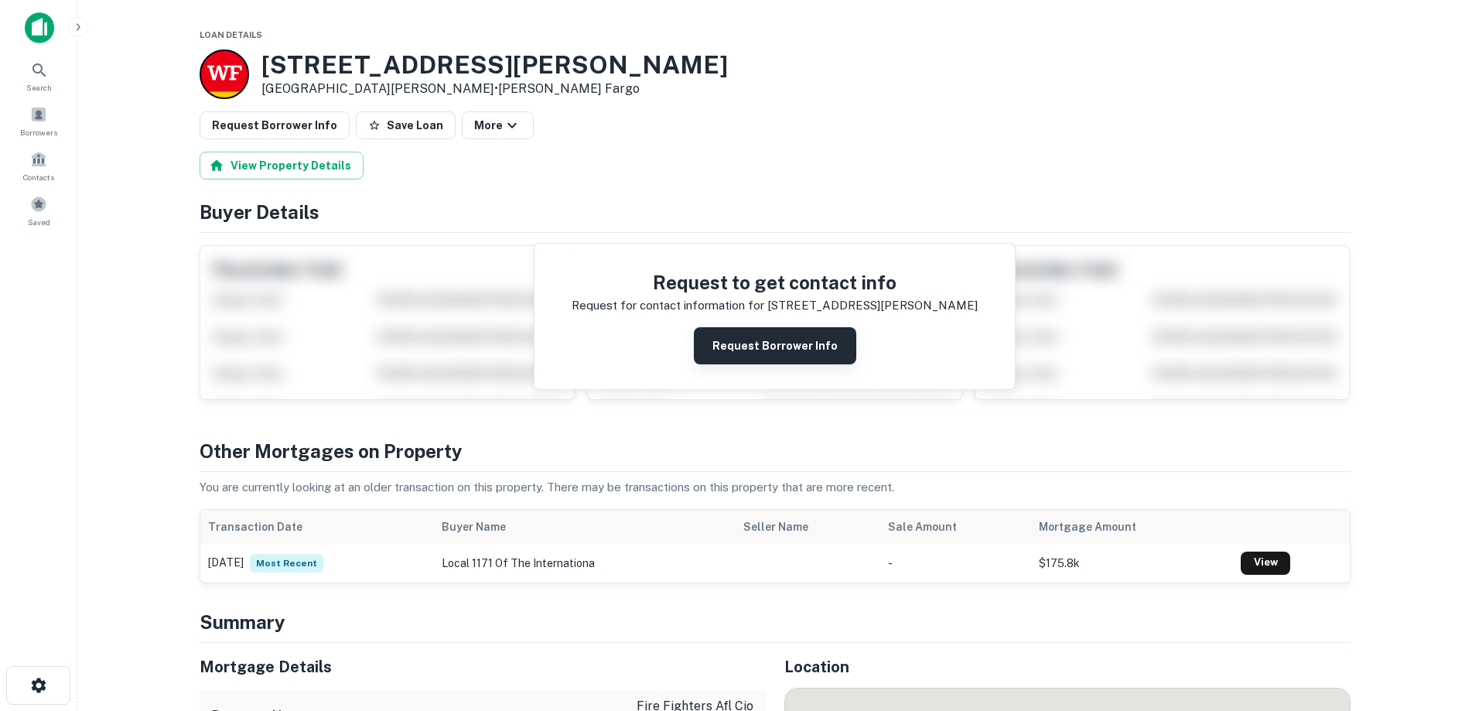
click at [759, 341] on button "Request Borrower Info" at bounding box center [775, 345] width 162 height 37
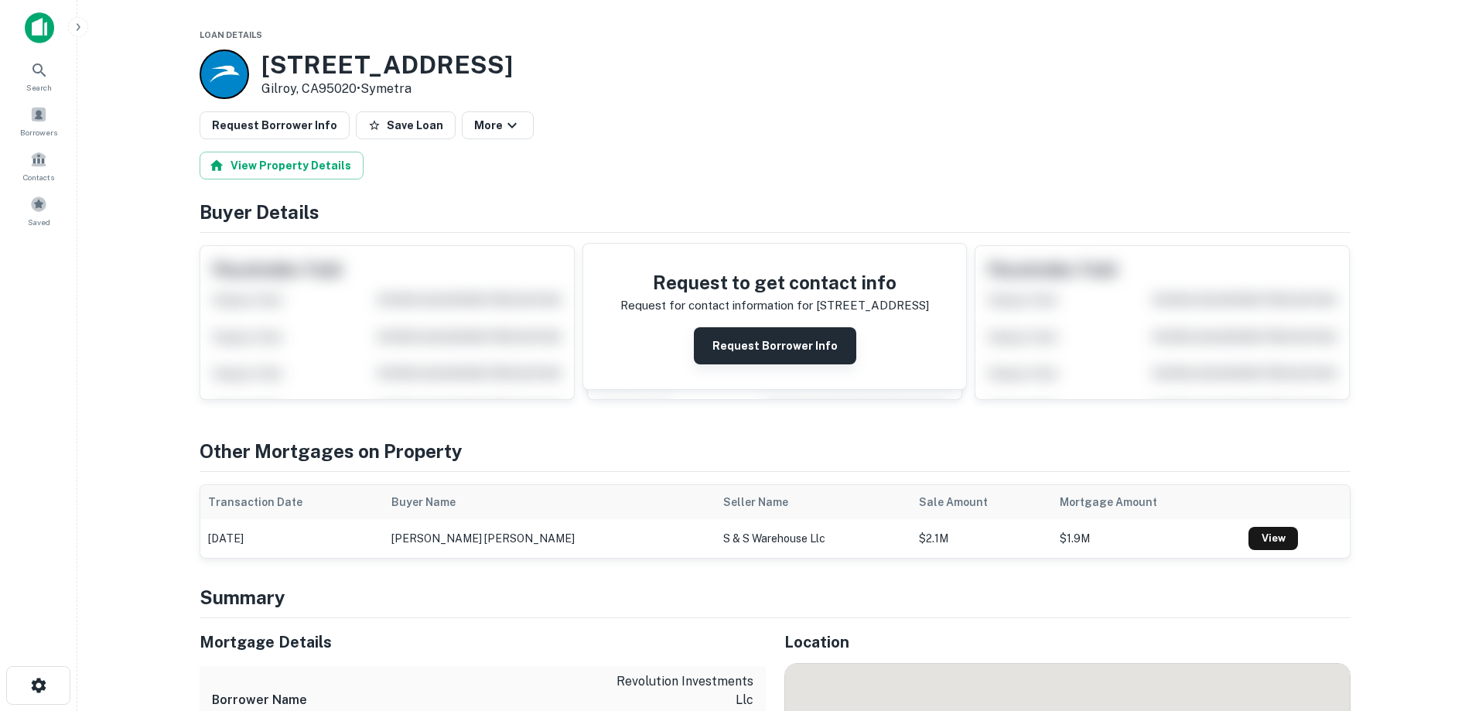
click at [811, 343] on button "Request Borrower Info" at bounding box center [775, 345] width 162 height 37
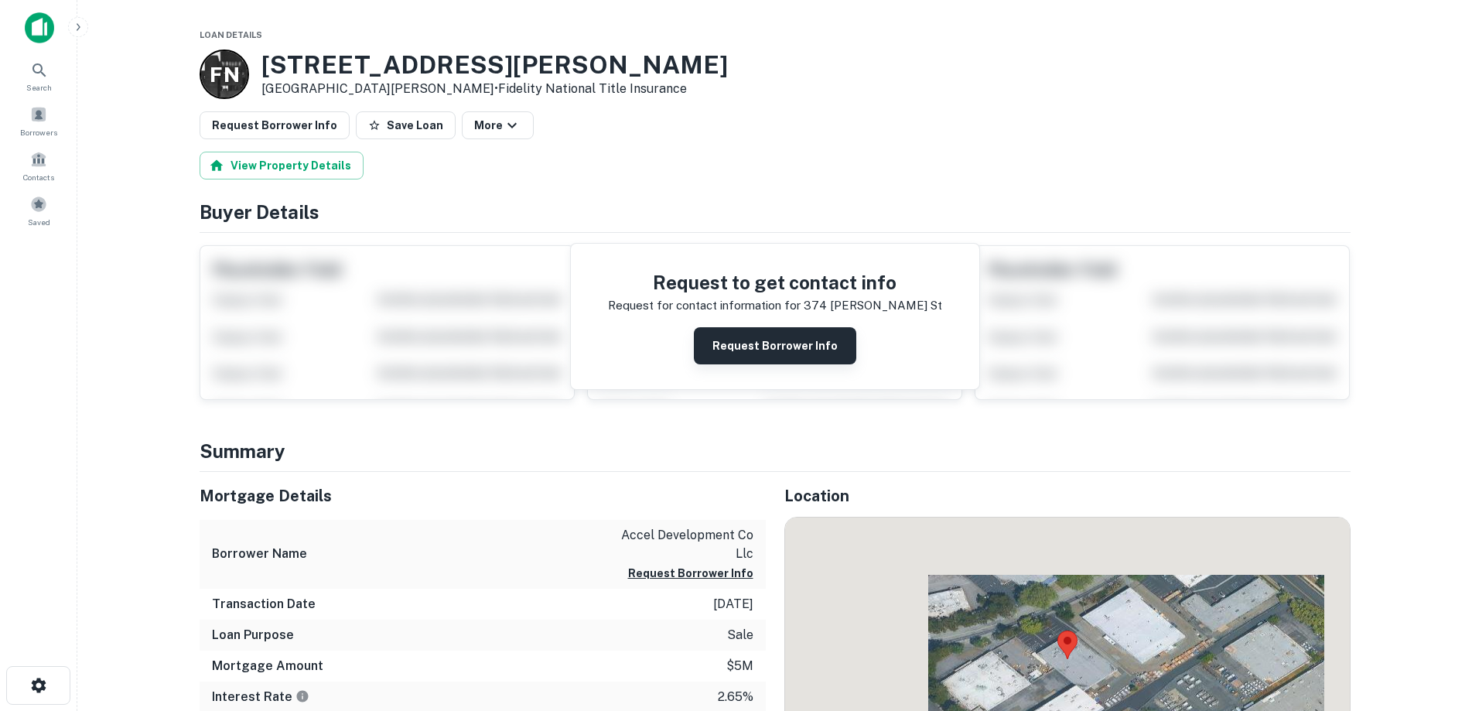
click at [798, 347] on button "Request Borrower Info" at bounding box center [775, 345] width 162 height 37
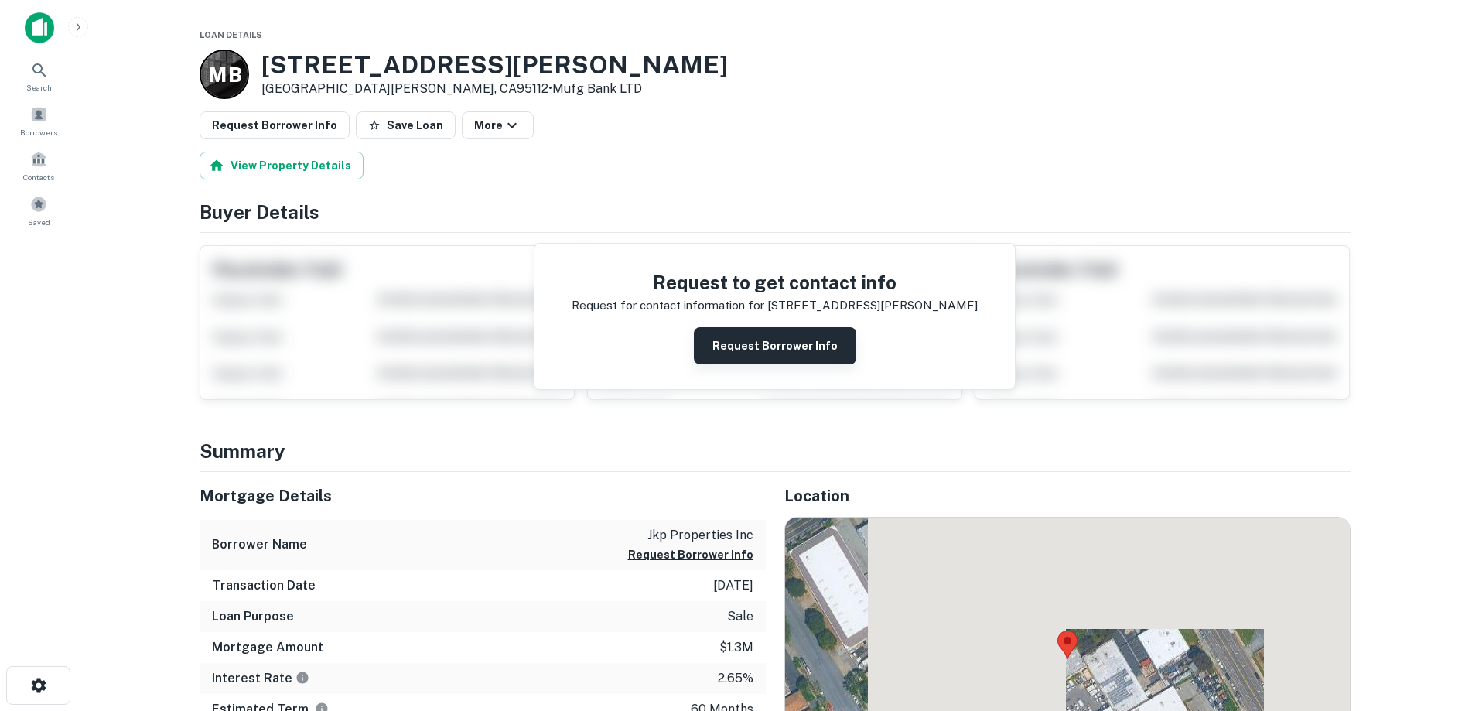
click at [790, 353] on button "Request Borrower Info" at bounding box center [775, 345] width 162 height 37
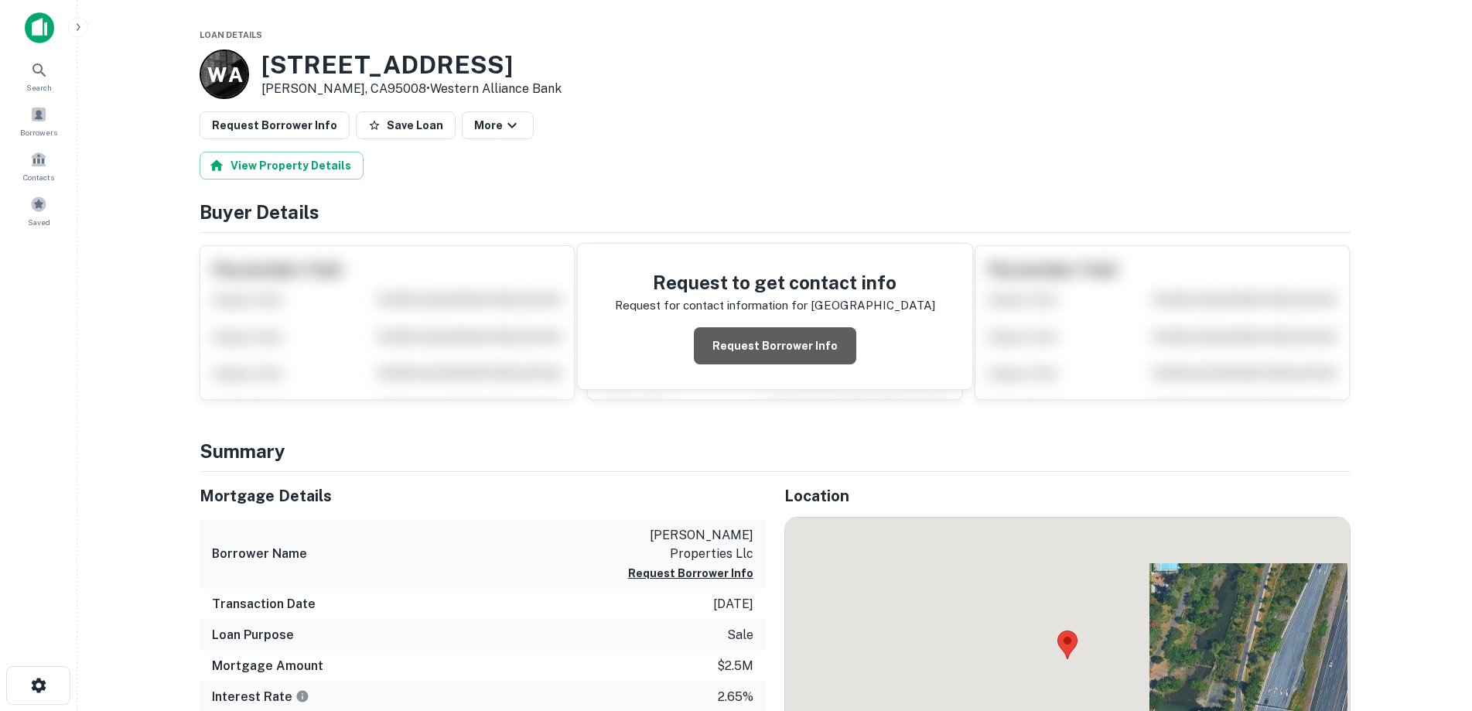
drag, startPoint x: 828, startPoint y: 346, endPoint x: 898, endPoint y: 162, distance: 196.3
click at [828, 345] on button "Request Borrower Info" at bounding box center [775, 345] width 162 height 37
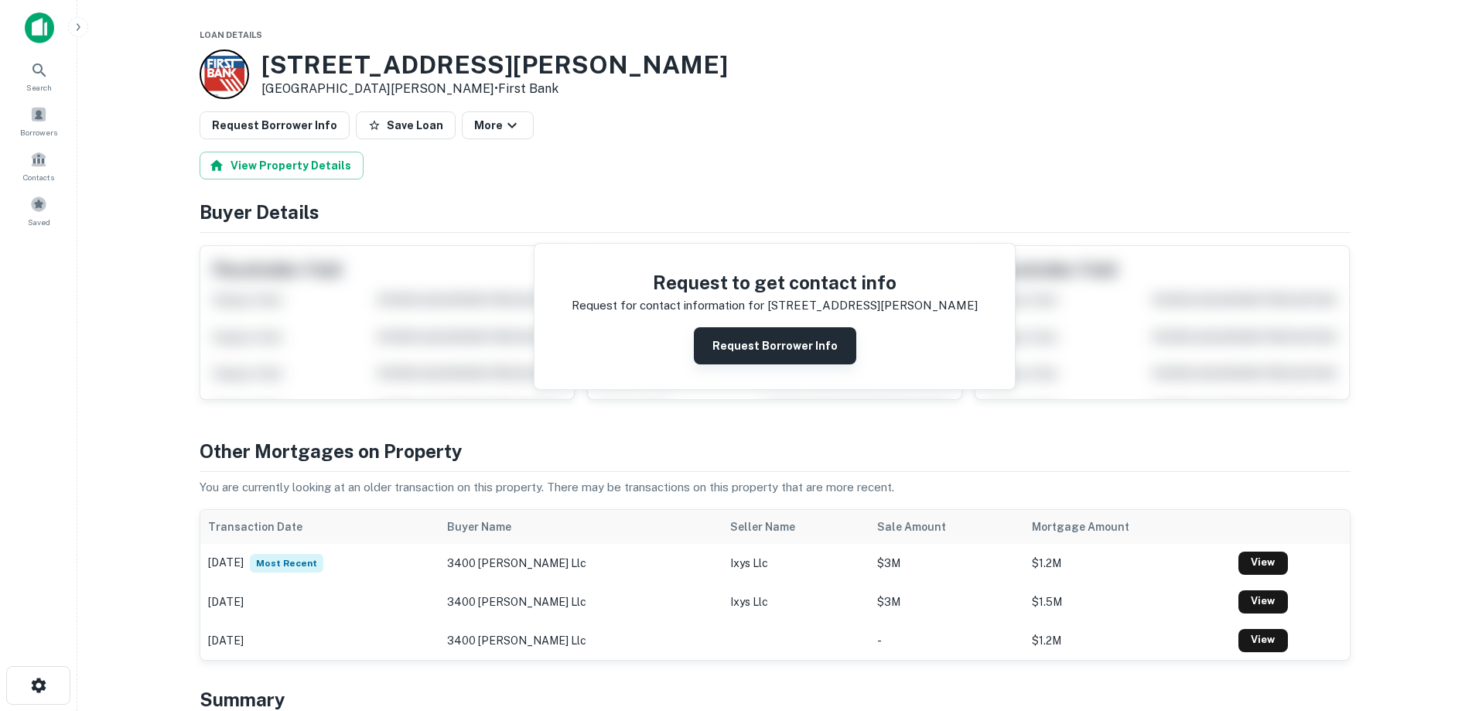
click at [794, 350] on button "Request Borrower Info" at bounding box center [775, 345] width 162 height 37
